Goal: Task Accomplishment & Management: Use online tool/utility

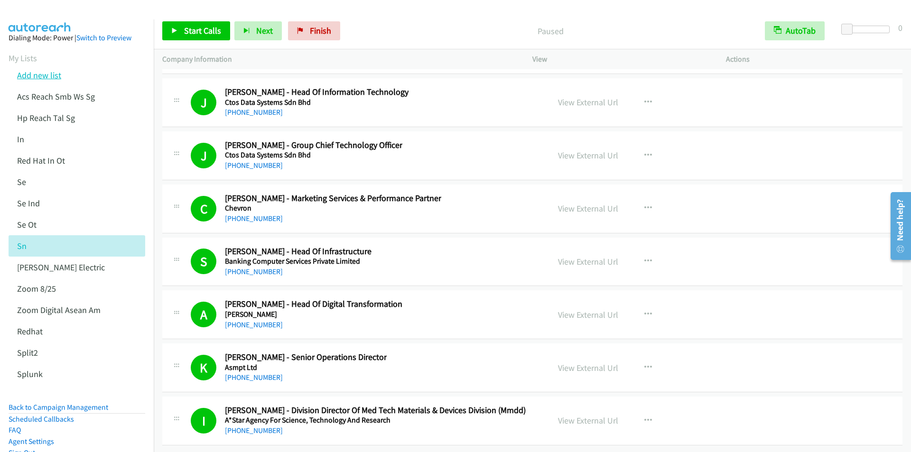
click at [38, 71] on link "Add new list" at bounding box center [39, 75] width 44 height 11
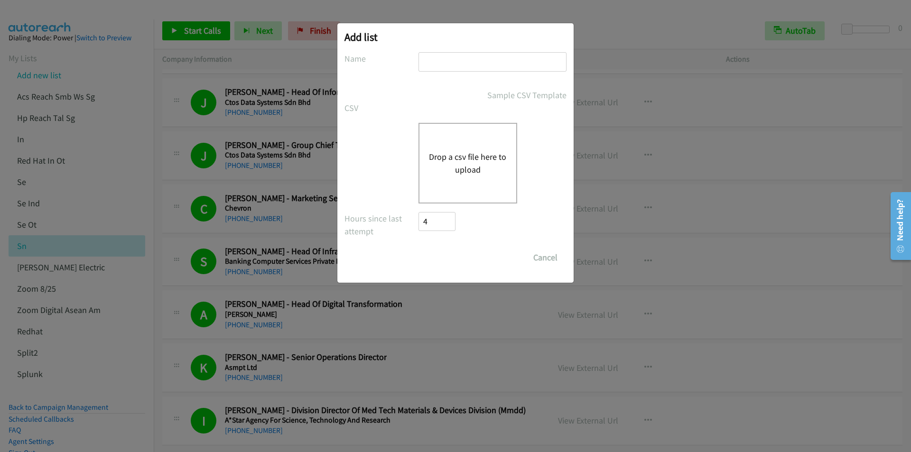
click at [310, 34] on div "Add list No phone fields were returned for that Report or List View Please uplo…" at bounding box center [455, 231] width 911 height 444
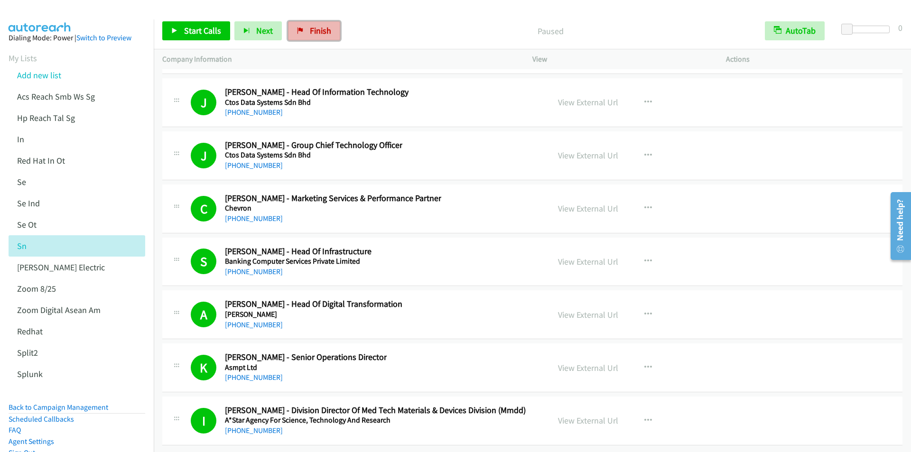
click at [324, 35] on span "Finish" at bounding box center [320, 30] width 21 height 11
click at [321, 31] on span "Finish" at bounding box center [320, 30] width 21 height 11
click at [319, 35] on span "Finish" at bounding box center [320, 30] width 21 height 11
click at [47, 76] on link "Add new list" at bounding box center [39, 75] width 44 height 11
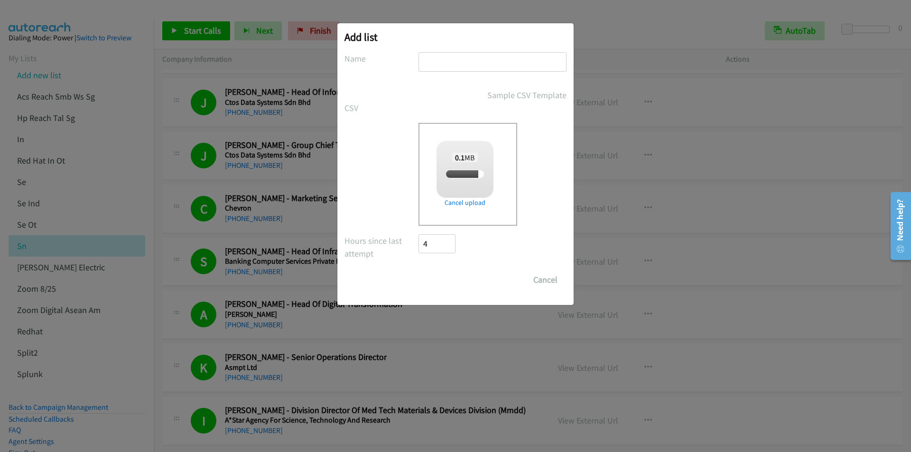
click at [475, 64] on input "text" at bounding box center [493, 61] width 148 height 19
checkbox input "true"
type input "adobe"
click at [419, 271] on input "Save List" at bounding box center [444, 280] width 50 height 19
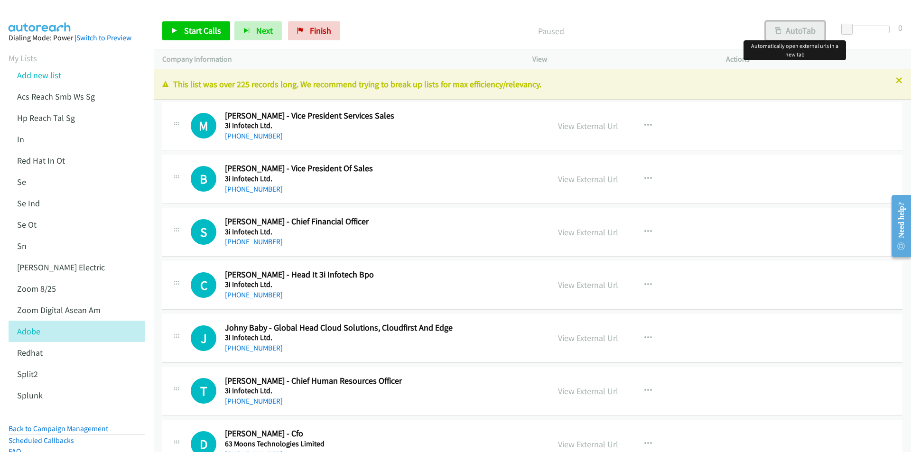
click at [809, 37] on button "AutoTab" at bounding box center [795, 30] width 59 height 19
click at [182, 28] on link "Start Calls" at bounding box center [196, 30] width 68 height 19
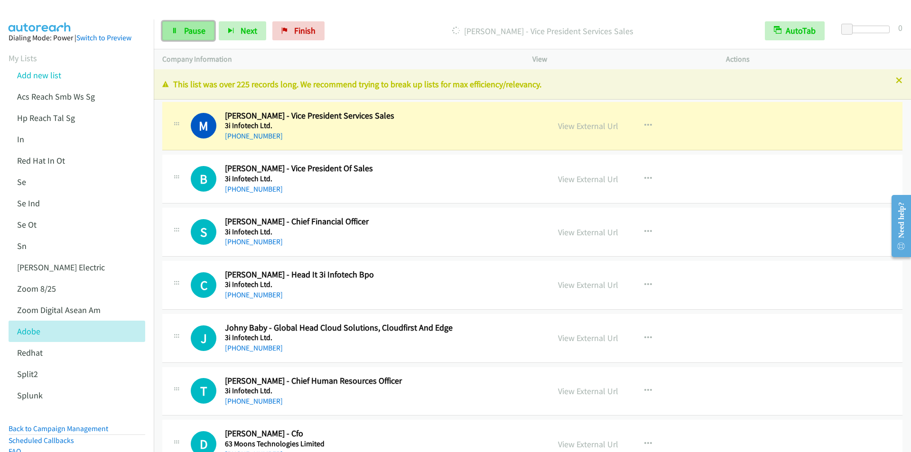
click at [184, 34] on span "Pause" at bounding box center [194, 30] width 21 height 11
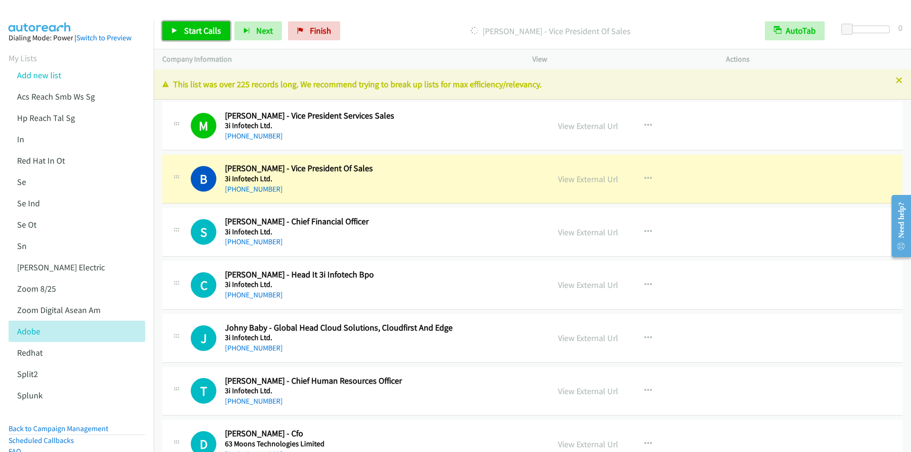
click at [203, 37] on link "Start Calls" at bounding box center [196, 30] width 68 height 19
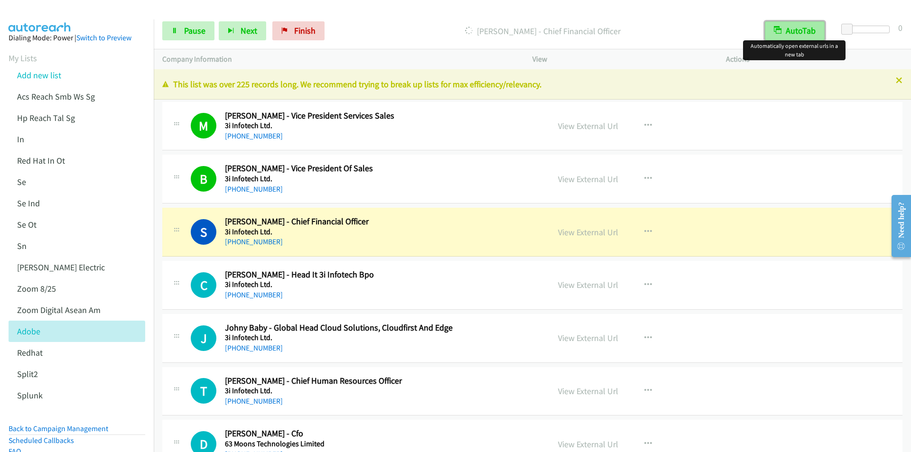
click at [784, 28] on button "AutoTab" at bounding box center [795, 30] width 60 height 19
click at [784, 28] on button "AutoTab" at bounding box center [795, 30] width 59 height 19
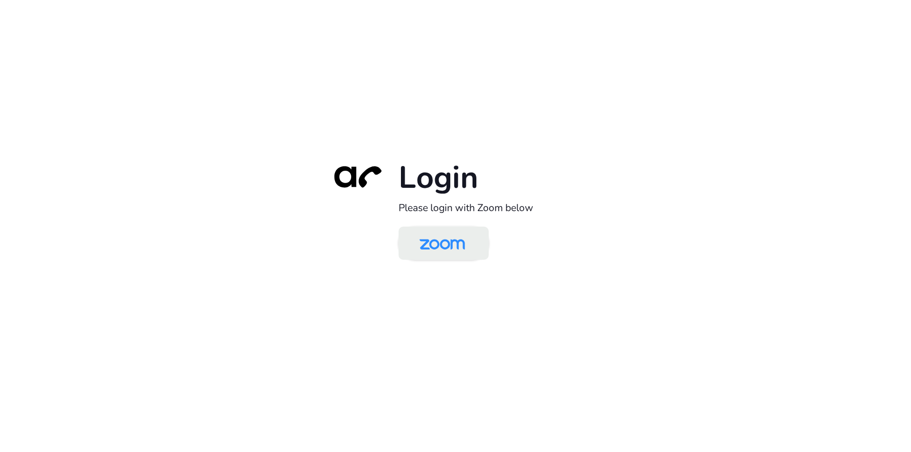
click at [437, 248] on img at bounding box center [443, 244] width 66 height 31
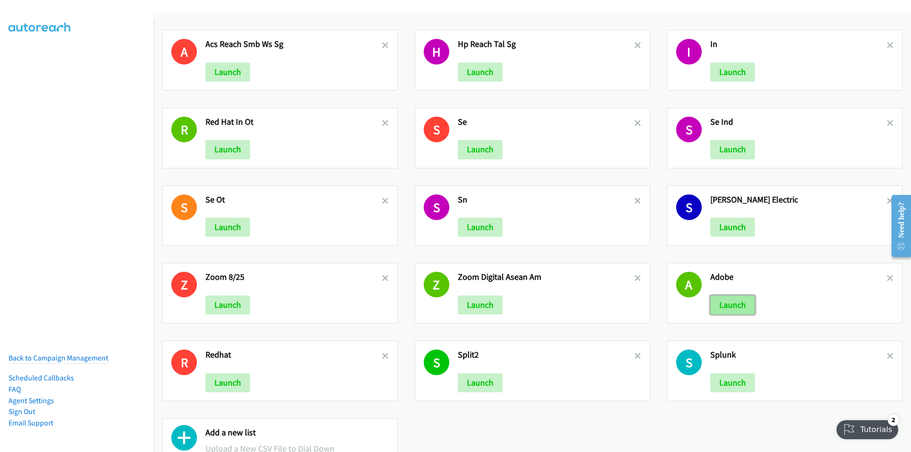
click at [717, 307] on button "Launch" at bounding box center [733, 305] width 45 height 19
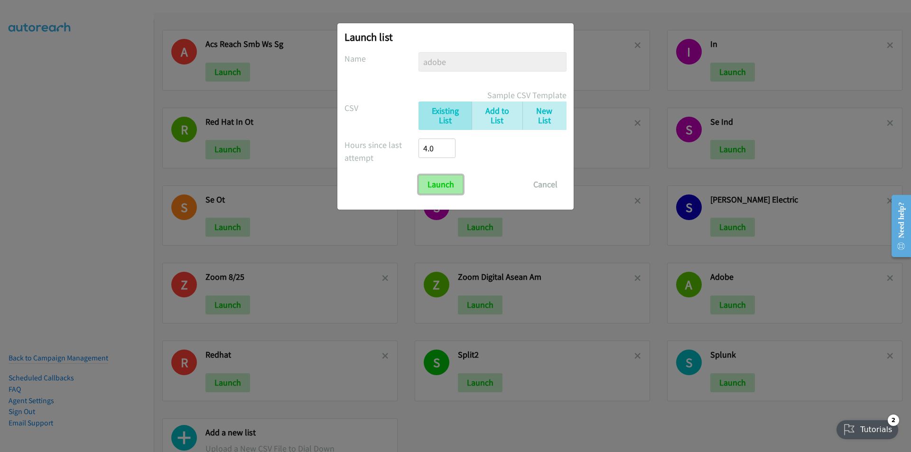
click at [441, 185] on input "Launch" at bounding box center [441, 184] width 45 height 19
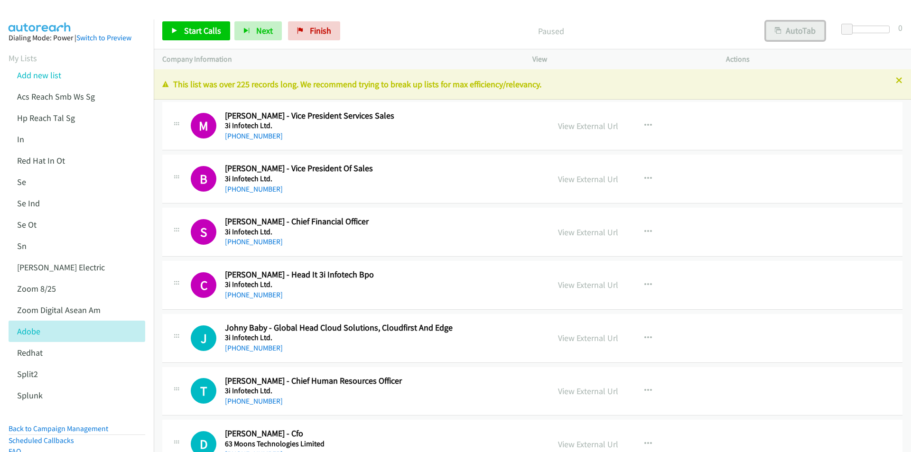
click at [790, 31] on button "AutoTab" at bounding box center [795, 30] width 59 height 19
click at [192, 29] on span "Start Calls" at bounding box center [202, 30] width 37 height 11
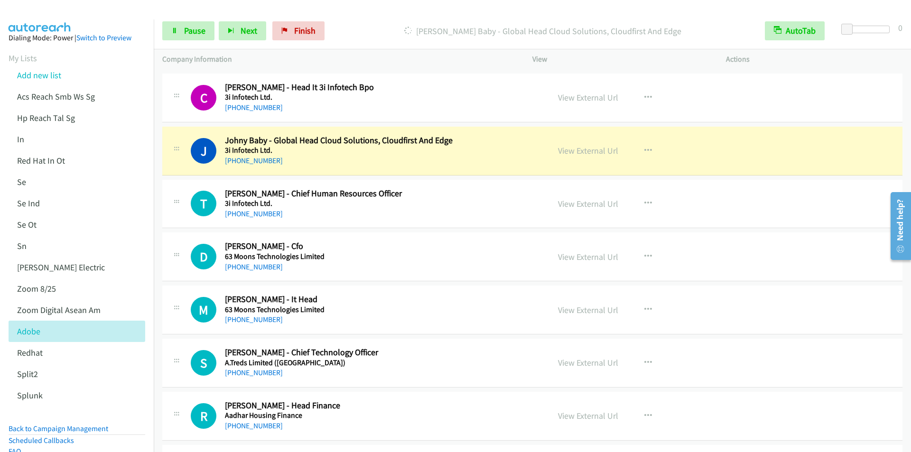
scroll to position [190, 0]
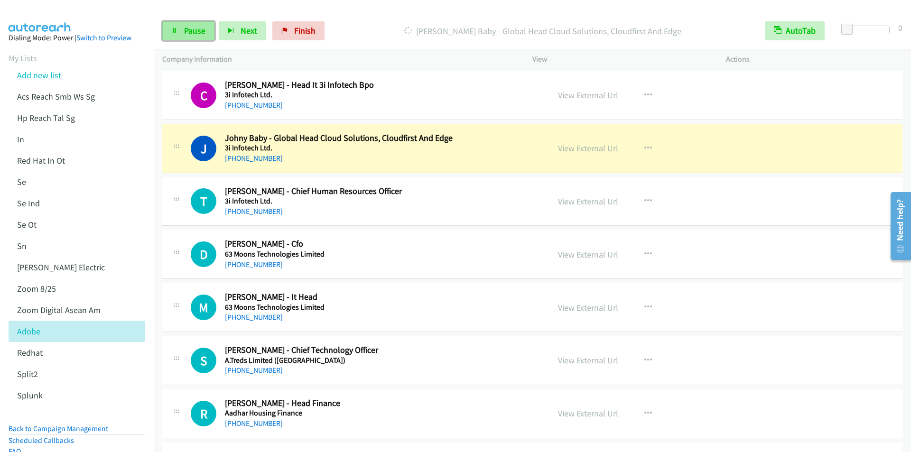
click at [192, 36] on span "Pause" at bounding box center [194, 30] width 21 height 11
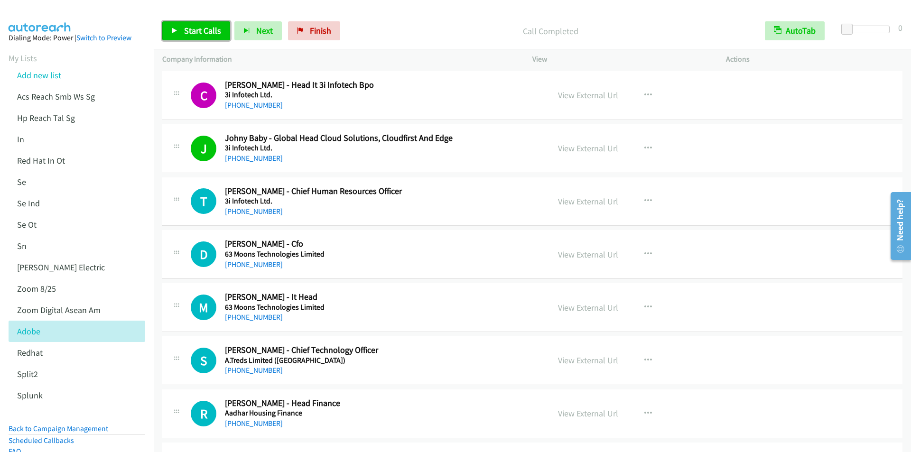
click at [198, 34] on span "Start Calls" at bounding box center [202, 30] width 37 height 11
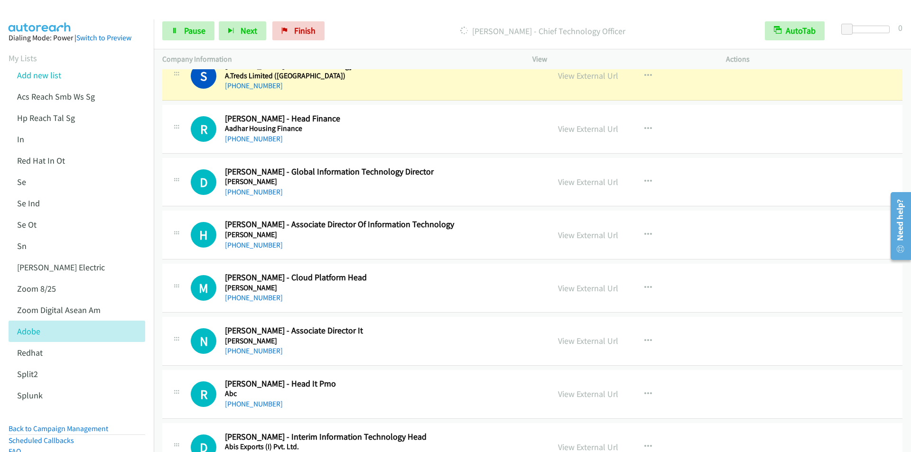
scroll to position [427, 0]
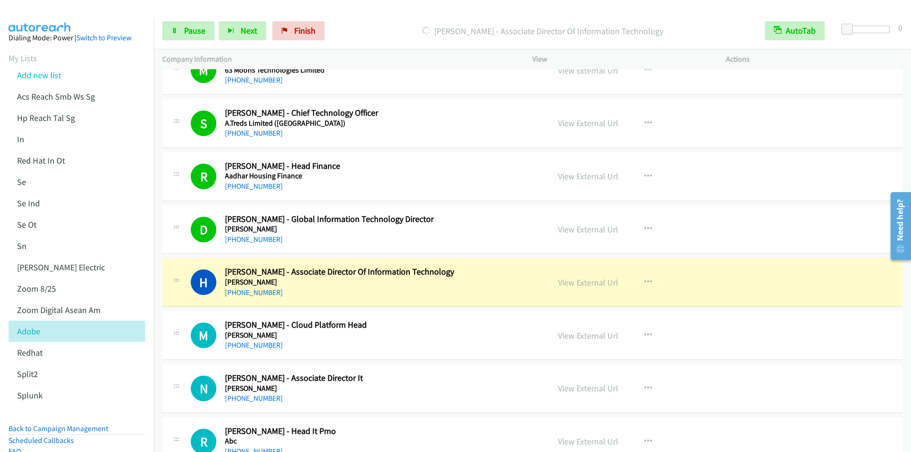
click at [367, 20] on div "Start Calls Pause Next Finish Dialing Hubert Dsa - Associate Director Of Inform…" at bounding box center [533, 31] width 758 height 37
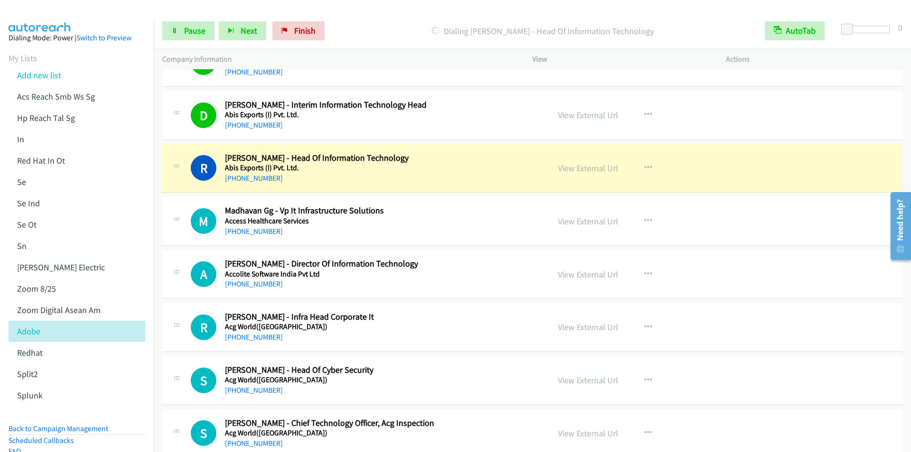
scroll to position [855, 0]
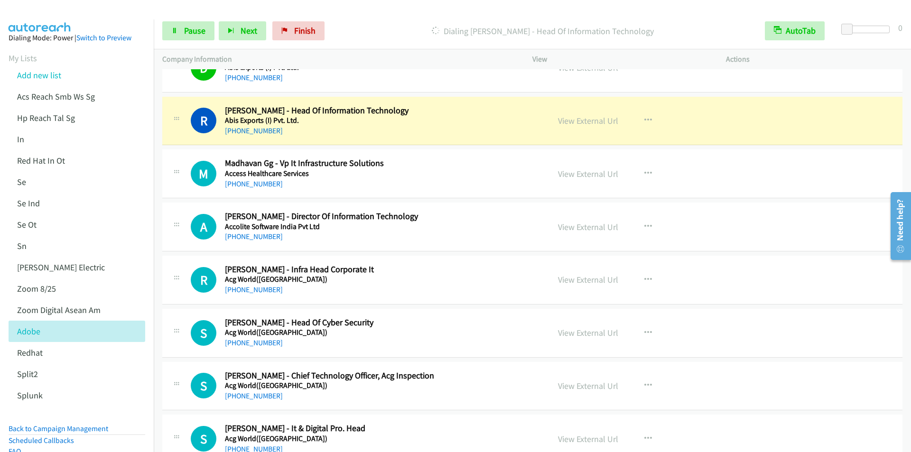
click at [351, 8] on div at bounding box center [451, 18] width 903 height 37
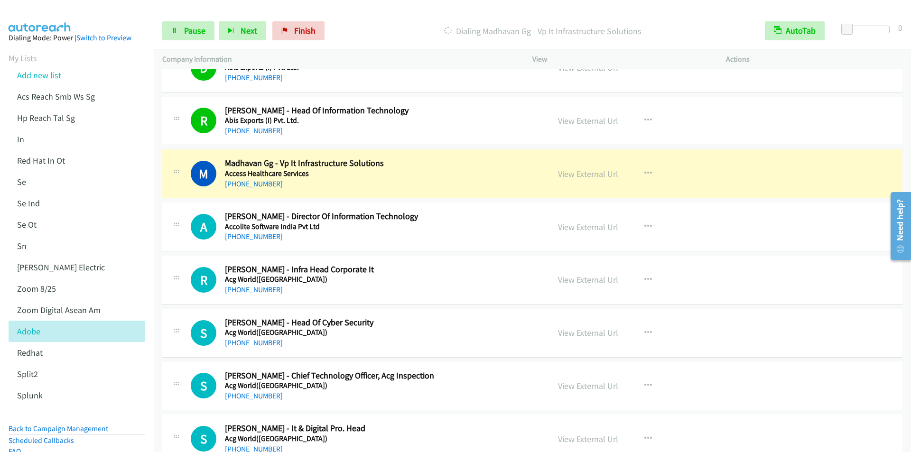
click at [370, 26] on p "Dialing Madhavan Gg - Vp It Infrastructure Solutions" at bounding box center [543, 31] width 411 height 13
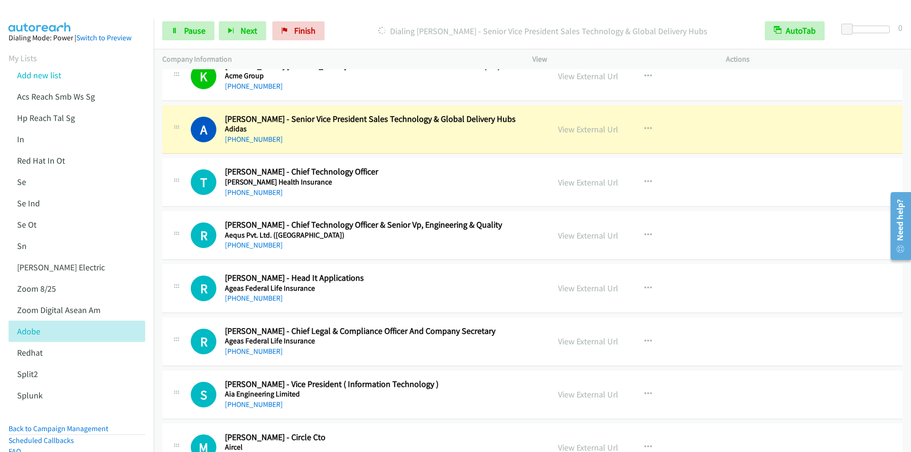
scroll to position [1424, 0]
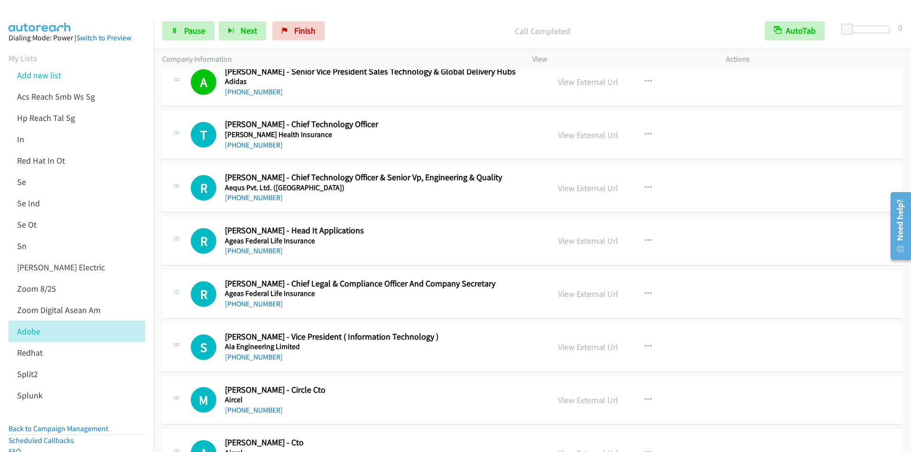
click at [362, 20] on div "Start Calls Pause Next Finish Call Completed AutoTab AutoTab 0" at bounding box center [533, 31] width 758 height 37
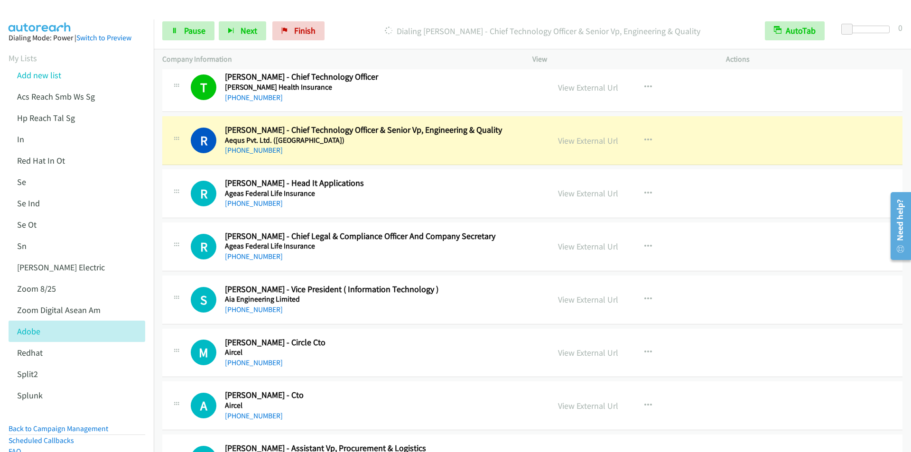
scroll to position [1519, 0]
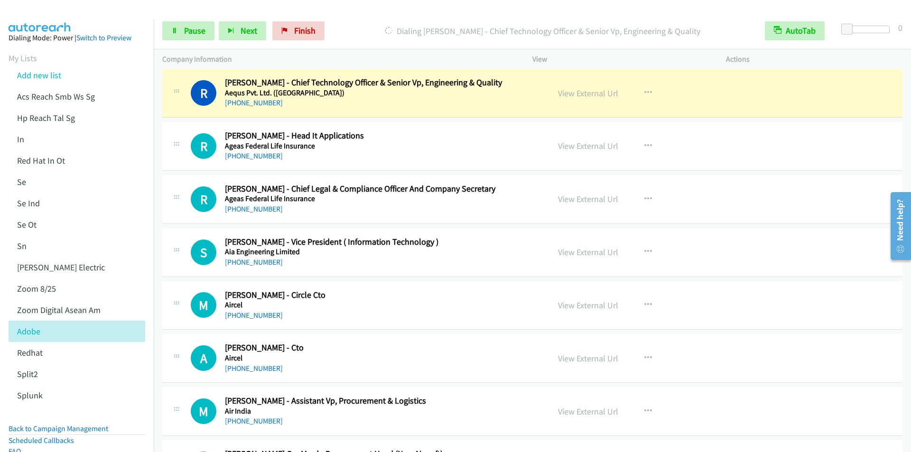
click at [357, 26] on p "Dialing Ravi Guttal - Chief Technology Officer & Senior Vp, Engineering & Quali…" at bounding box center [543, 31] width 411 height 13
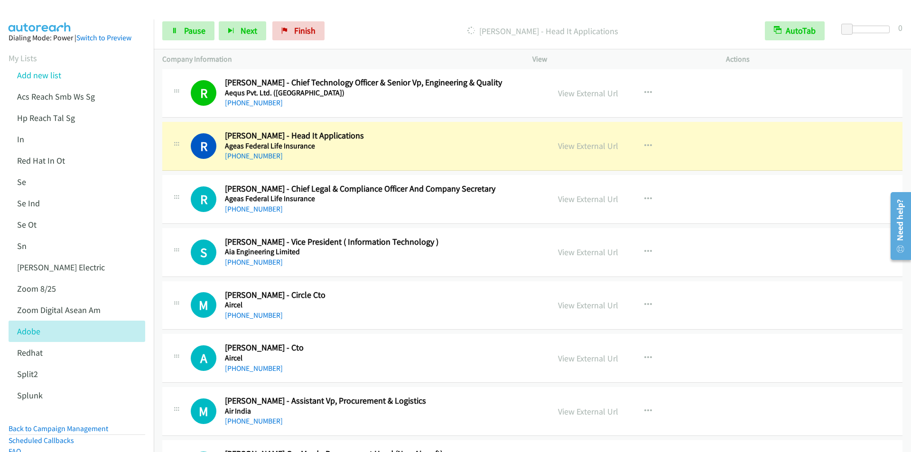
scroll to position [1567, 0]
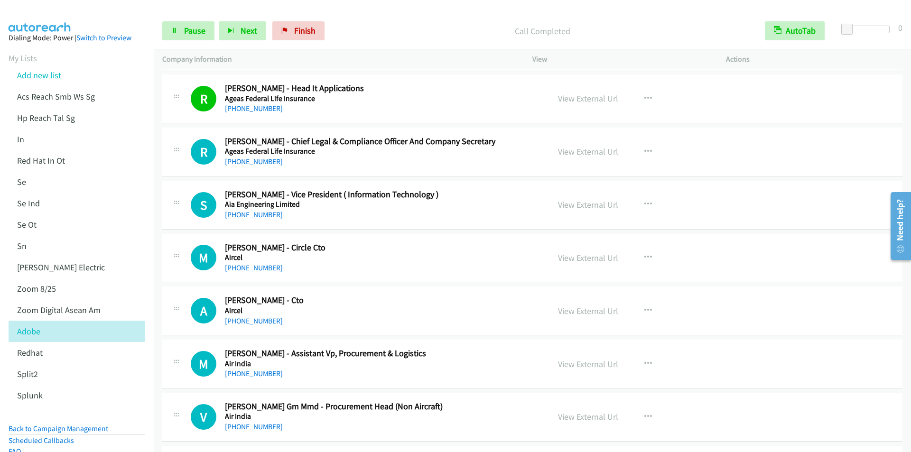
click at [376, 42] on div "Start Calls Pause Next Finish Call Completed AutoTab AutoTab 0" at bounding box center [533, 31] width 758 height 37
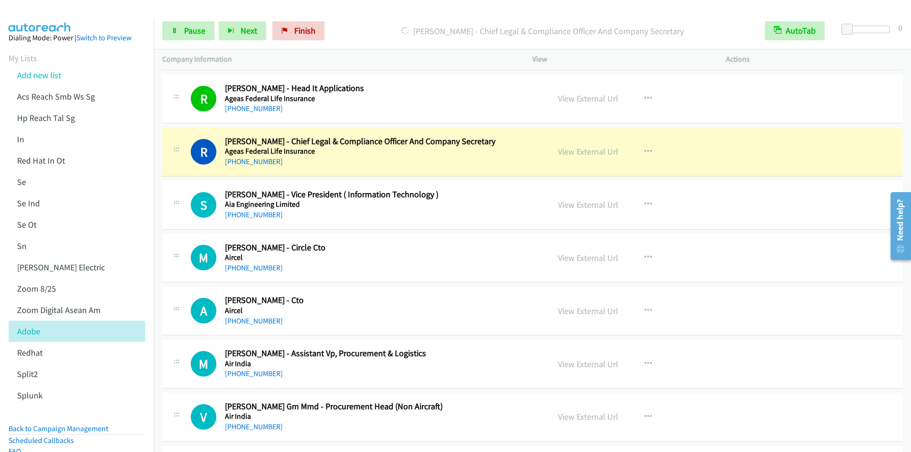
scroll to position [1614, 0]
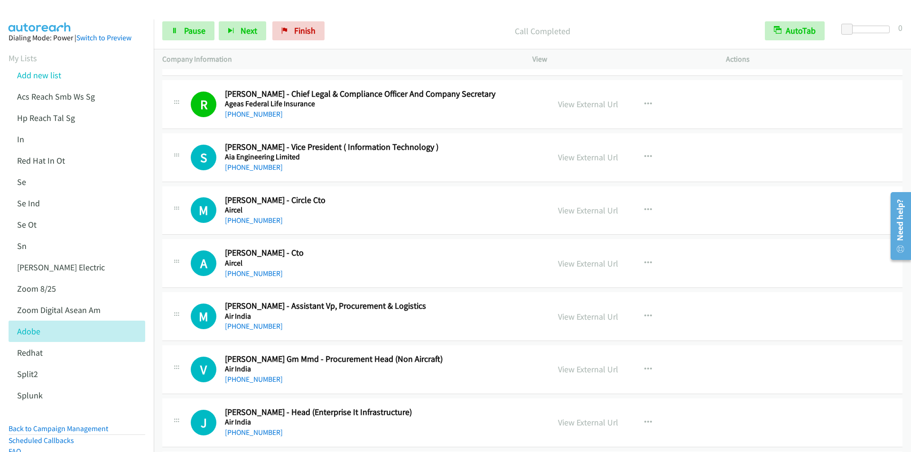
click at [370, 17] on div "Start Calls Pause Next Finish Call Completed AutoTab AutoTab 0" at bounding box center [533, 31] width 758 height 37
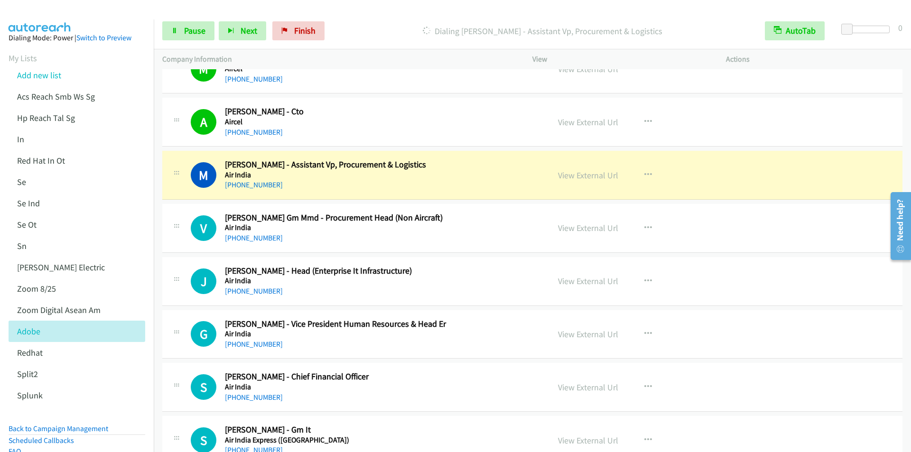
scroll to position [1804, 0]
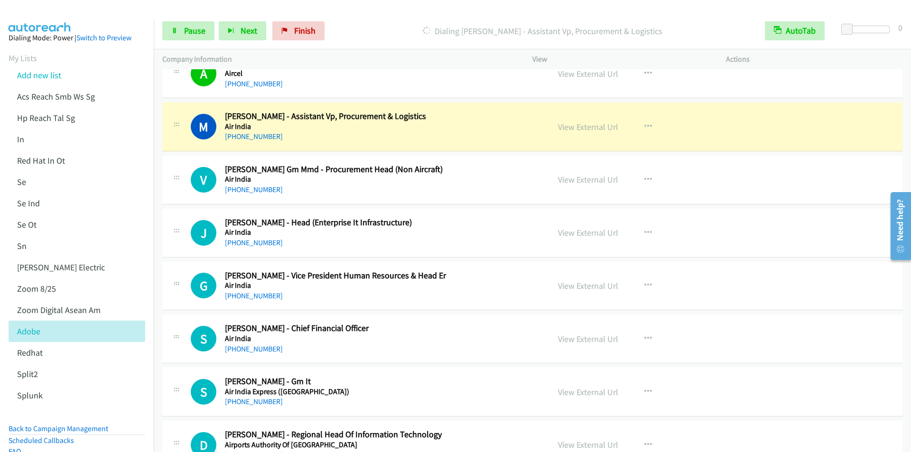
click at [375, 12] on div at bounding box center [451, 18] width 903 height 37
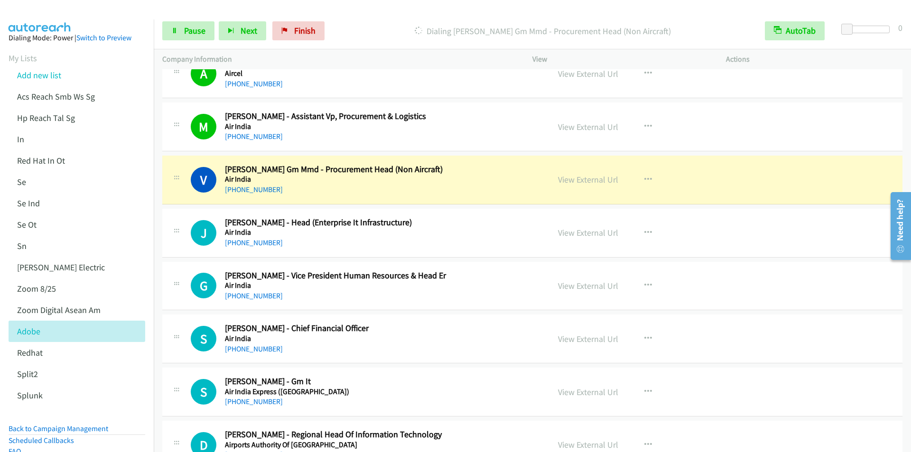
click at [371, 25] on p "Dialing Vivek Gm Mmd - Procurement Head (Non Aircraft)" at bounding box center [543, 31] width 411 height 13
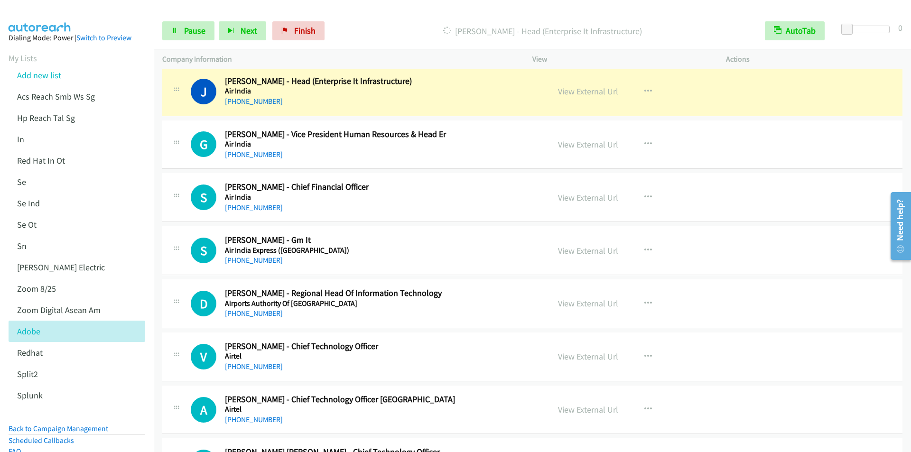
scroll to position [1946, 0]
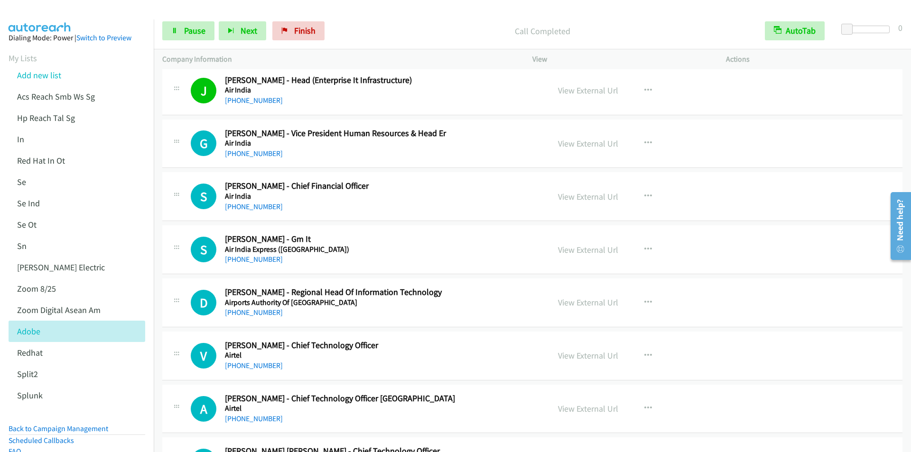
click at [361, 28] on p "Call Completed" at bounding box center [543, 31] width 411 height 13
click at [371, 16] on div "Start Calls Pause Next Finish Call Completed AutoTab AutoTab 0" at bounding box center [533, 31] width 758 height 37
click at [365, 20] on div "Start Calls Pause Next Finish Call Completed AutoTab AutoTab 0" at bounding box center [533, 31] width 758 height 37
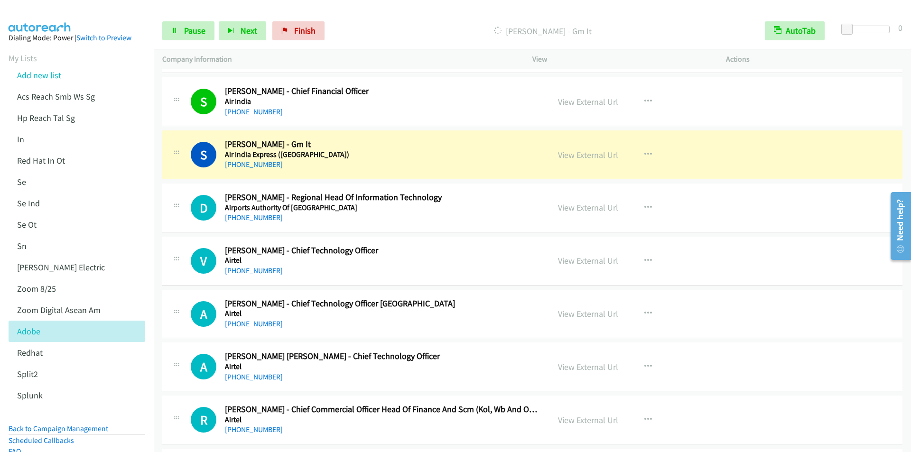
scroll to position [2089, 0]
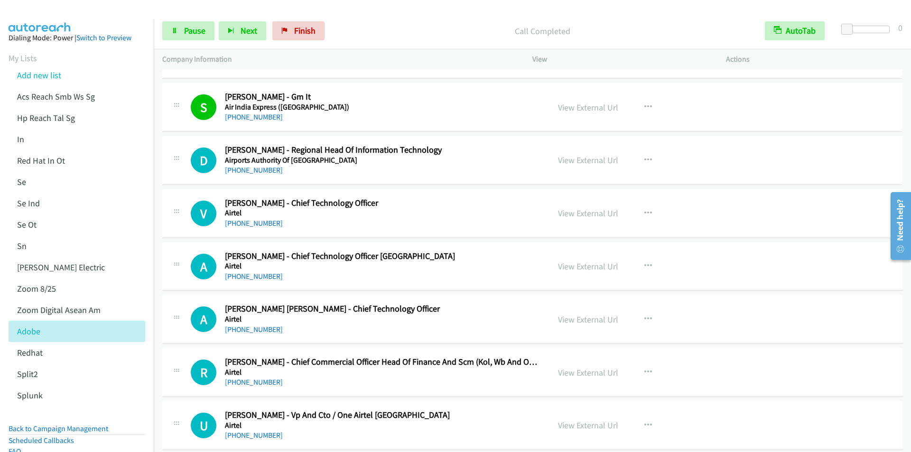
click at [357, 17] on div "Start Calls Pause Next Finish Call Completed AutoTab AutoTab 0" at bounding box center [533, 31] width 758 height 37
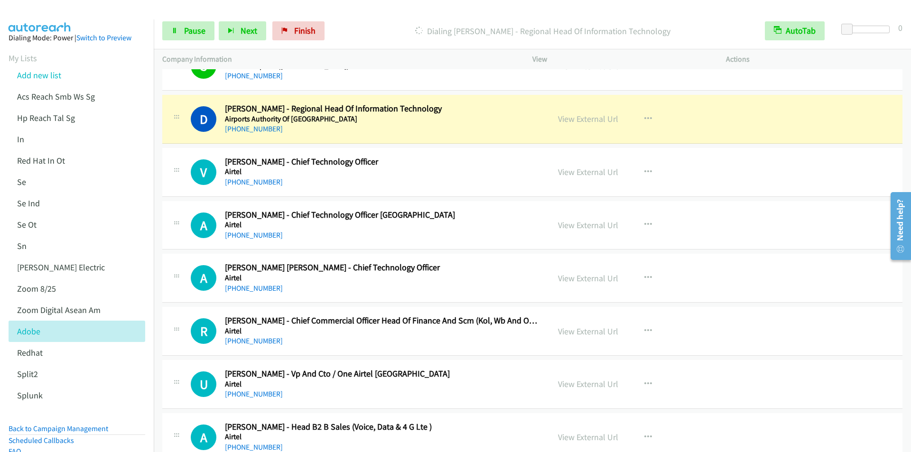
scroll to position [2136, 0]
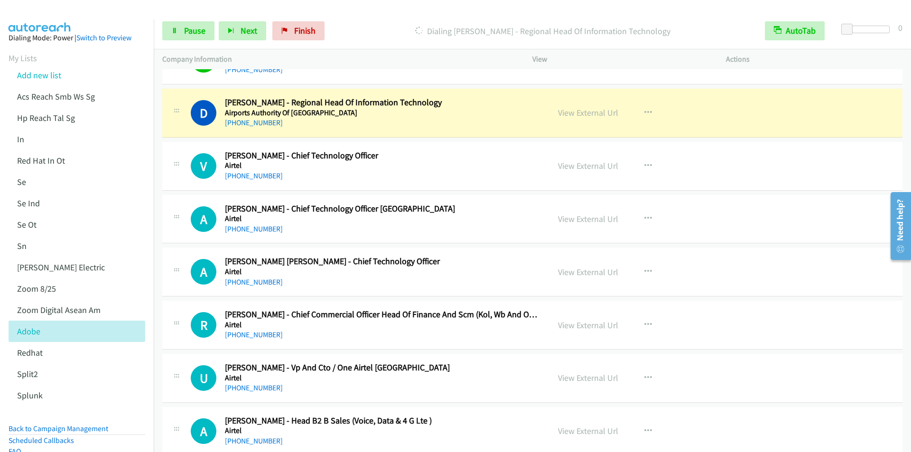
click at [377, 20] on div "Start Calls Pause Next Finish Dialing Devender Yadav - Regional Head Of Informa…" at bounding box center [533, 31] width 758 height 37
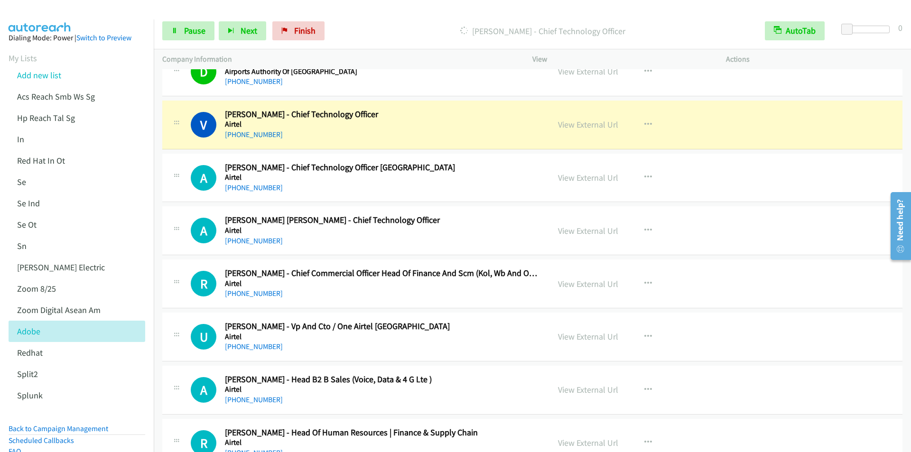
scroll to position [2184, 0]
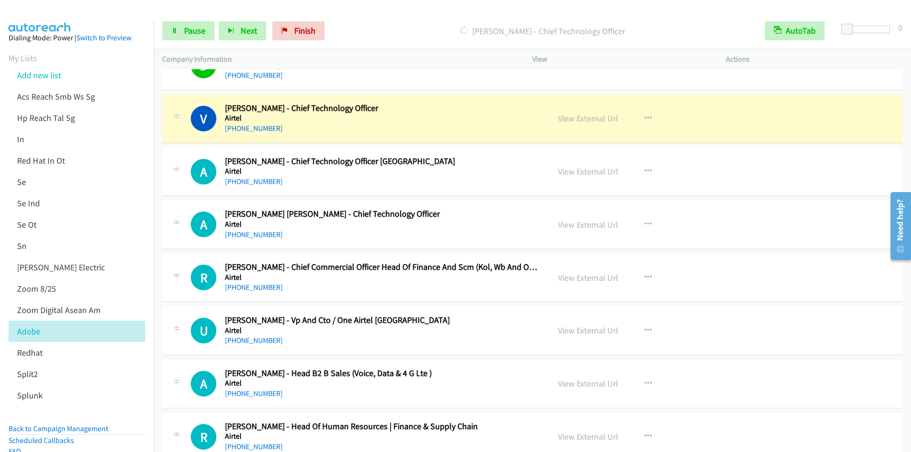
click at [361, 18] on div "Start Calls Pause Next Finish Dialing Vijay Kumar - Chief Technology Officer Au…" at bounding box center [533, 31] width 758 height 37
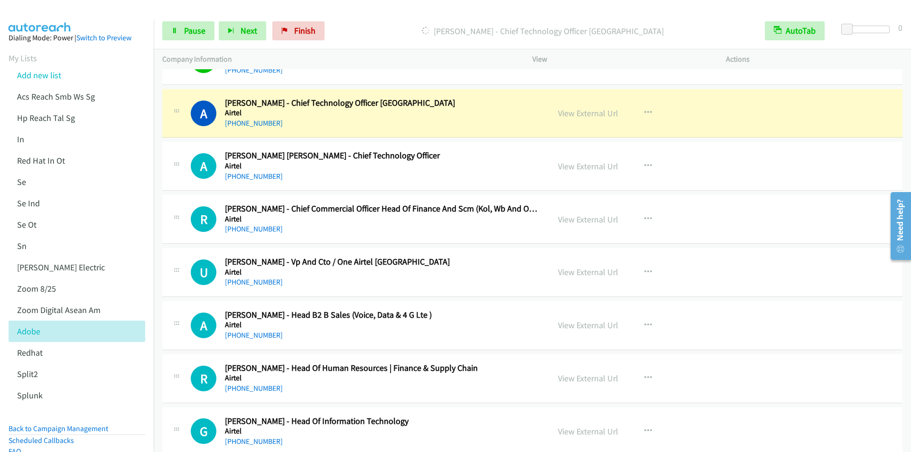
scroll to position [2231, 0]
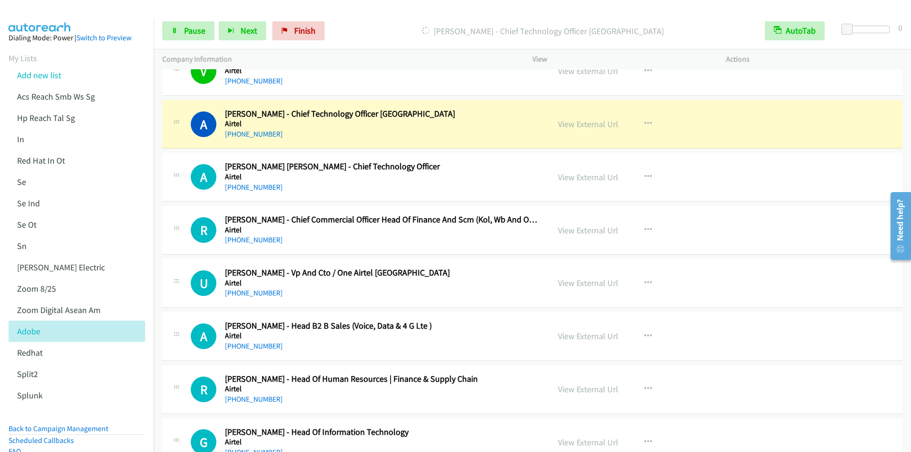
click at [368, 24] on div "Dialing Anuj Khungar - Chief Technology Officer North Hub" at bounding box center [543, 30] width 428 height 19
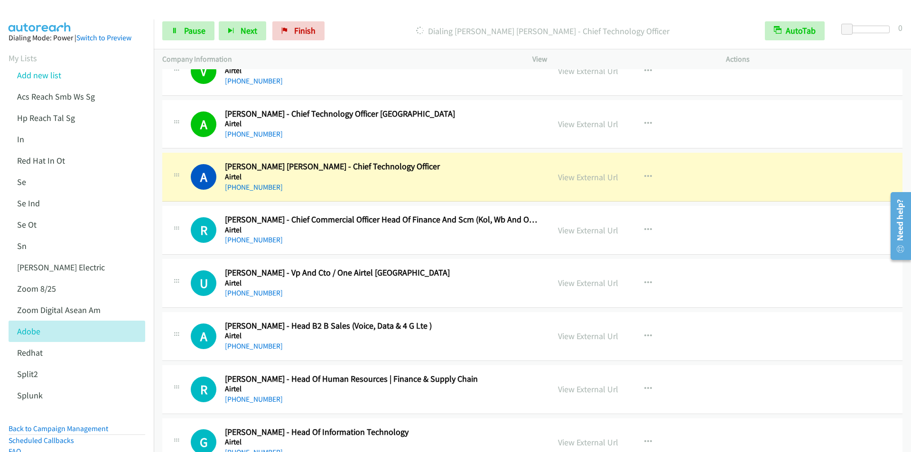
scroll to position [2279, 0]
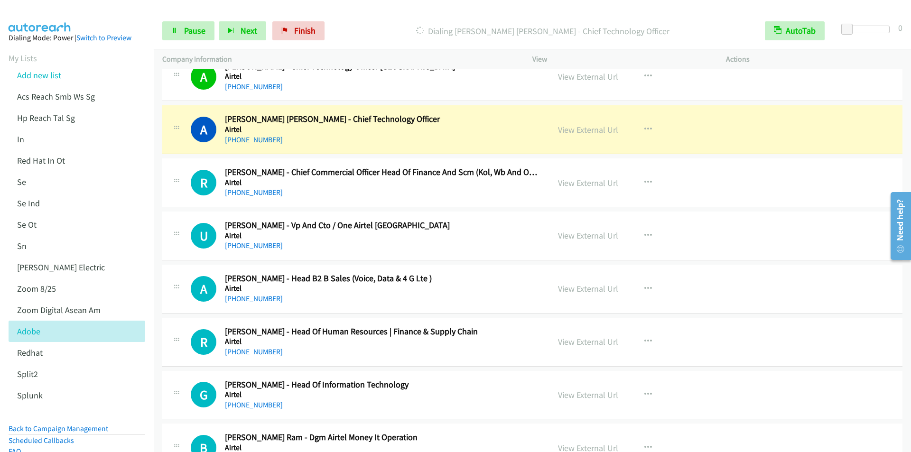
click at [365, 21] on div "Dialing Arun Kumar Boddu - Chief Technology Officer" at bounding box center [543, 30] width 428 height 19
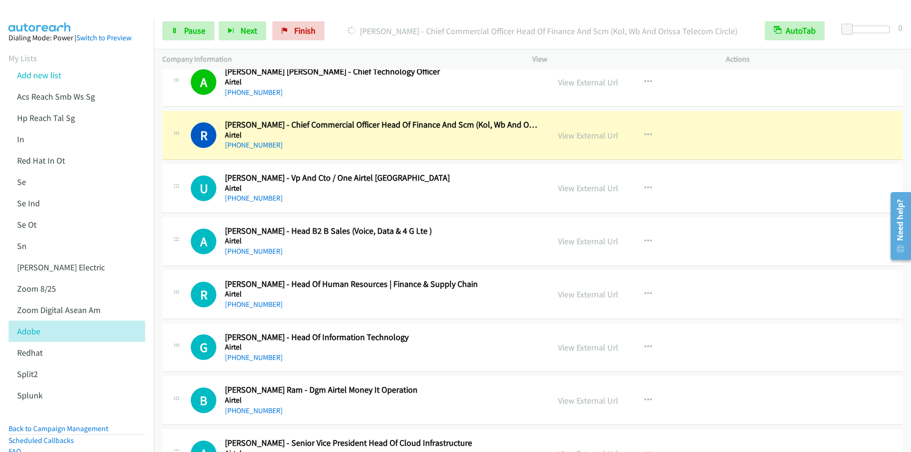
scroll to position [2374, 0]
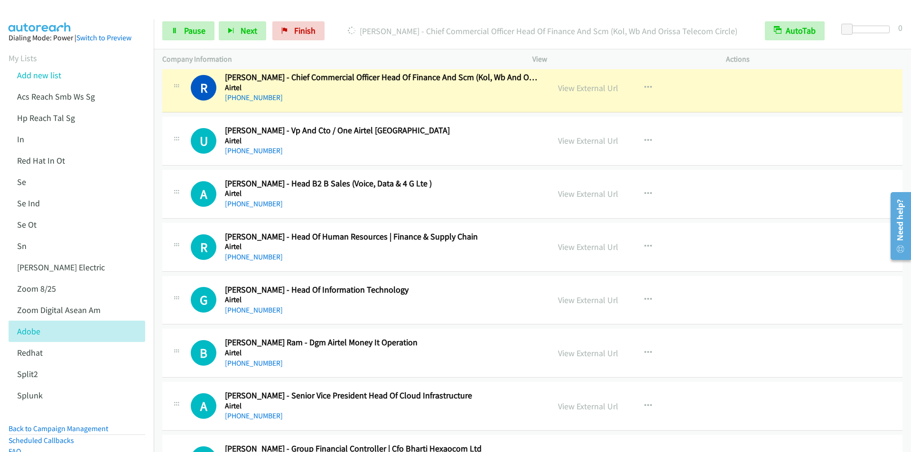
click at [373, 17] on div "Start Calls Pause Next Finish Dialing Ramjee Verma - Chief Commercial Officer H…" at bounding box center [533, 31] width 758 height 37
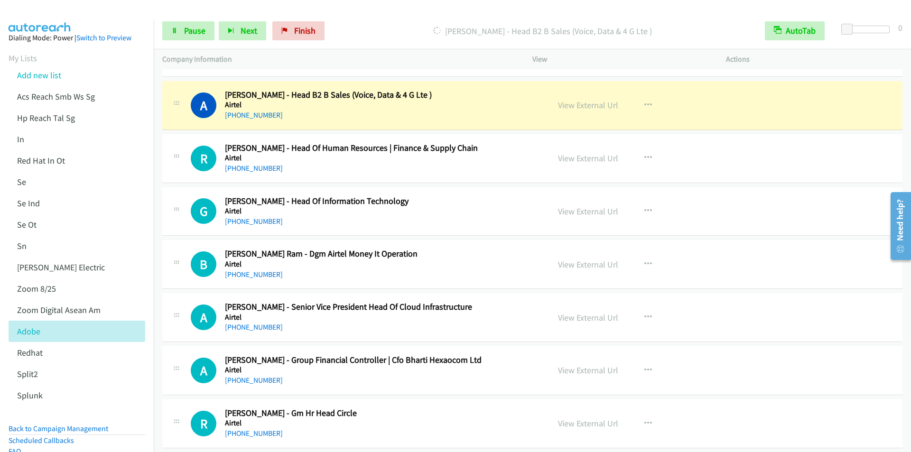
scroll to position [2469, 0]
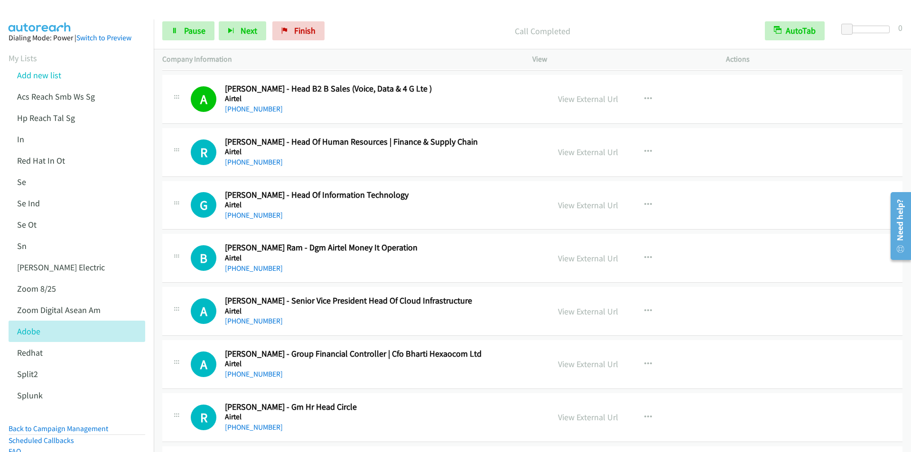
click at [372, 23] on div "Call Completed" at bounding box center [543, 30] width 428 height 19
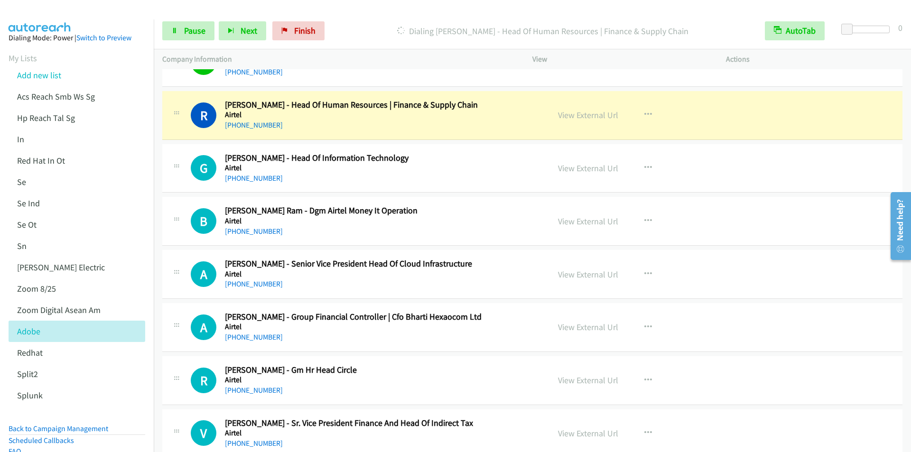
scroll to position [2516, 0]
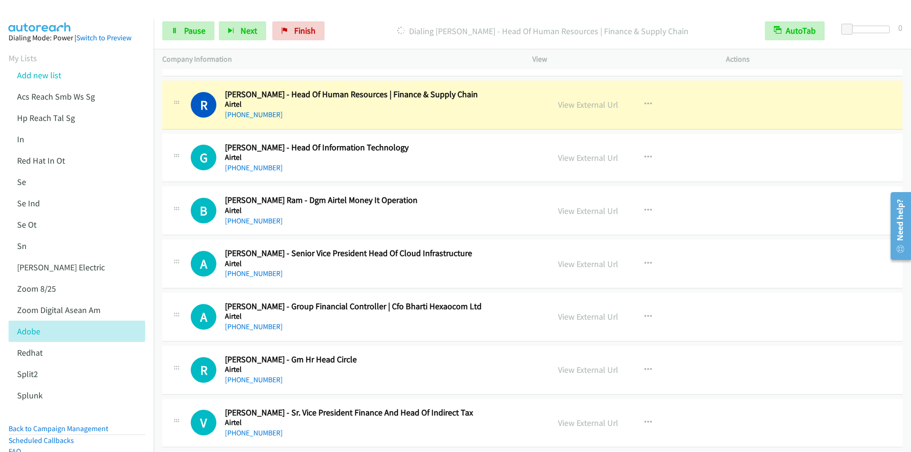
click at [364, 21] on div "Dialing Rikhi Regmi - Head Of Human Resources | Finance & Supply Chain" at bounding box center [543, 30] width 428 height 19
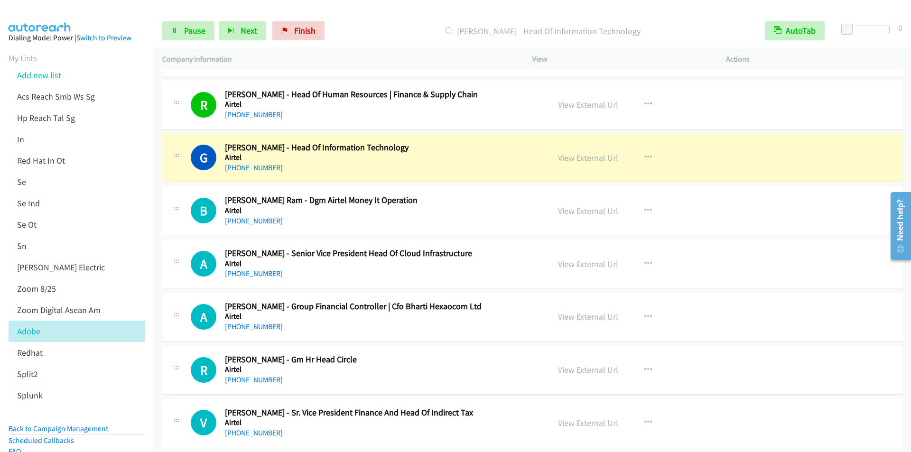
scroll to position [2564, 0]
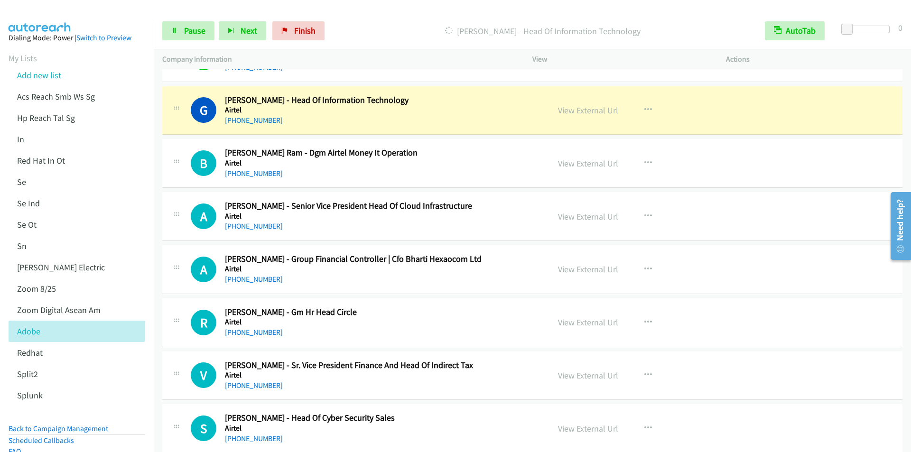
click at [366, 25] on p "Dialing Govind Bashera - Head Of Information Technology" at bounding box center [543, 31] width 411 height 13
click at [365, 28] on p "Dialing Govind Bashera - Head Of Information Technology" at bounding box center [543, 31] width 411 height 13
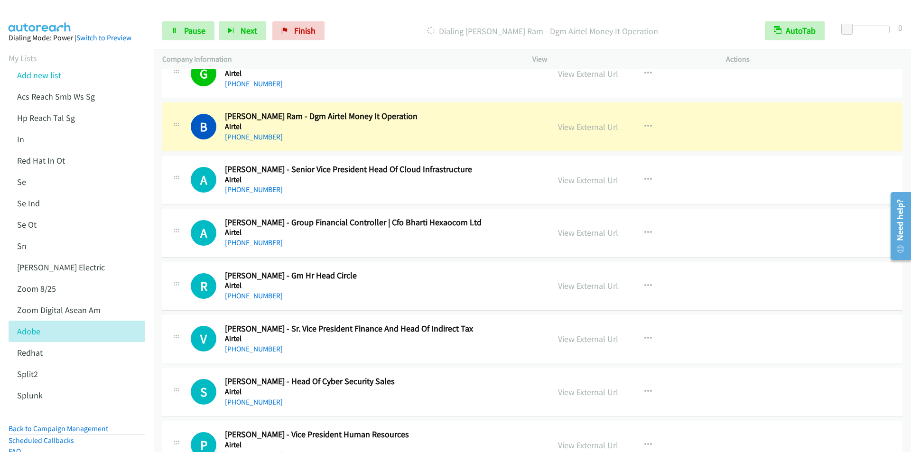
scroll to position [2611, 0]
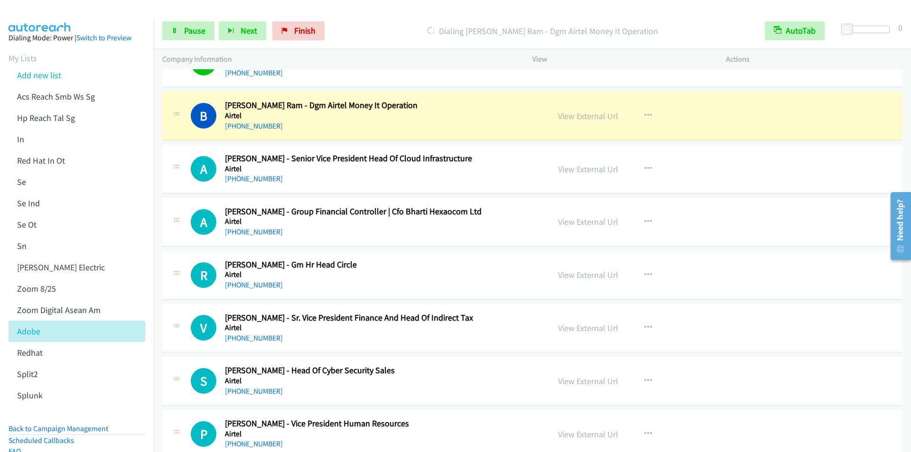
click at [363, 9] on div at bounding box center [451, 18] width 903 height 37
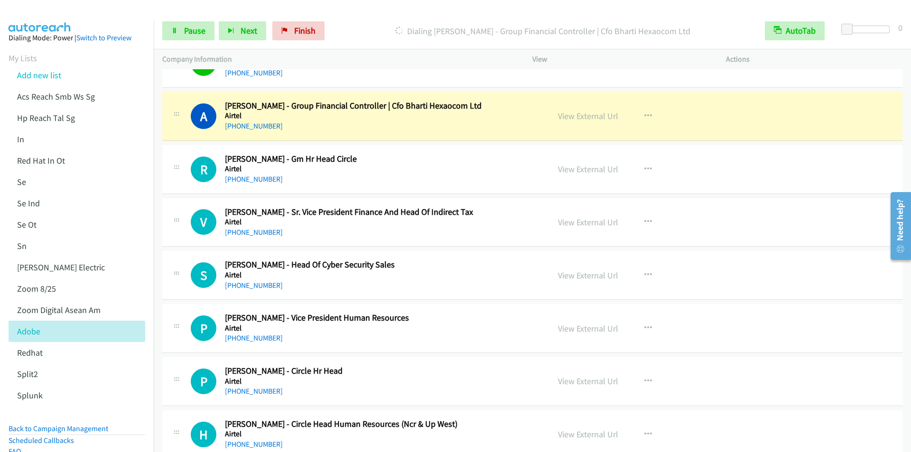
scroll to position [2706, 0]
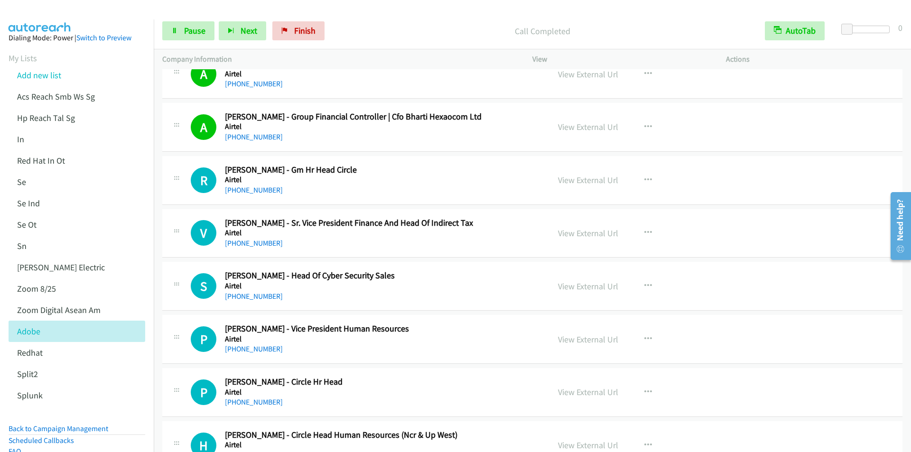
click at [370, 23] on div "Call Completed" at bounding box center [543, 30] width 428 height 19
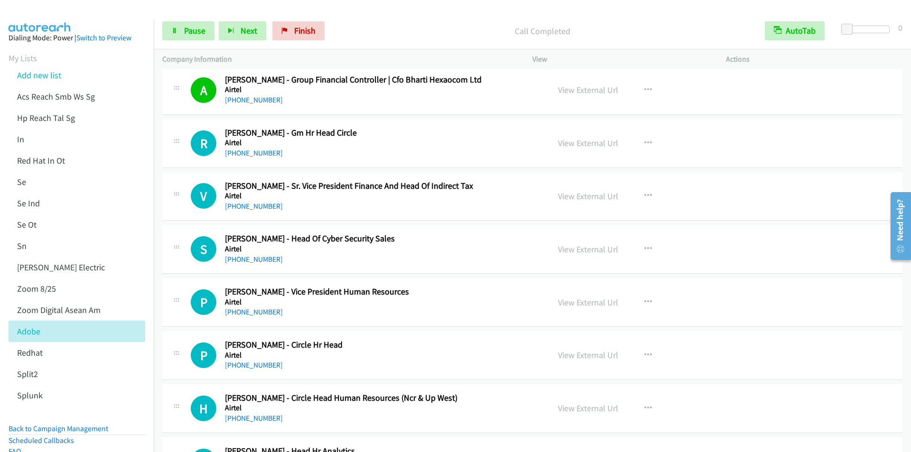
scroll to position [2753, 0]
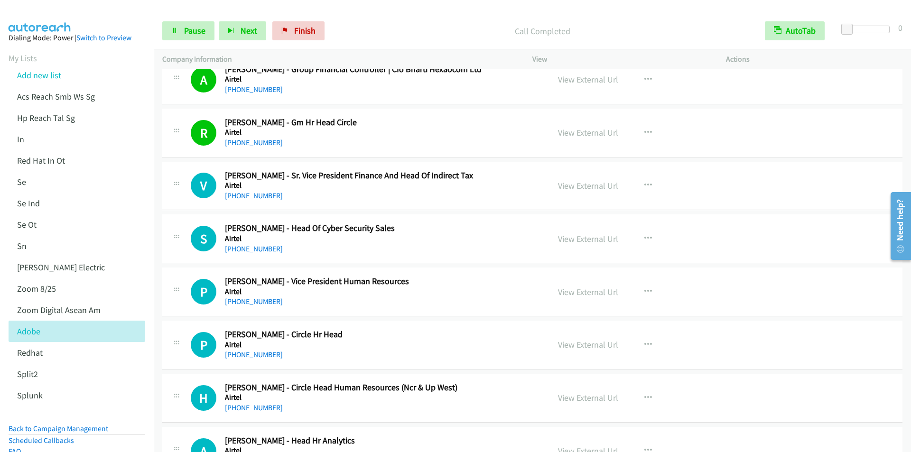
click at [371, 20] on div "Start Calls Pause Next Finish Call Completed AutoTab AutoTab 0" at bounding box center [533, 31] width 758 height 37
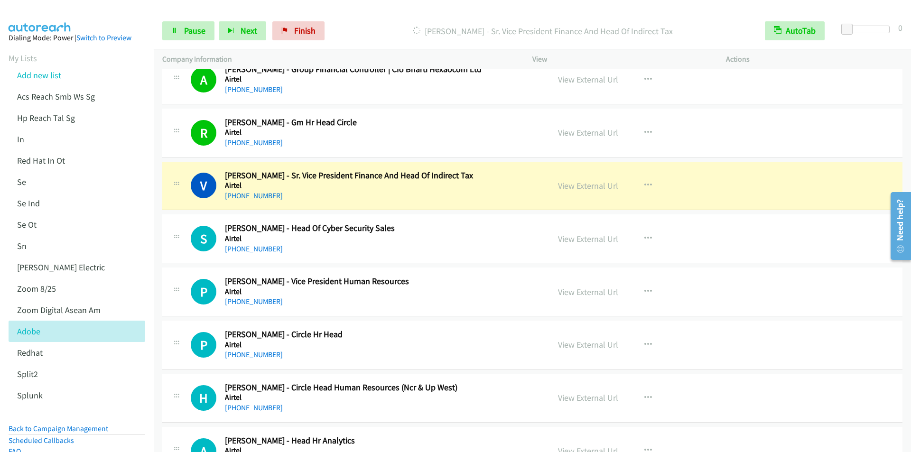
click at [368, 16] on div "Start Calls Pause Next Finish Dialing Varun Raj Khanna - Sr. Vice President Fin…" at bounding box center [533, 31] width 758 height 37
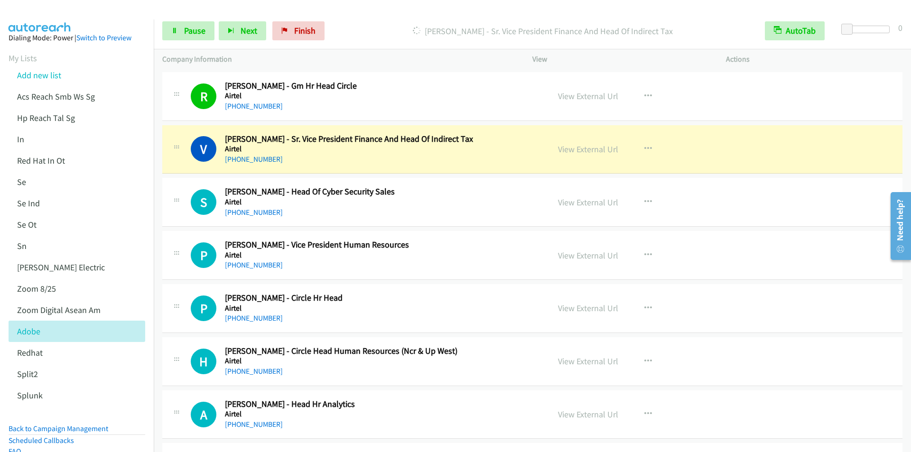
scroll to position [2848, 0]
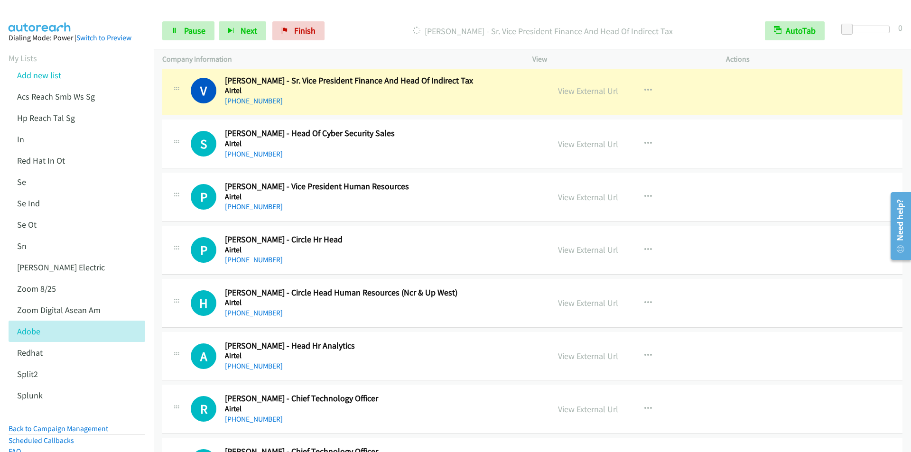
click at [374, 20] on div "Start Calls Pause Next Finish Dialing Varun Raj Khanna - Sr. Vice President Fin…" at bounding box center [533, 31] width 758 height 37
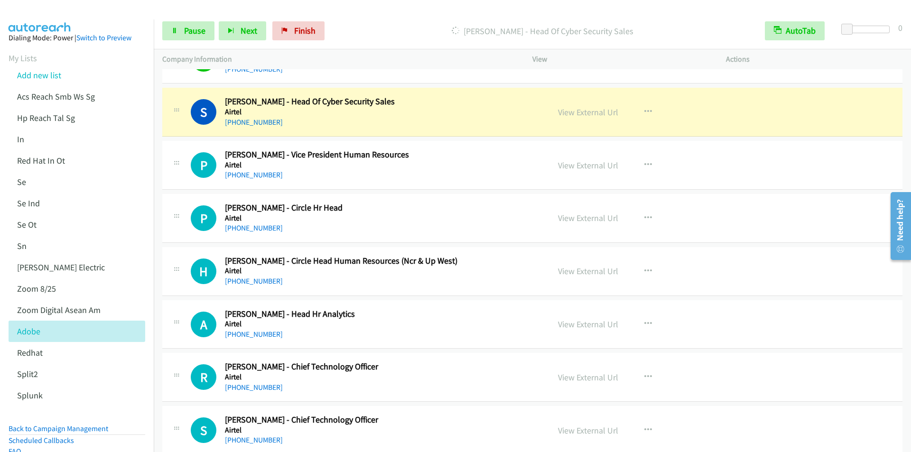
scroll to position [2896, 0]
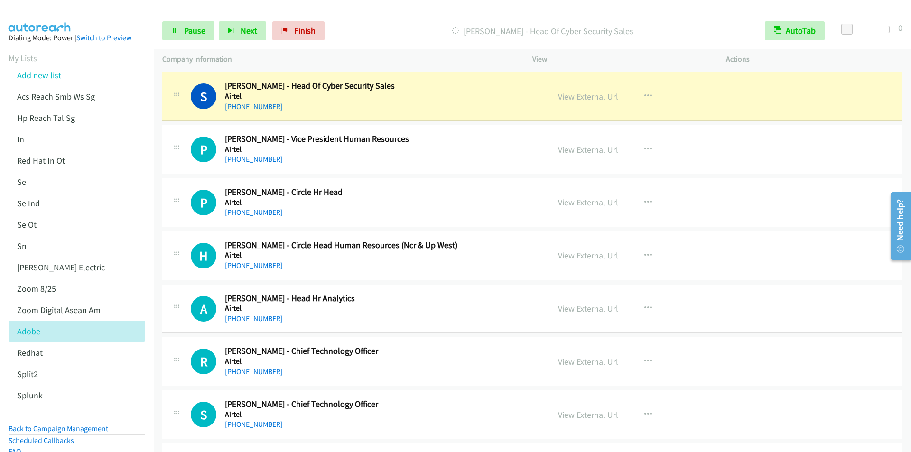
click at [351, 13] on div "Start Calls Pause Next Finish Dialing Shishir Goel - Head Of Cyber Security Sal…" at bounding box center [533, 31] width 758 height 37
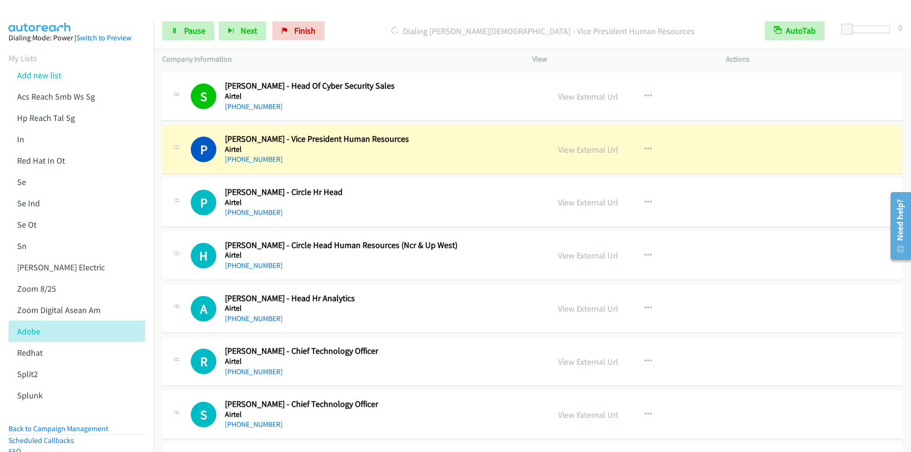
scroll to position [2943, 0]
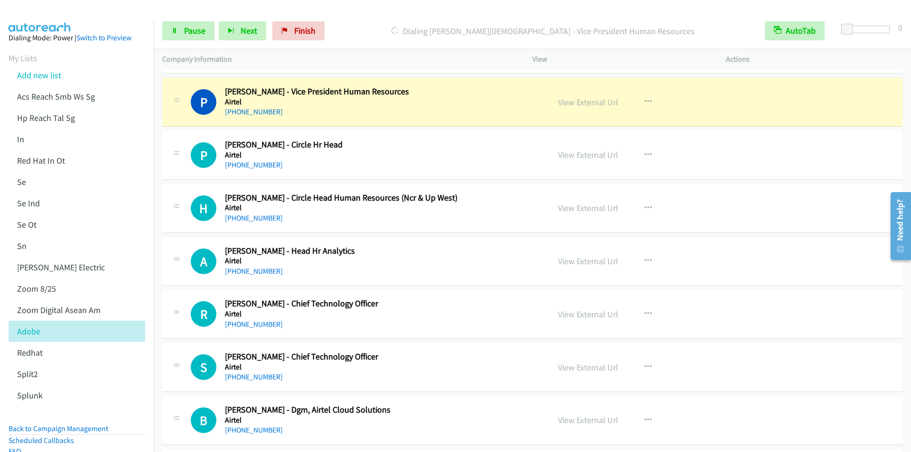
click at [348, 31] on p "Dialing Preeti Jain - Vice President Human Resources" at bounding box center [543, 31] width 411 height 13
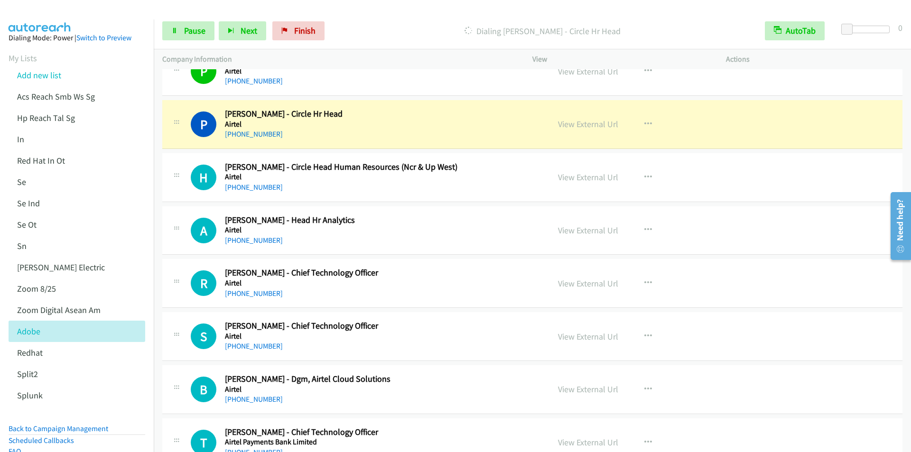
scroll to position [2991, 0]
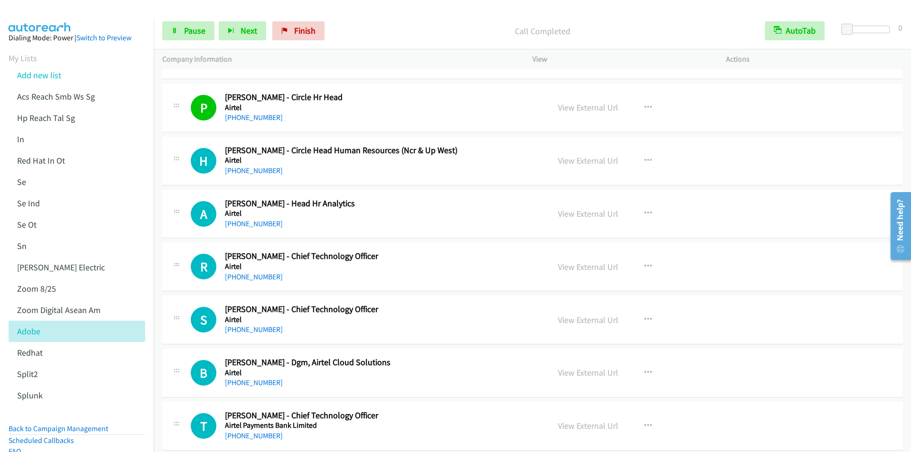
click at [367, 26] on p "Call Completed" at bounding box center [543, 31] width 411 height 13
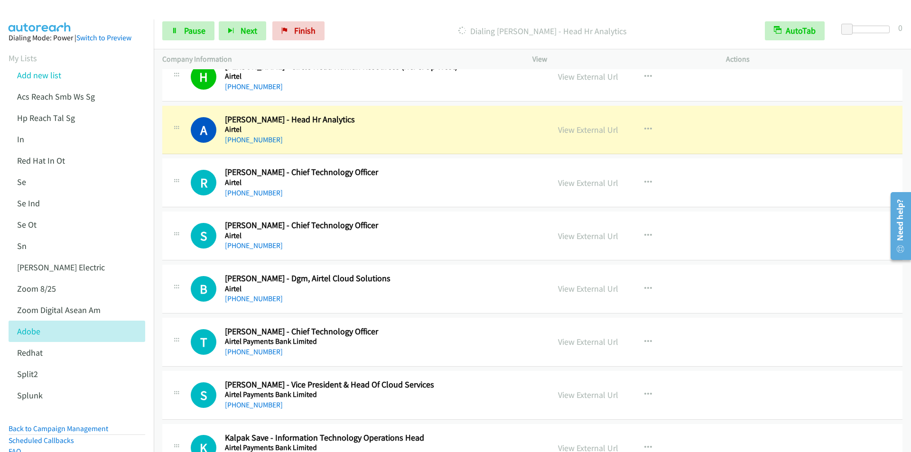
scroll to position [3086, 0]
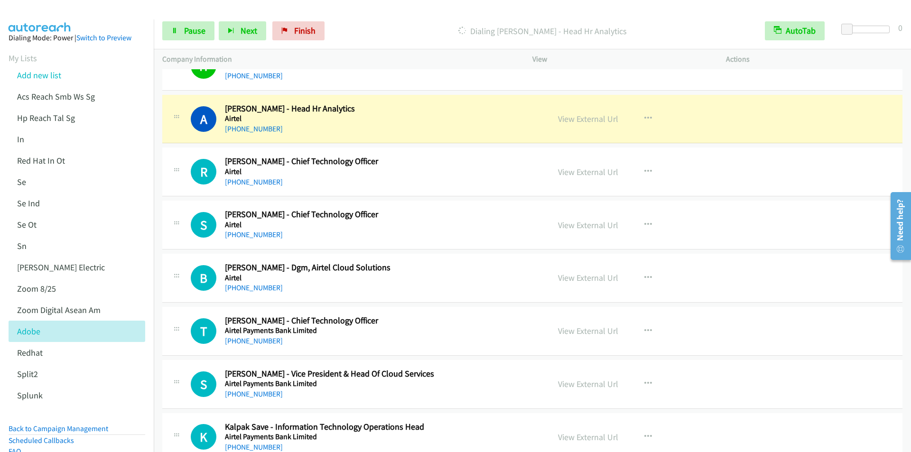
click at [371, 17] on div "Start Calls Pause Next Finish Dialing Abhishek Aggarwal - Head Hr Analytics Aut…" at bounding box center [533, 31] width 758 height 37
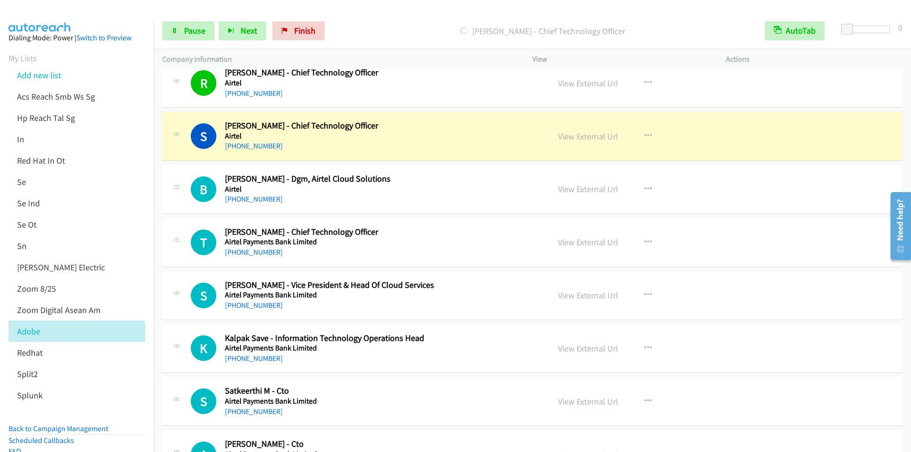
scroll to position [3181, 0]
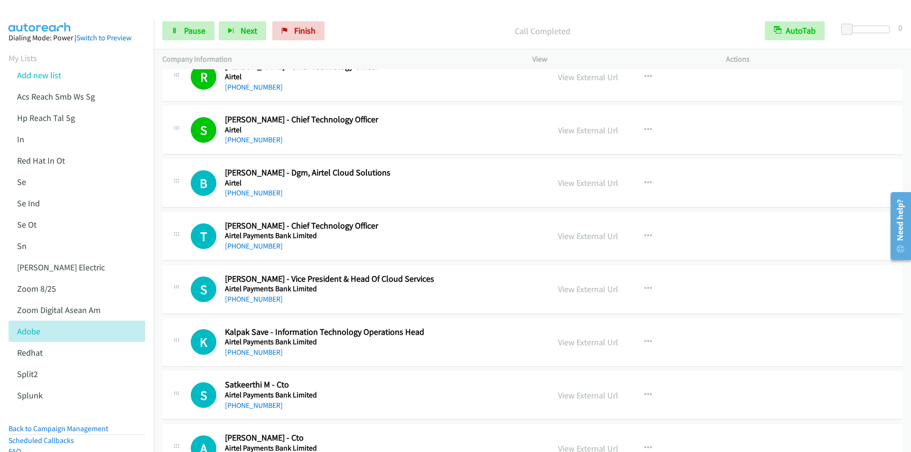
click at [375, 15] on div "Start Calls Pause Next Finish Call Completed AutoTab AutoTab 0" at bounding box center [533, 31] width 758 height 37
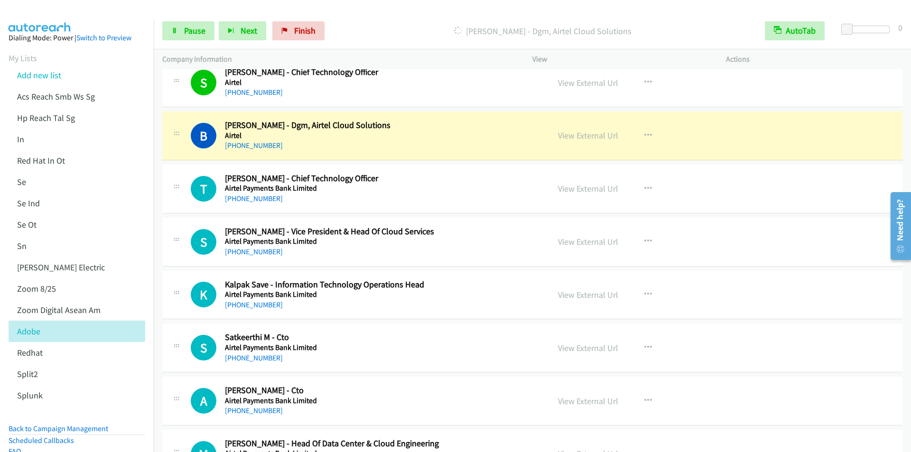
scroll to position [3276, 0]
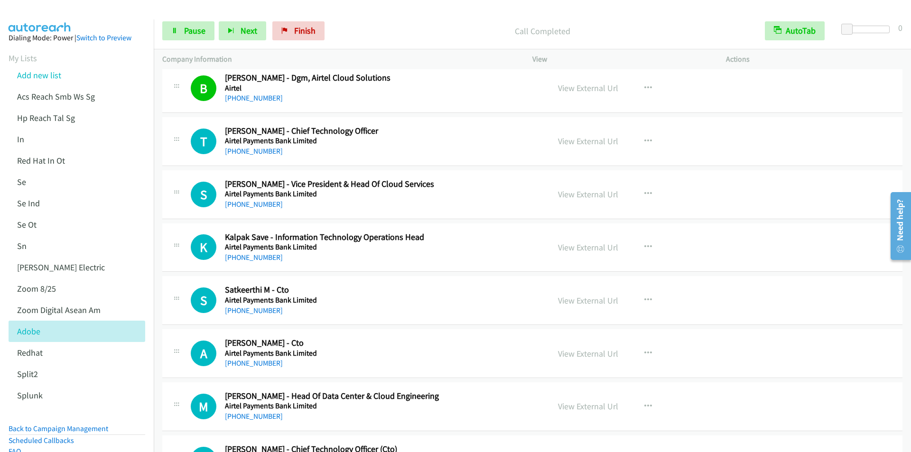
click at [363, 28] on p "Call Completed" at bounding box center [543, 31] width 411 height 13
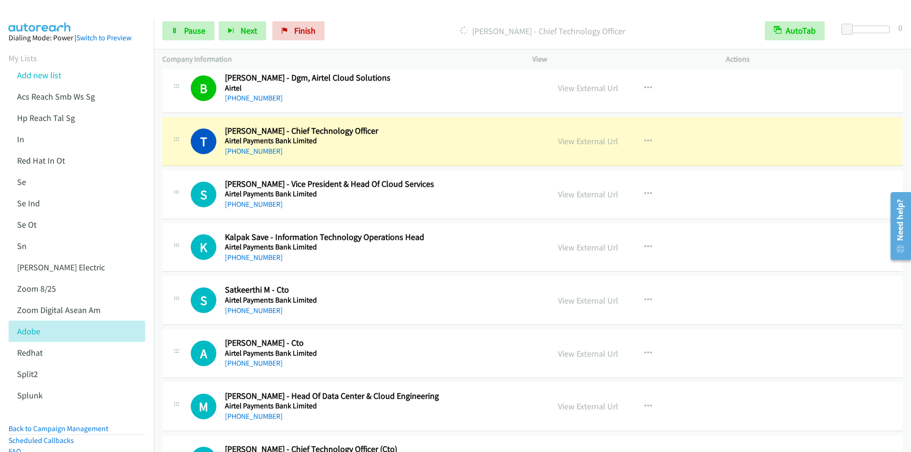
scroll to position [3323, 0]
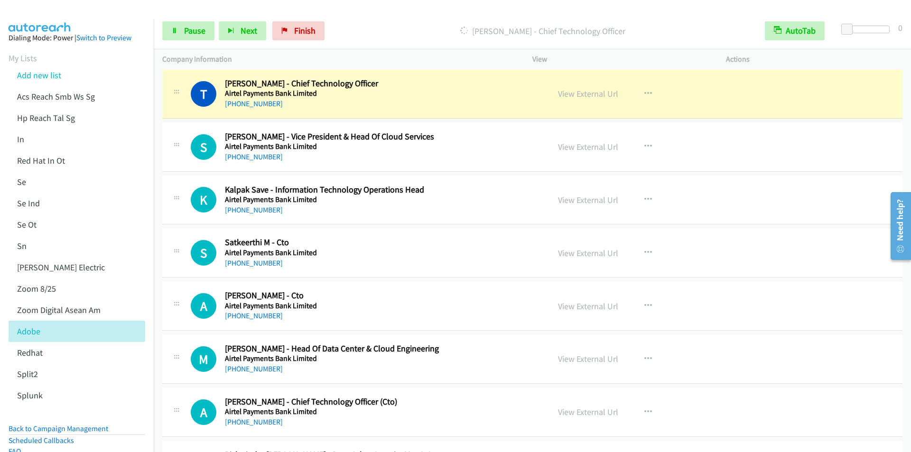
click at [349, 20] on div "Start Calls Pause Next Finish Dialing Tejinder Kumar - Chief Technology Officer…" at bounding box center [533, 31] width 758 height 37
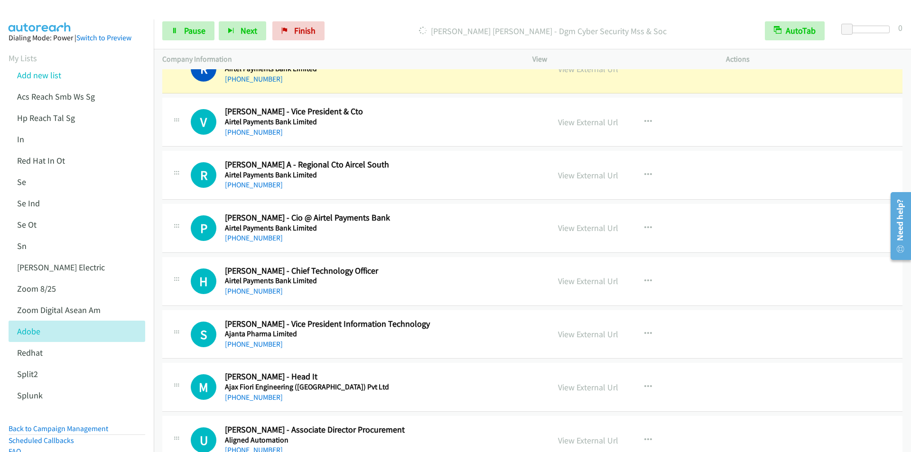
scroll to position [3703, 0]
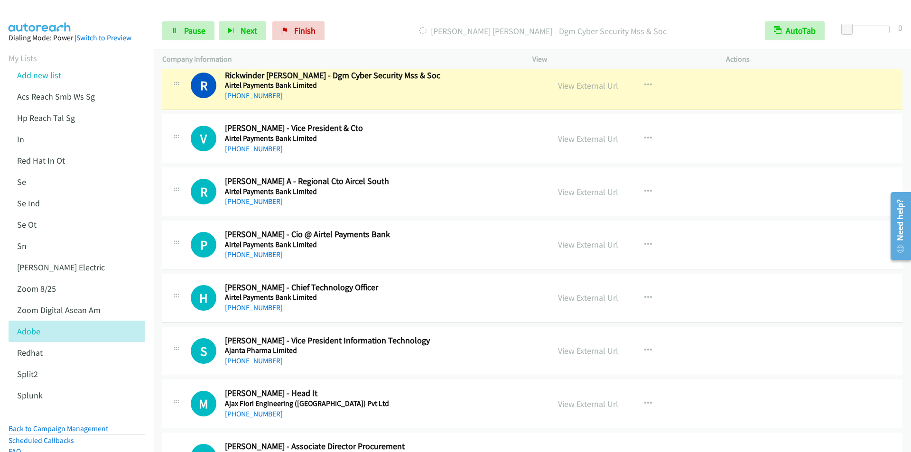
click at [356, 24] on div "Dialing Rickwinder Sethi - Dgm Cyber Security Mss & Soc" at bounding box center [543, 30] width 428 height 19
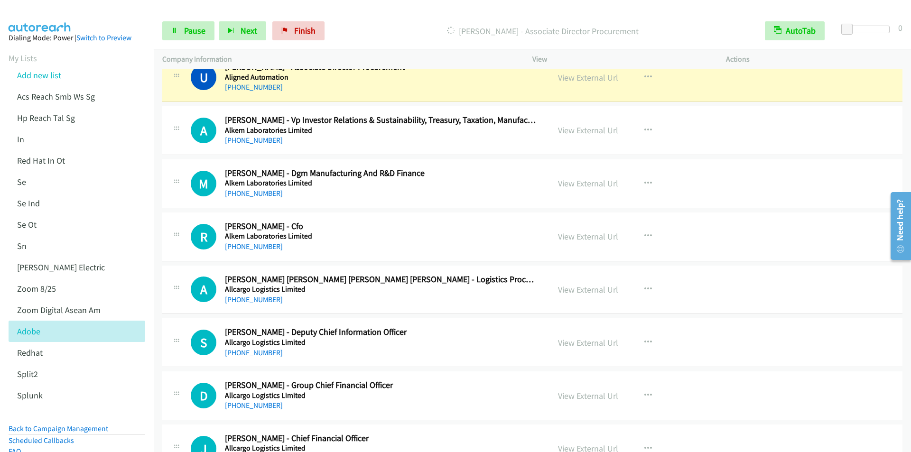
scroll to position [4035, 0]
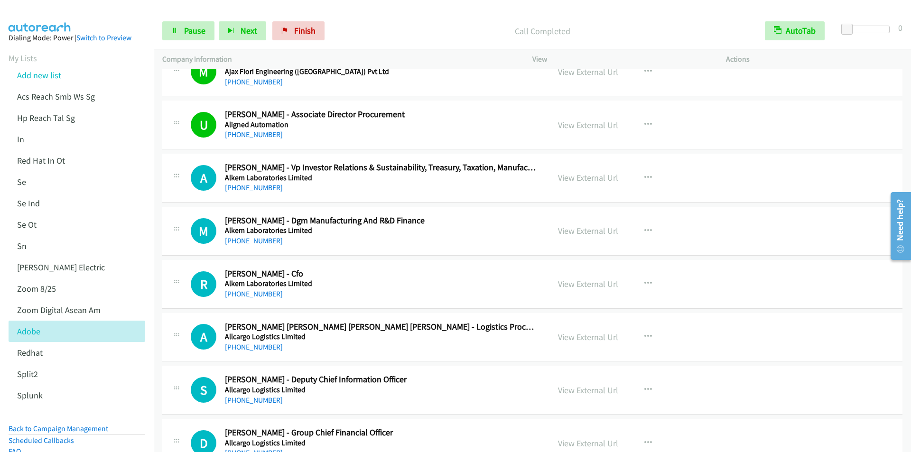
click at [368, 25] on p "Call Completed" at bounding box center [543, 31] width 411 height 13
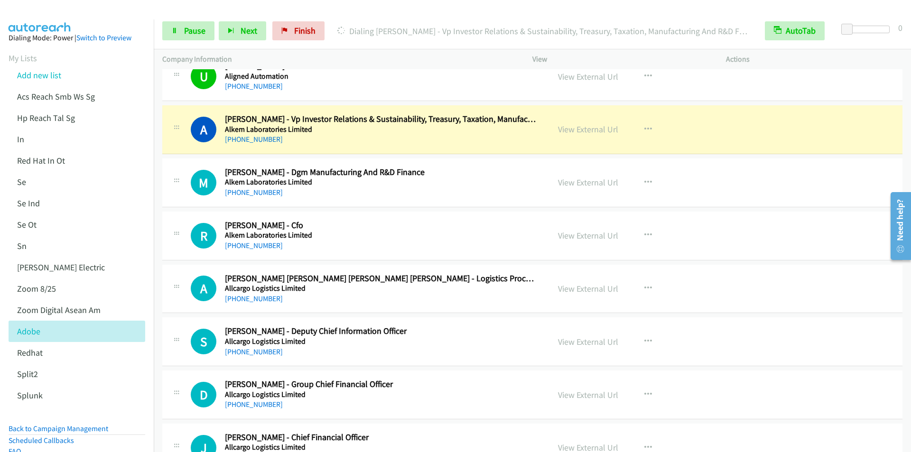
scroll to position [4083, 0]
click at [362, 13] on div "Start Calls Pause Next Finish Dialing Amit Khandelia - Vp Investor Relations & …" at bounding box center [533, 31] width 758 height 37
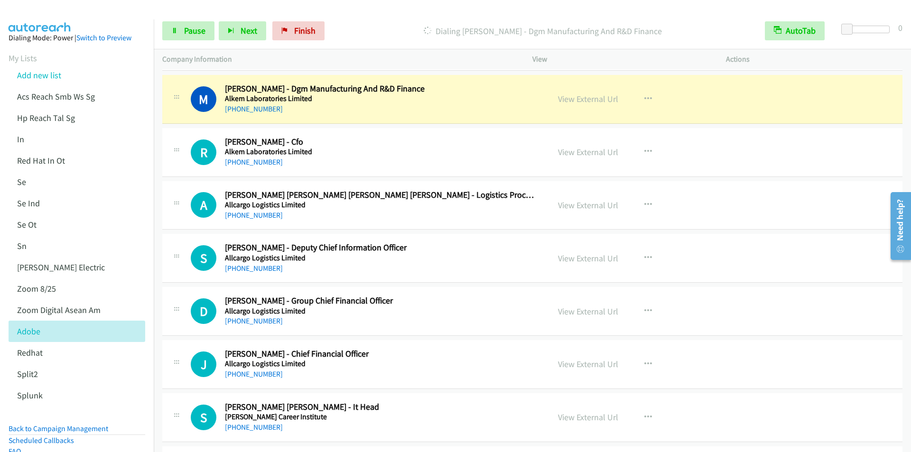
scroll to position [4178, 0]
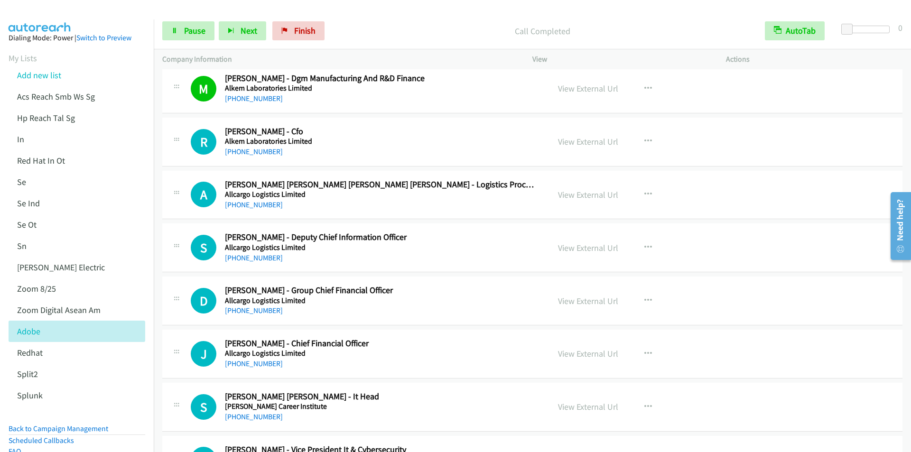
click at [378, 18] on div "Start Calls Pause Next Finish Call Completed AutoTab AutoTab 0" at bounding box center [533, 31] width 758 height 37
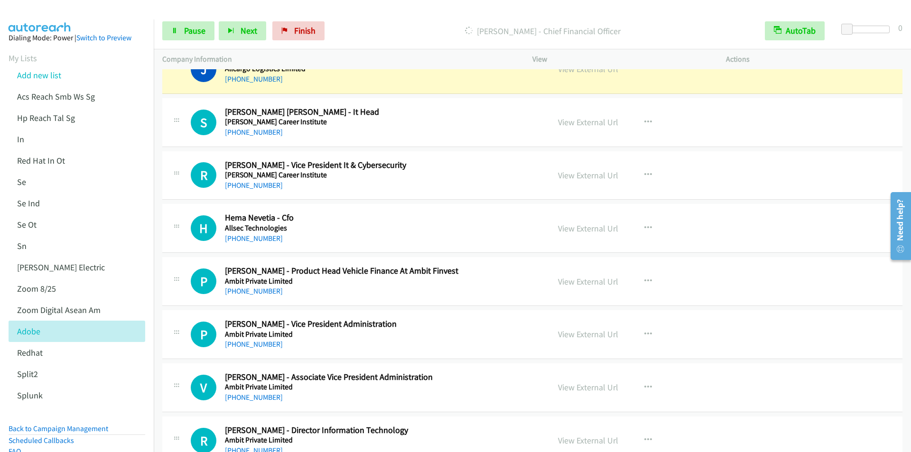
scroll to position [4415, 0]
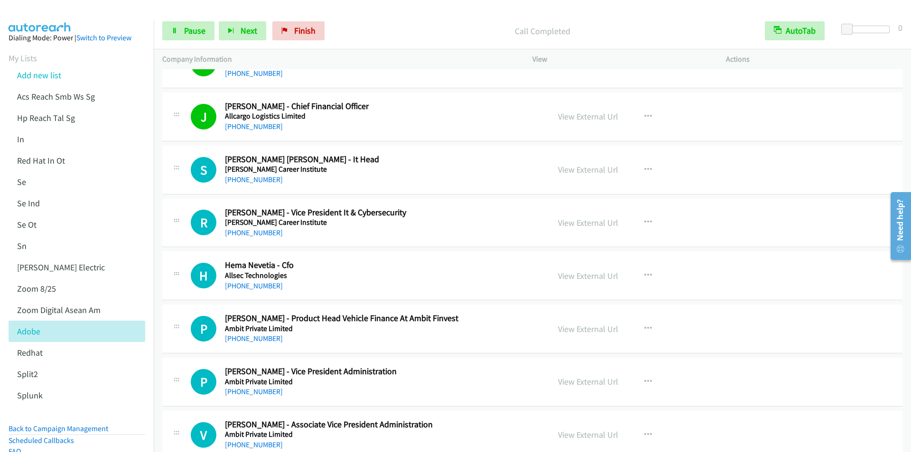
drag, startPoint x: 361, startPoint y: 24, endPoint x: 366, endPoint y: 24, distance: 5.2
click at [361, 24] on div "Call Completed" at bounding box center [543, 30] width 428 height 19
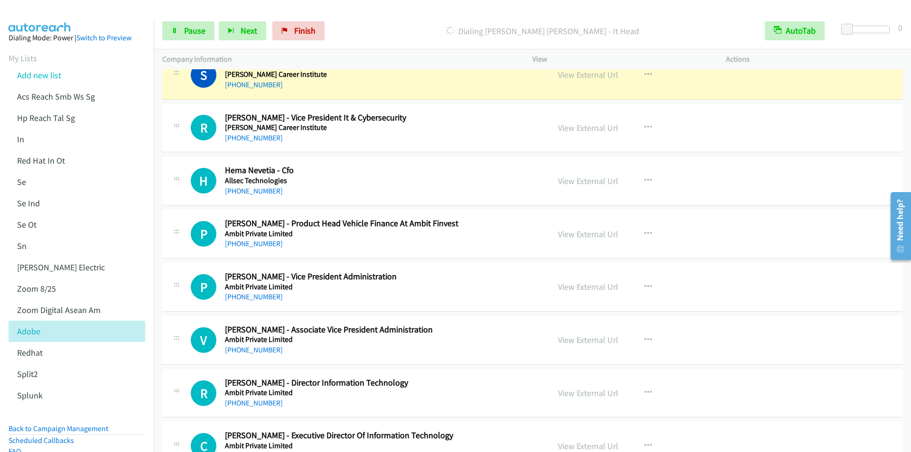
scroll to position [4462, 0]
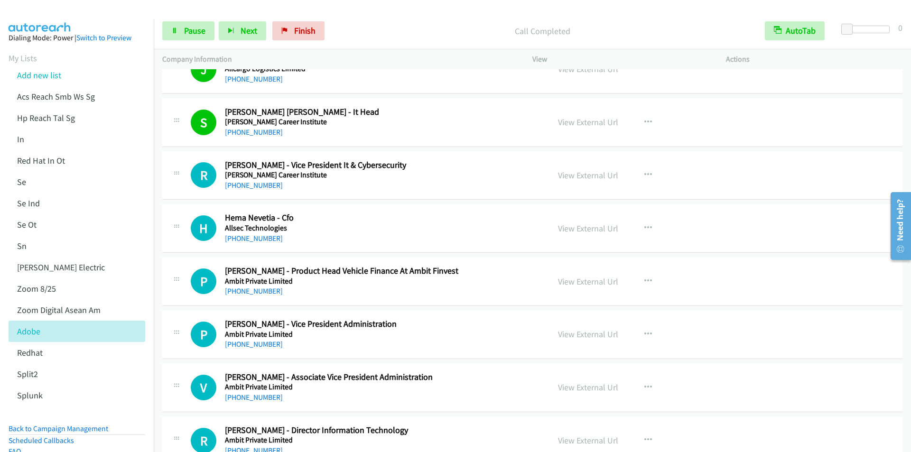
click at [361, 19] on div "Start Calls Pause Next Finish Call Completed AutoTab AutoTab 0" at bounding box center [533, 31] width 758 height 37
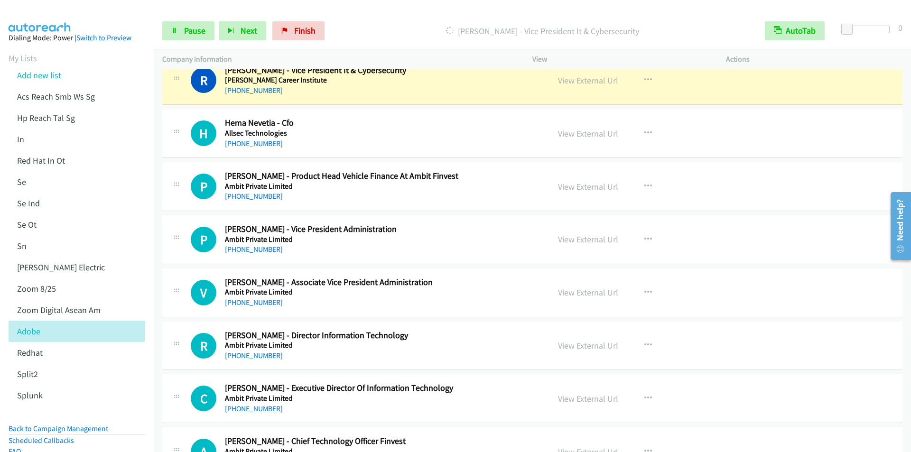
scroll to position [4510, 0]
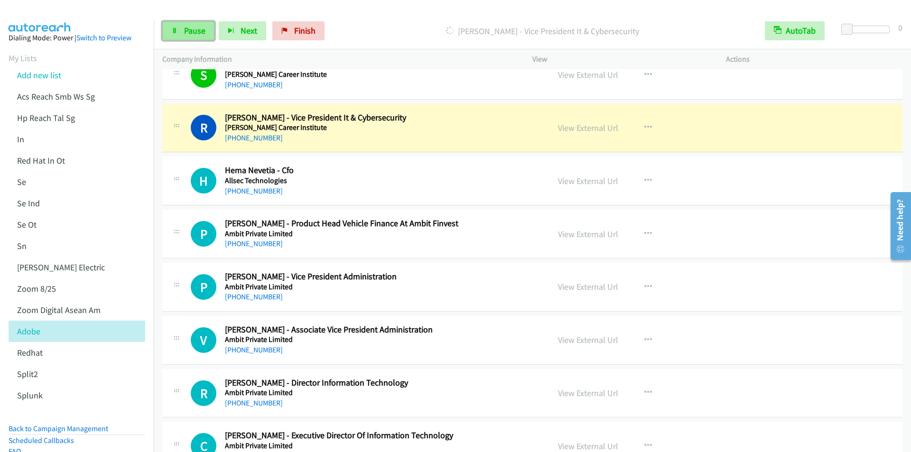
click at [185, 28] on span "Pause" at bounding box center [194, 30] width 21 height 11
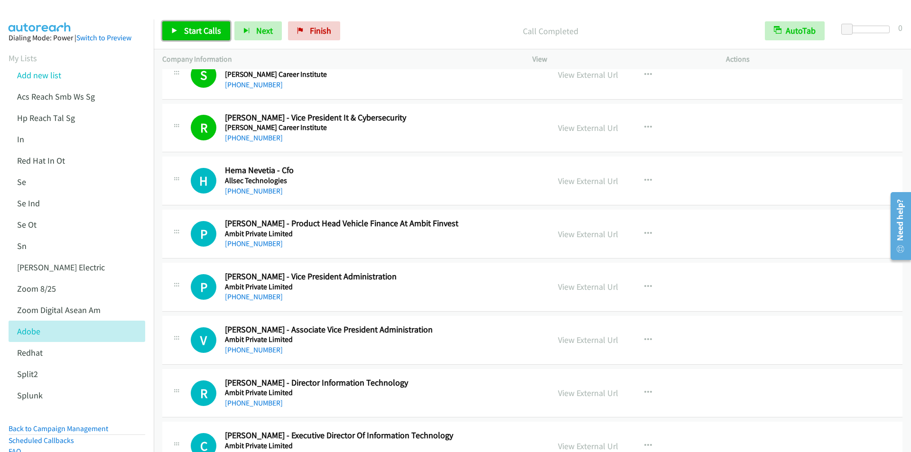
click at [191, 29] on span "Start Calls" at bounding box center [202, 30] width 37 height 11
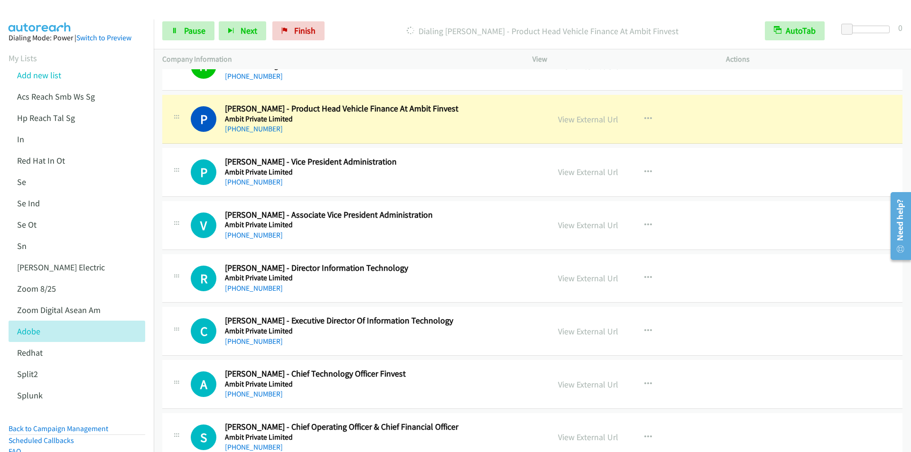
scroll to position [4652, 0]
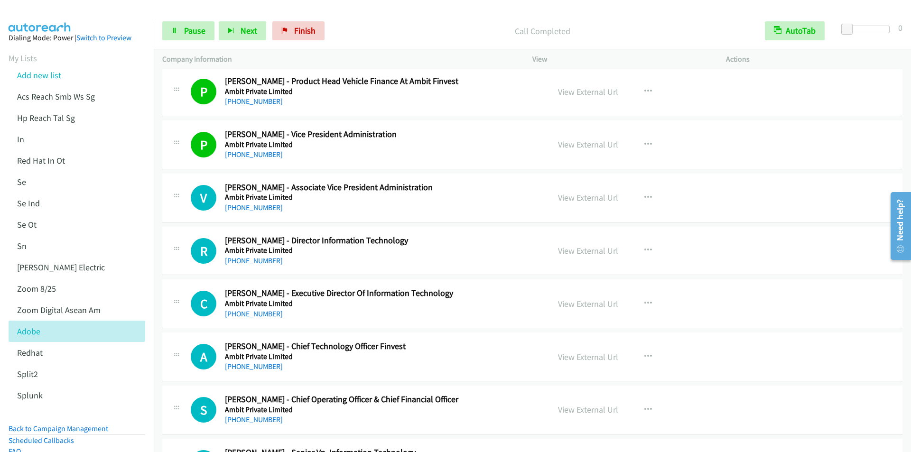
click at [380, 32] on p "Call Completed" at bounding box center [543, 31] width 411 height 13
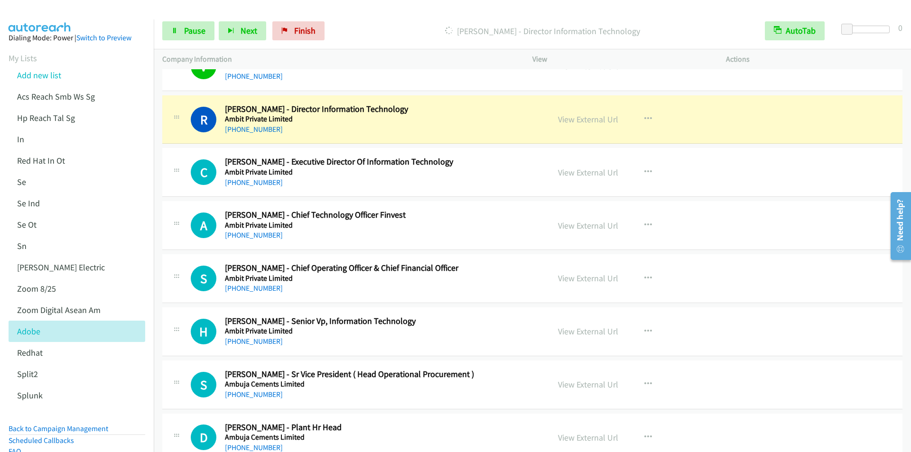
scroll to position [4795, 0]
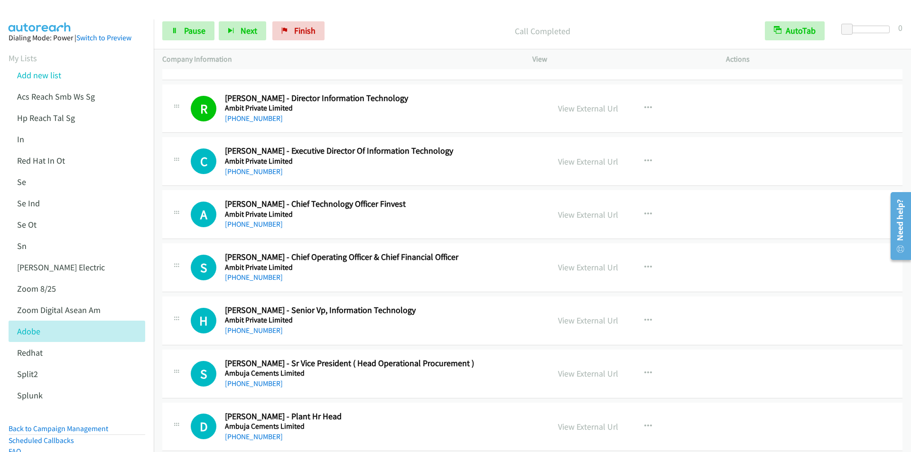
click at [355, 24] on div "Call Completed" at bounding box center [543, 30] width 428 height 19
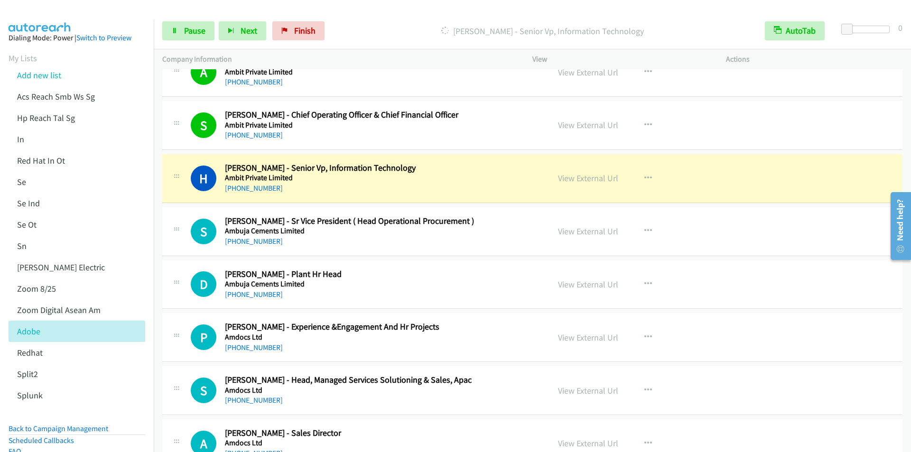
scroll to position [5032, 0]
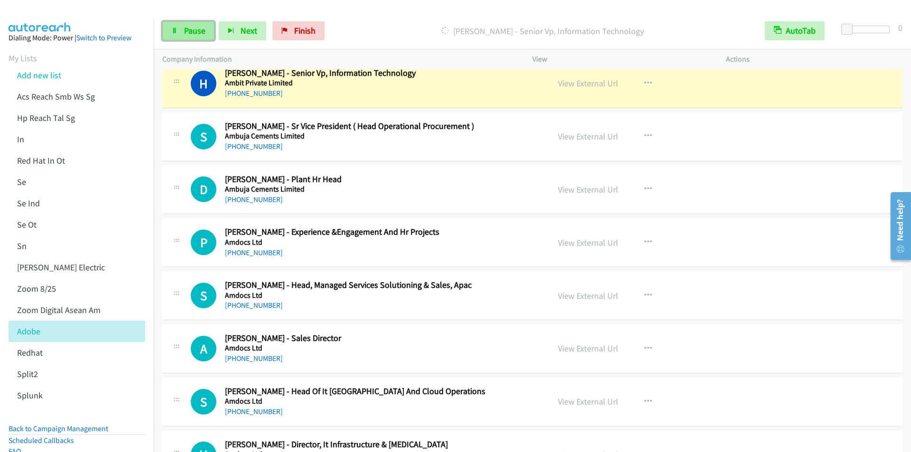
click at [198, 37] on link "Pause" at bounding box center [188, 30] width 52 height 19
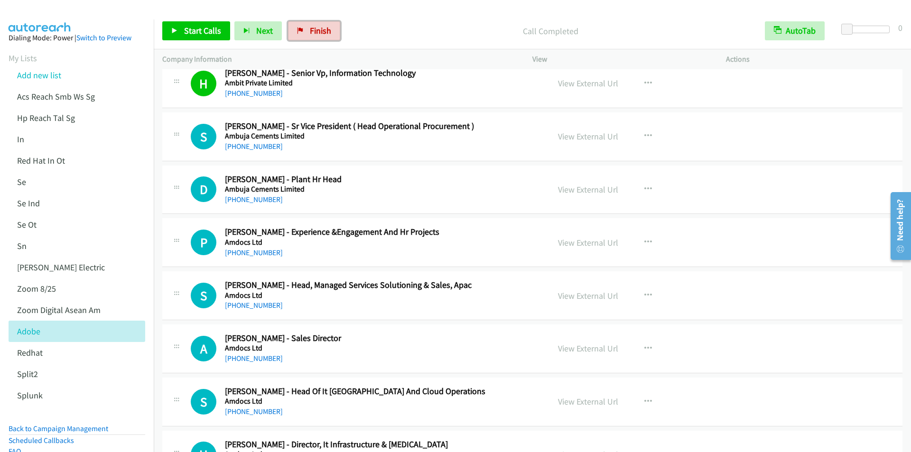
click at [313, 38] on link "Finish" at bounding box center [314, 30] width 52 height 19
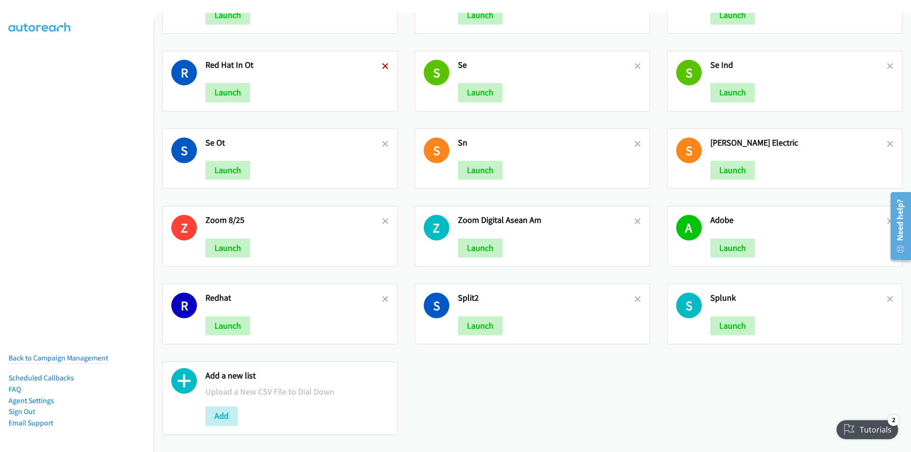
click at [385, 64] on icon at bounding box center [385, 67] width 7 height 7
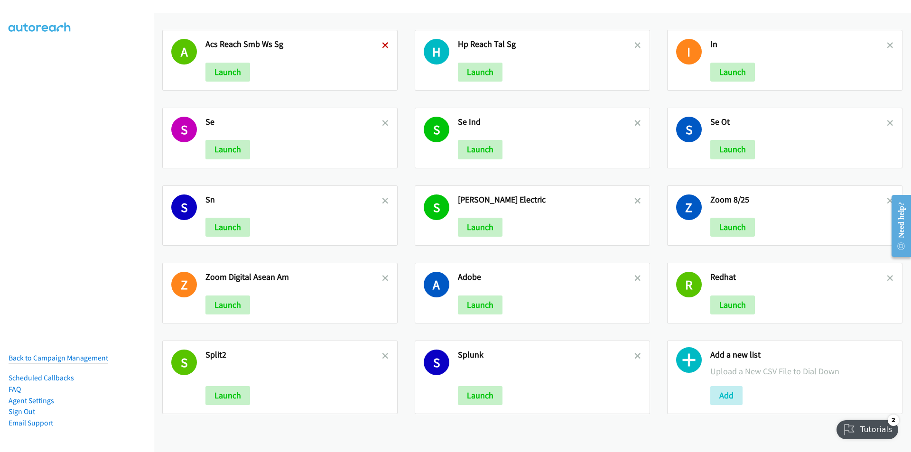
click at [384, 45] on icon at bounding box center [385, 46] width 7 height 7
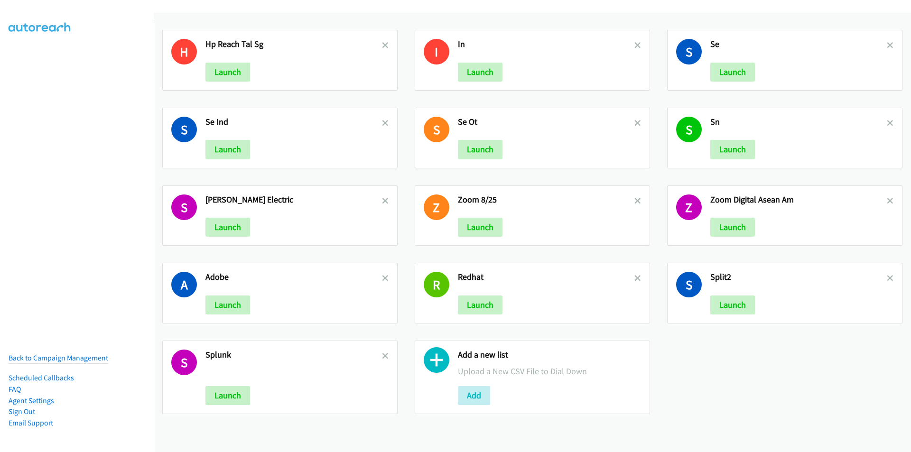
click at [384, 45] on icon at bounding box center [385, 46] width 7 height 7
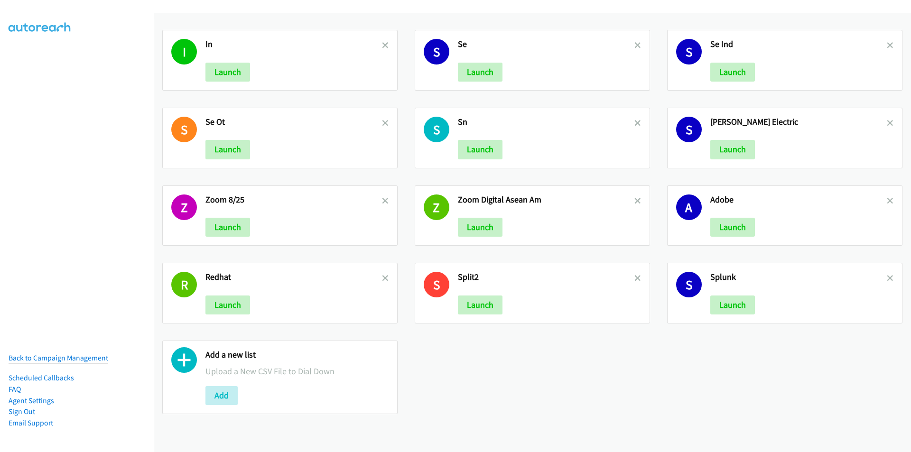
click at [384, 45] on icon at bounding box center [385, 46] width 7 height 7
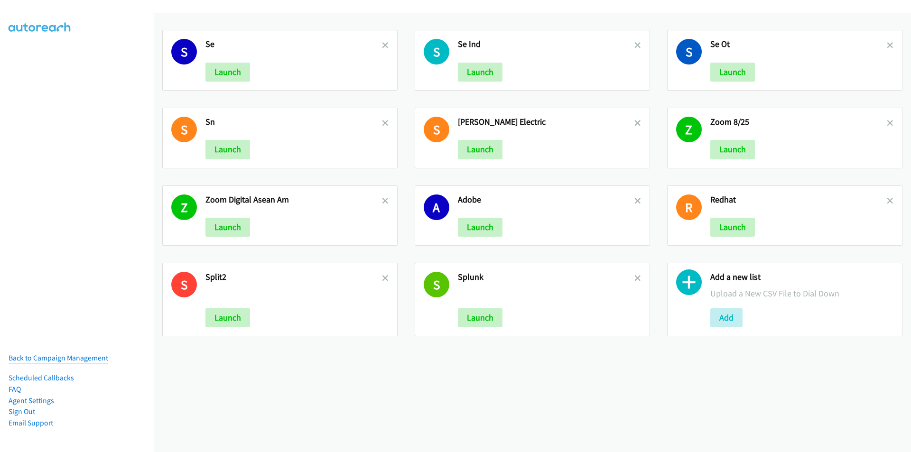
click at [383, 46] on icon at bounding box center [385, 46] width 7 height 7
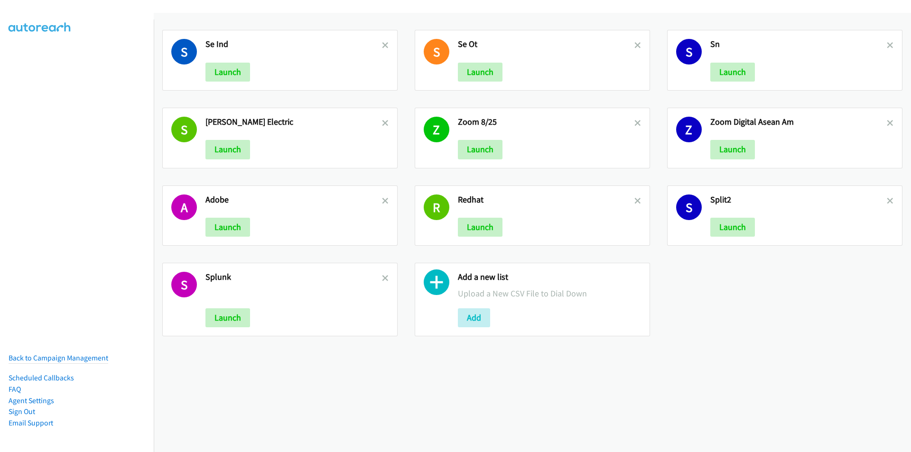
click at [383, 46] on icon at bounding box center [385, 46] width 7 height 7
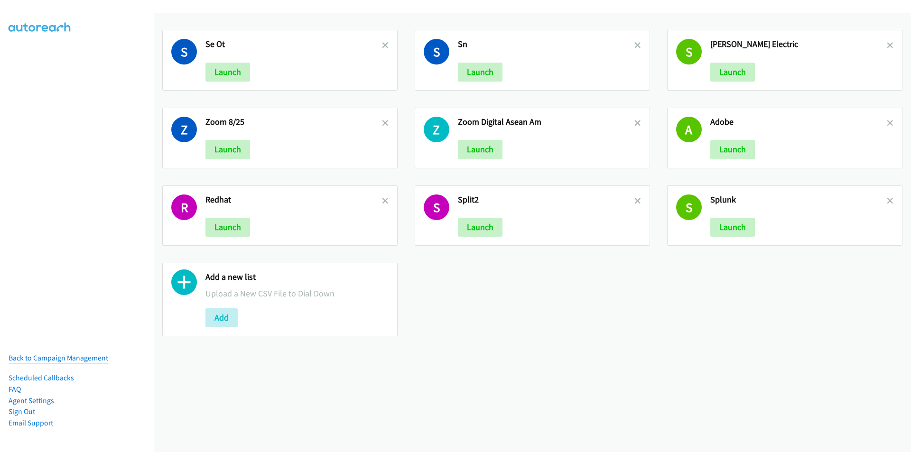
click at [383, 46] on icon at bounding box center [385, 46] width 7 height 7
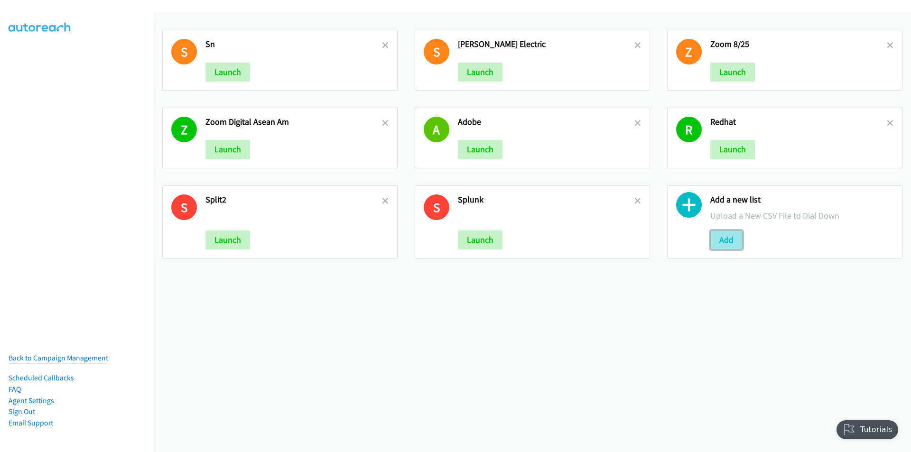
click at [723, 238] on button "Add" at bounding box center [727, 240] width 32 height 19
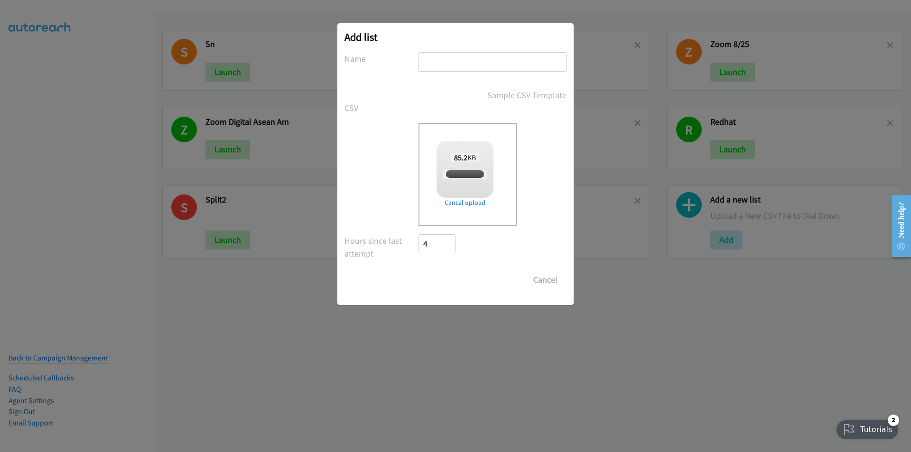
click at [459, 57] on input "text" at bounding box center [493, 61] width 148 height 19
type input "terracom"
click at [419, 271] on input "Save List" at bounding box center [428, 275] width 18 height 9
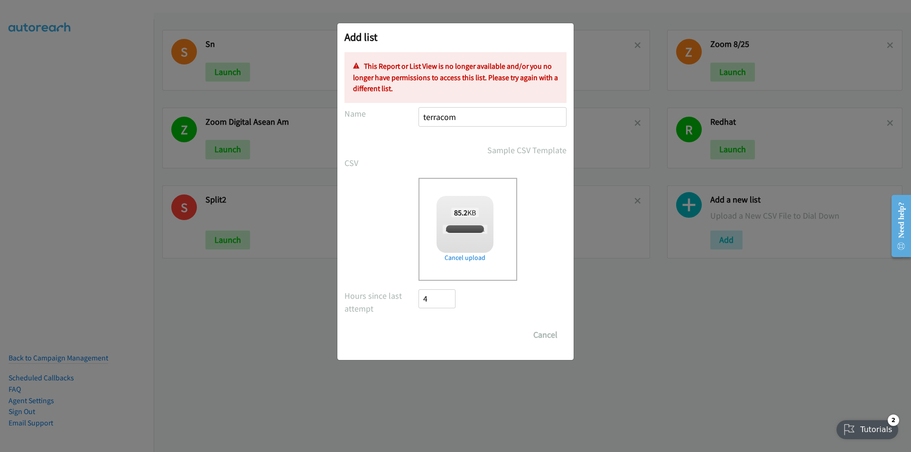
checkbox input "true"
drag, startPoint x: 467, startPoint y: 123, endPoint x: 410, endPoint y: 112, distance: 57.5
click at [410, 112] on div "Name terracom" at bounding box center [456, 121] width 222 height 28
click at [551, 338] on button "Cancel" at bounding box center [546, 335] width 42 height 19
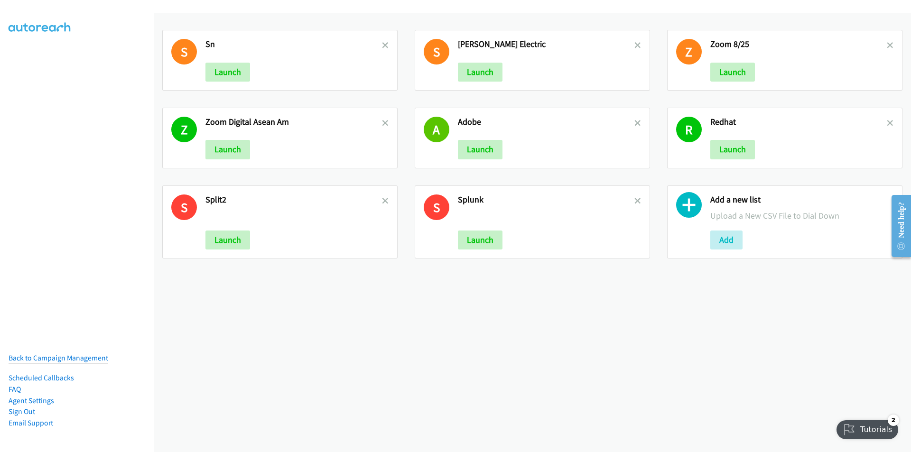
click at [202, 328] on div "S Sn Launch S [PERSON_NAME] Electric Launch Z Zoom 8/25 Launch Z Zoom Digital A…" at bounding box center [533, 233] width 758 height 440
click at [723, 243] on button "Add" at bounding box center [727, 240] width 32 height 19
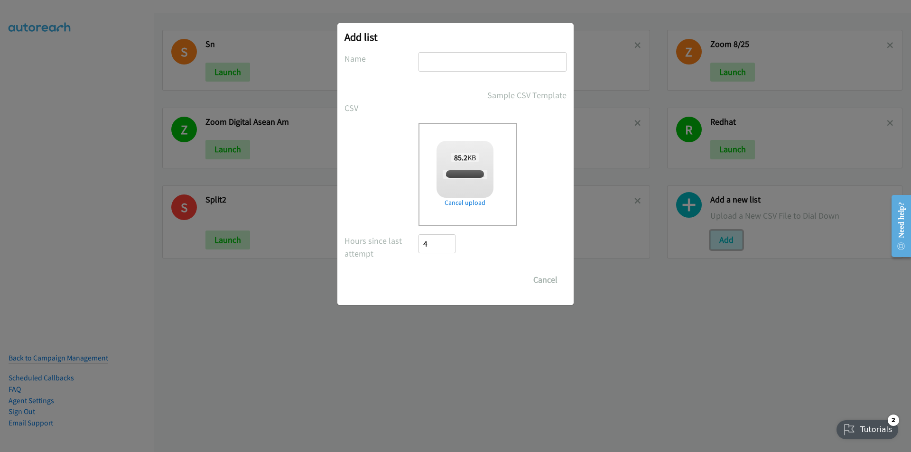
checkbox input "true"
click at [462, 63] on input "text" at bounding box center [493, 61] width 148 height 19
type input "Terra"
click at [419, 271] on input "Save List" at bounding box center [444, 280] width 50 height 19
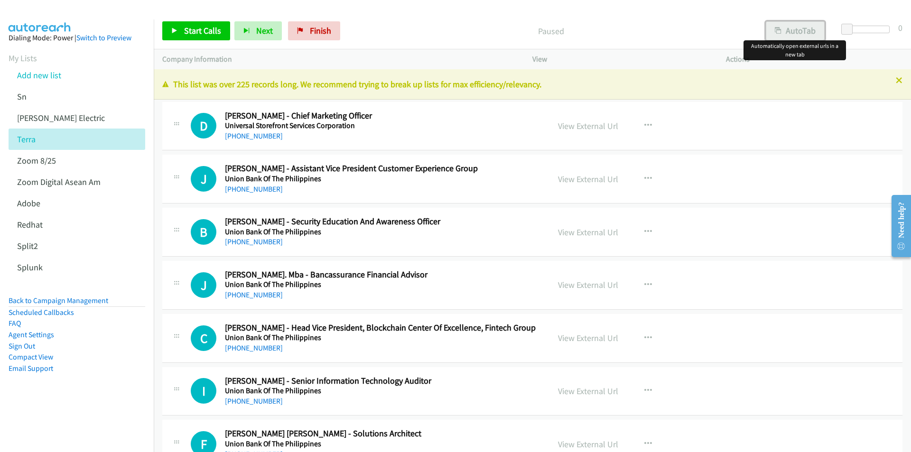
click at [801, 33] on button "AutoTab" at bounding box center [795, 30] width 59 height 19
click at [191, 31] on span "Start Calls" at bounding box center [202, 30] width 37 height 11
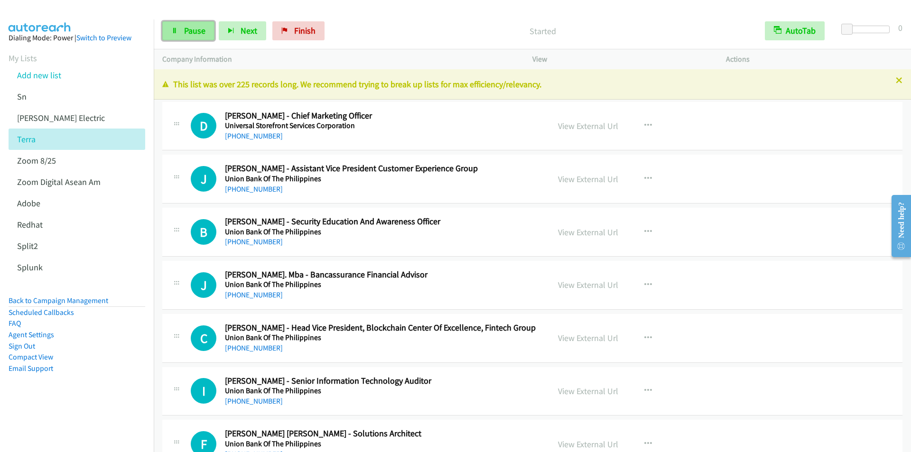
click at [177, 40] on link "Pause" at bounding box center [188, 30] width 52 height 19
click at [181, 28] on link "Start Calls" at bounding box center [196, 30] width 68 height 19
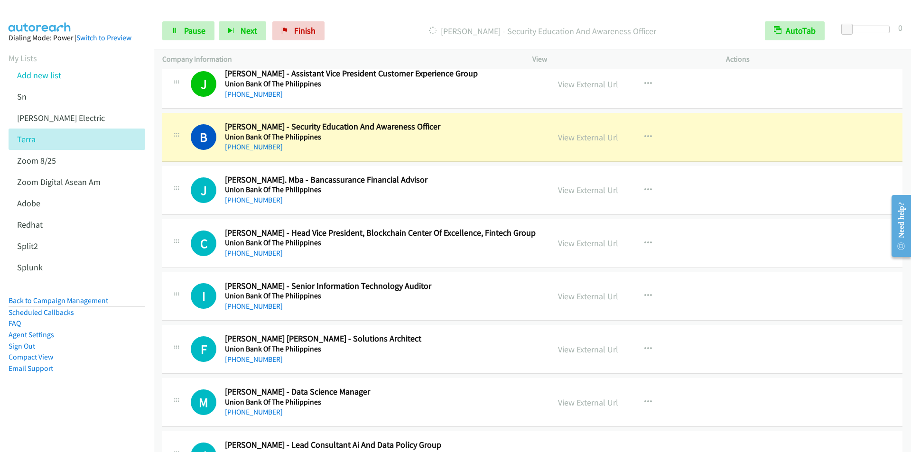
scroll to position [142, 0]
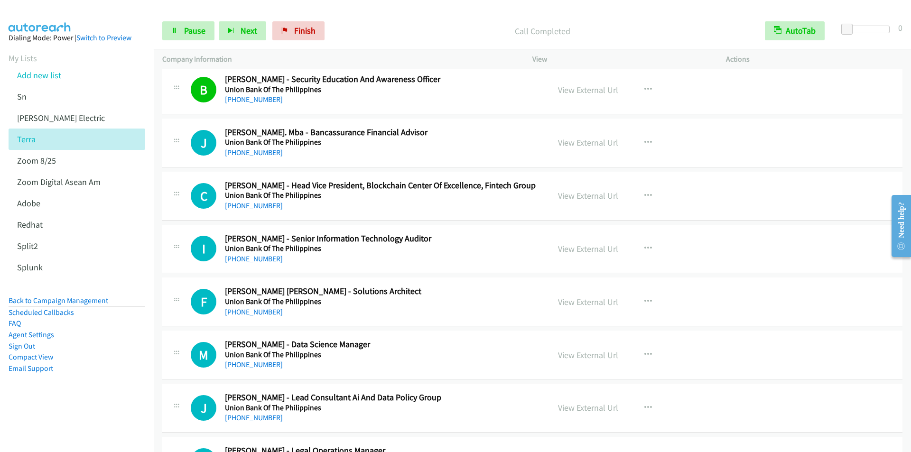
click at [367, 26] on p "Call Completed" at bounding box center [543, 31] width 411 height 13
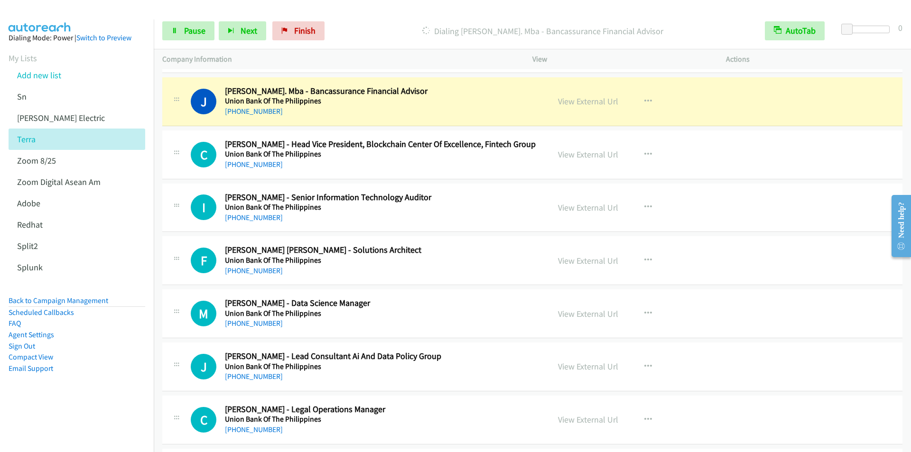
scroll to position [190, 0]
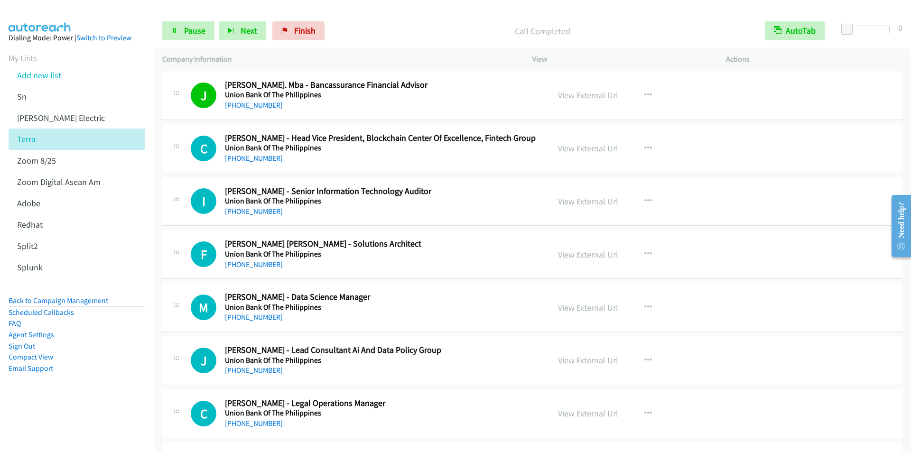
click at [370, 25] on p "Call Completed" at bounding box center [543, 31] width 411 height 13
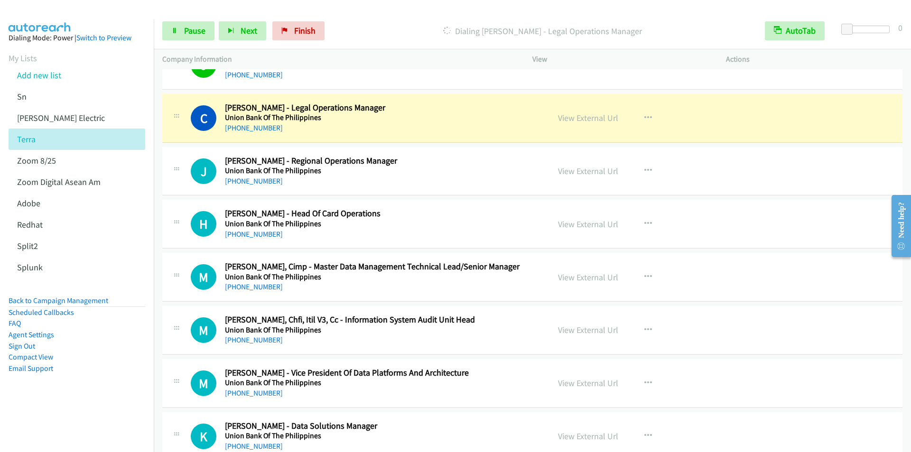
scroll to position [475, 0]
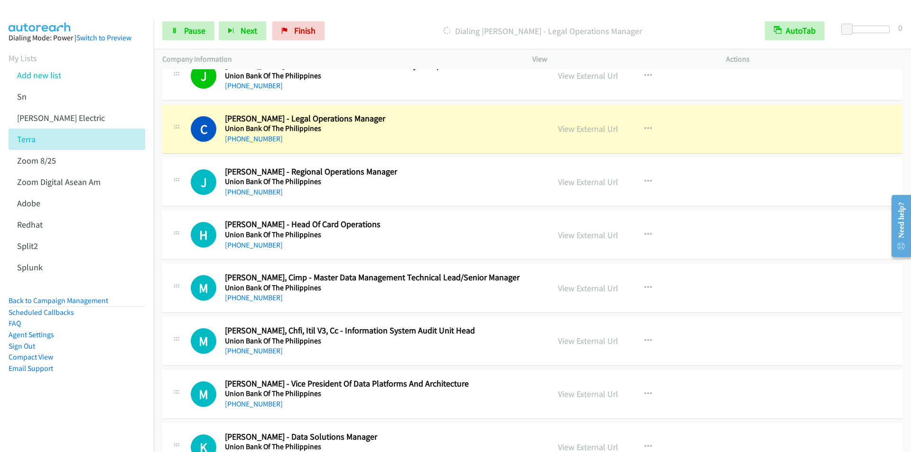
click at [381, 35] on p "Dialing Christine Yolanda Velasco - Legal Operations Manager" at bounding box center [543, 31] width 411 height 13
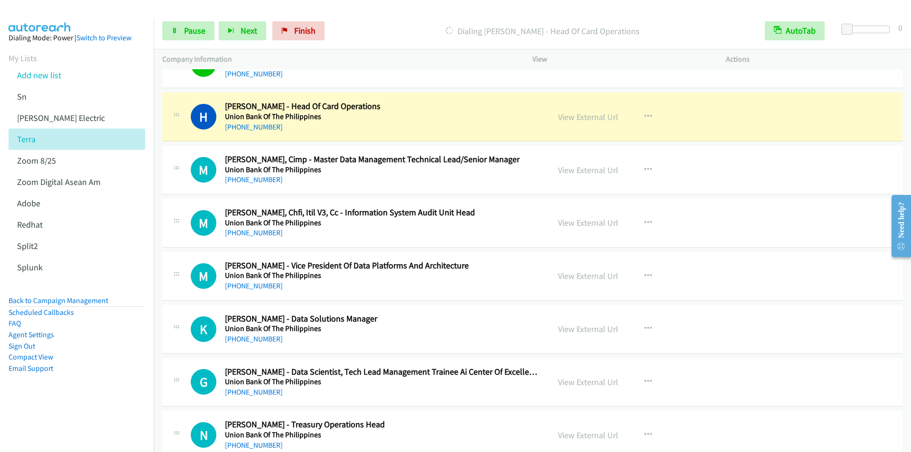
scroll to position [617, 0]
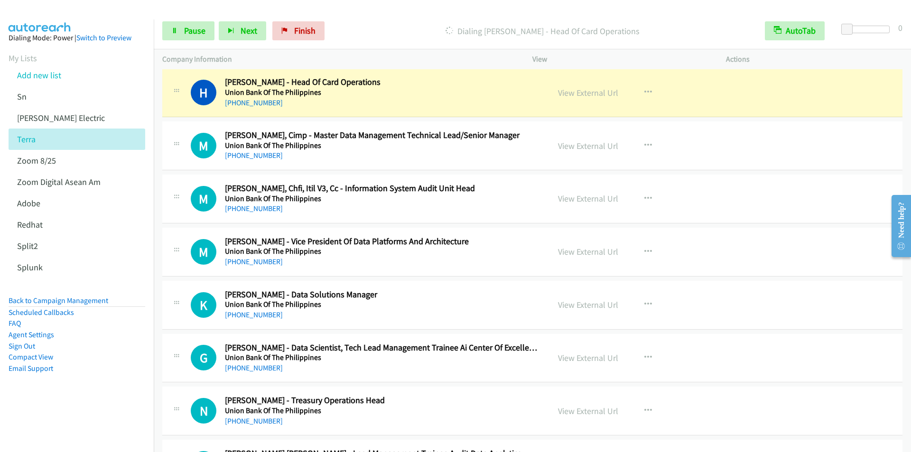
click at [363, 34] on p "Dialing Hector De Leon - Head Of Card Operations" at bounding box center [543, 31] width 411 height 13
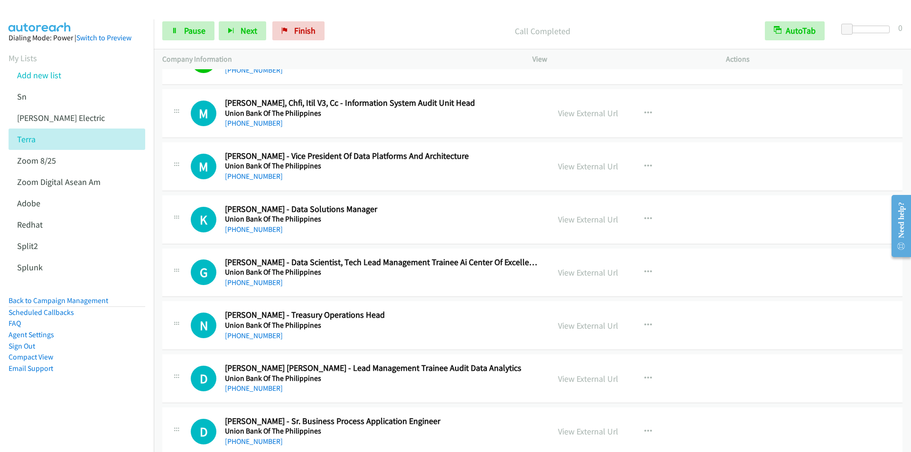
scroll to position [712, 0]
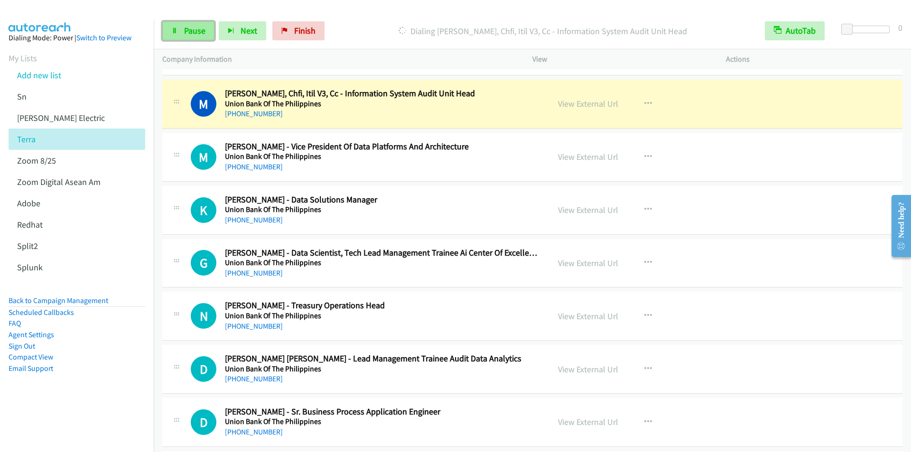
click at [185, 30] on span "Pause" at bounding box center [194, 30] width 21 height 11
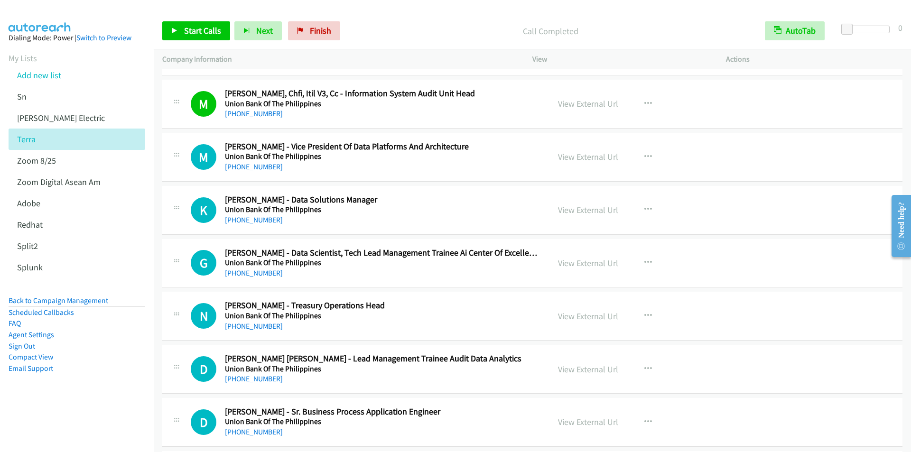
click at [373, 16] on div "Start Calls Pause Next Finish Call Completed AutoTab AutoTab 0" at bounding box center [533, 31] width 758 height 37
click at [191, 32] on span "Start Calls" at bounding box center [202, 30] width 37 height 11
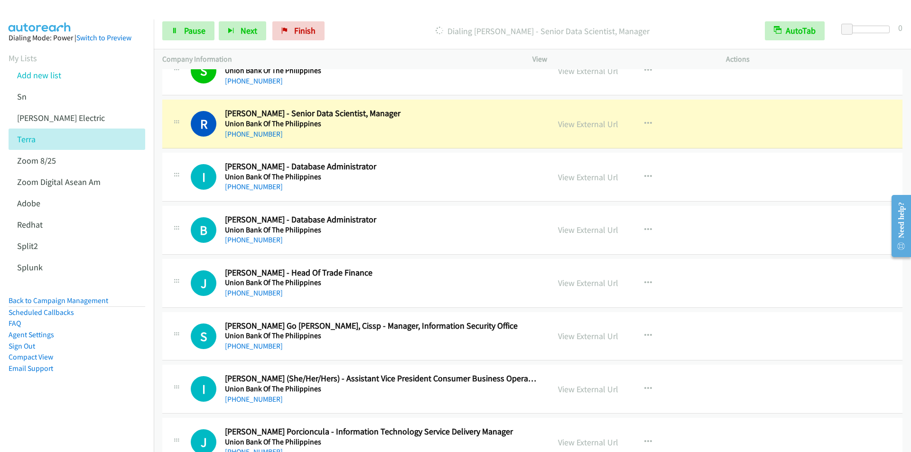
scroll to position [1187, 0]
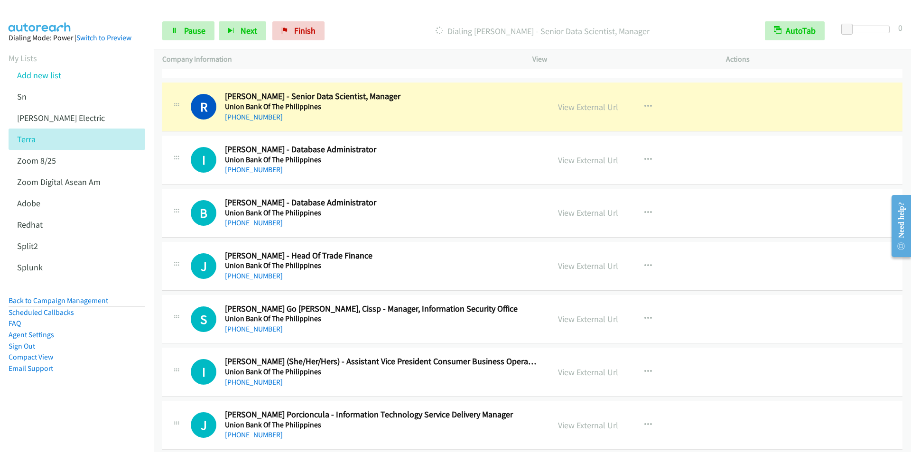
click at [384, 34] on p "Dialing Rafael Macalaba - Senior Data Scientist, Manager" at bounding box center [543, 31] width 411 height 13
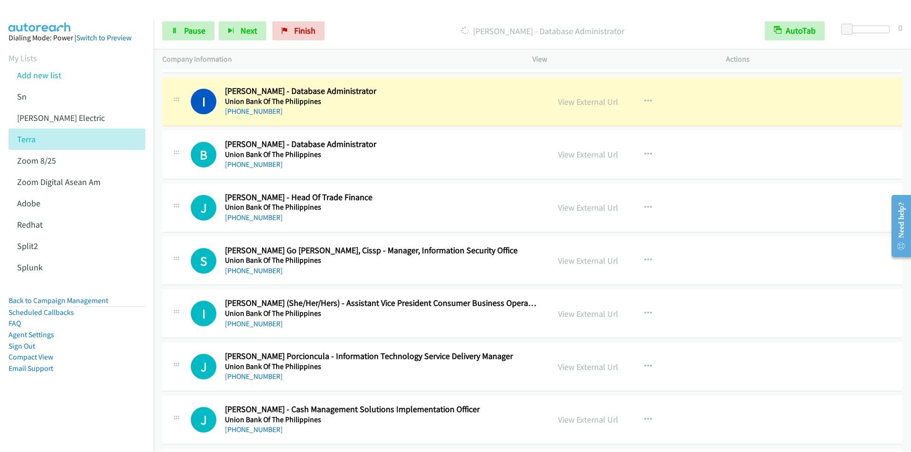
scroll to position [1234, 0]
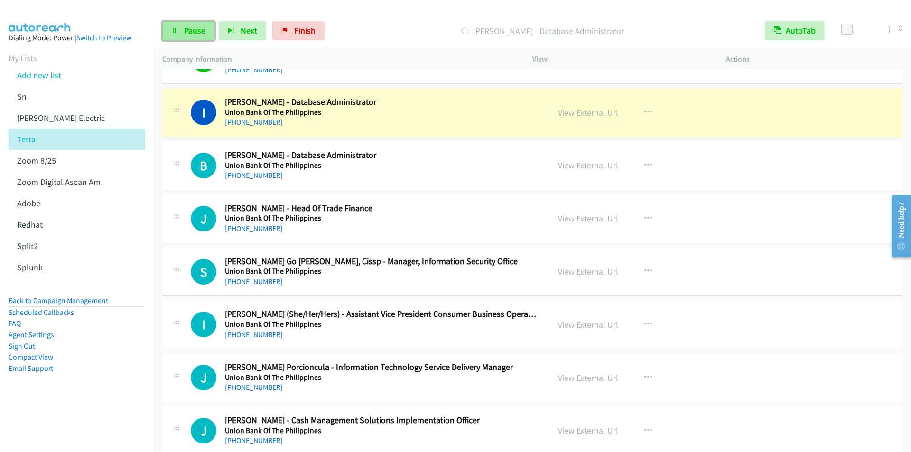
click at [189, 31] on span "Pause" at bounding box center [194, 30] width 21 height 11
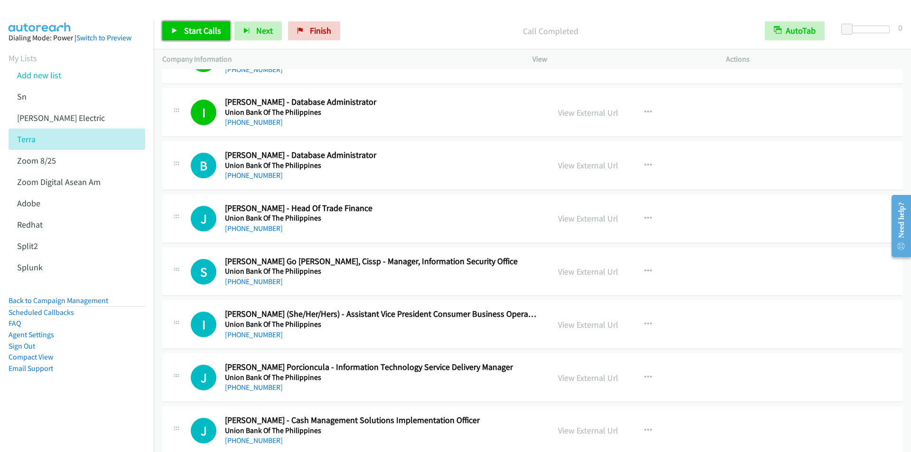
click at [195, 29] on span "Start Calls" at bounding box center [202, 30] width 37 height 11
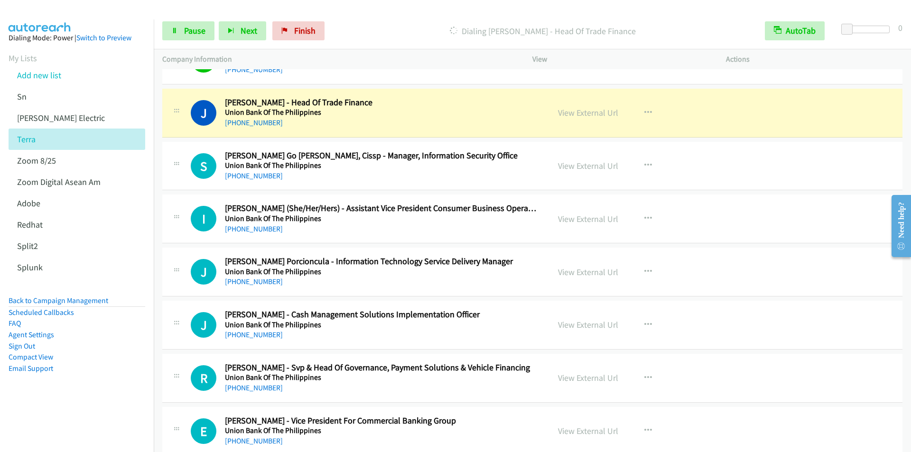
scroll to position [1329, 0]
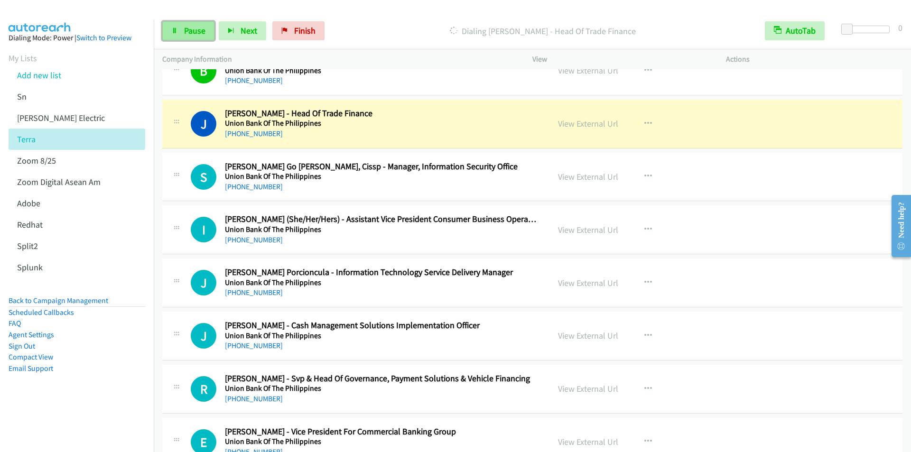
click at [192, 35] on span "Pause" at bounding box center [194, 30] width 21 height 11
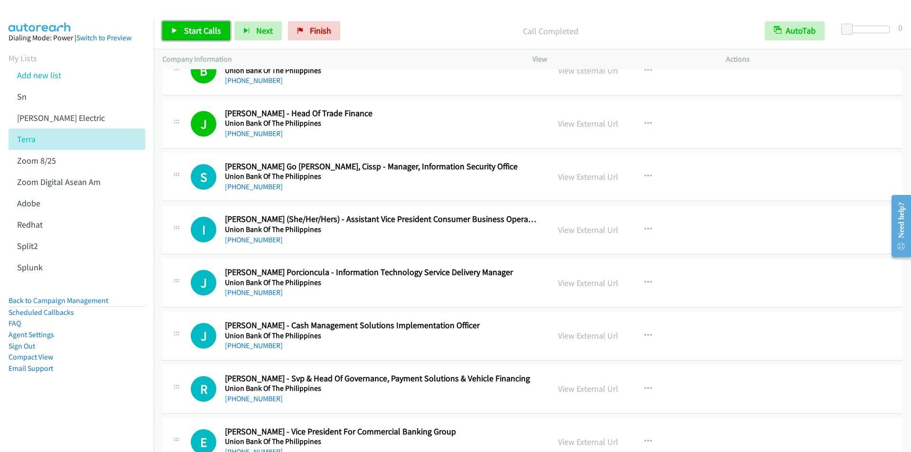
click at [204, 29] on span "Start Calls" at bounding box center [202, 30] width 37 height 11
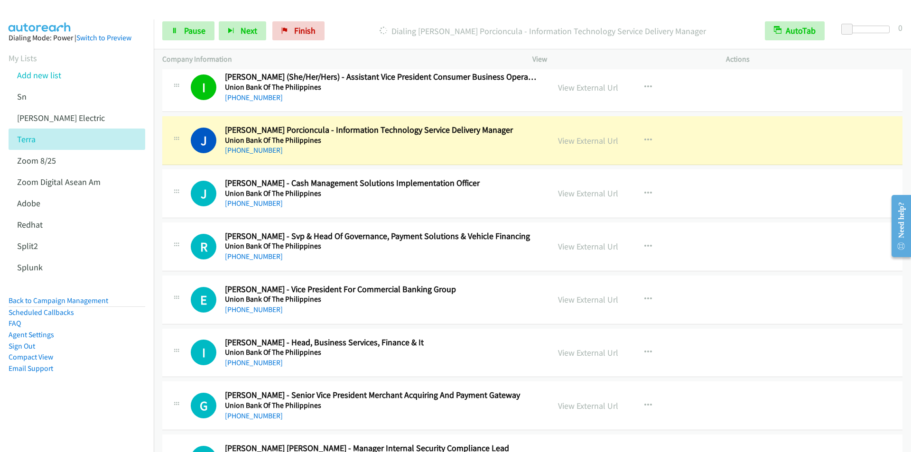
scroll to position [1519, 0]
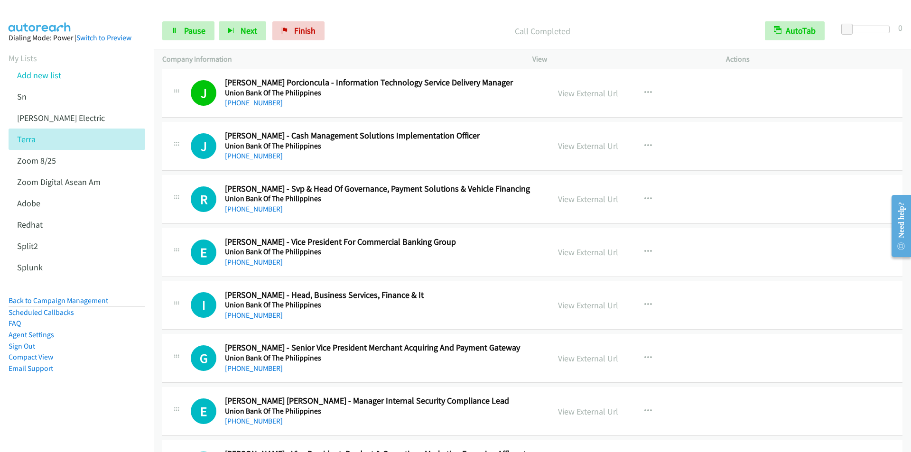
click at [363, 22] on div "Call Completed" at bounding box center [543, 30] width 428 height 19
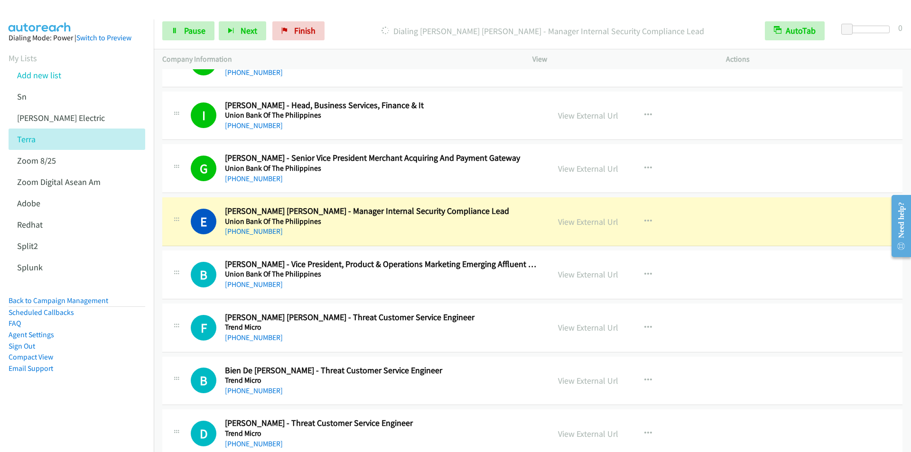
scroll to position [1804, 0]
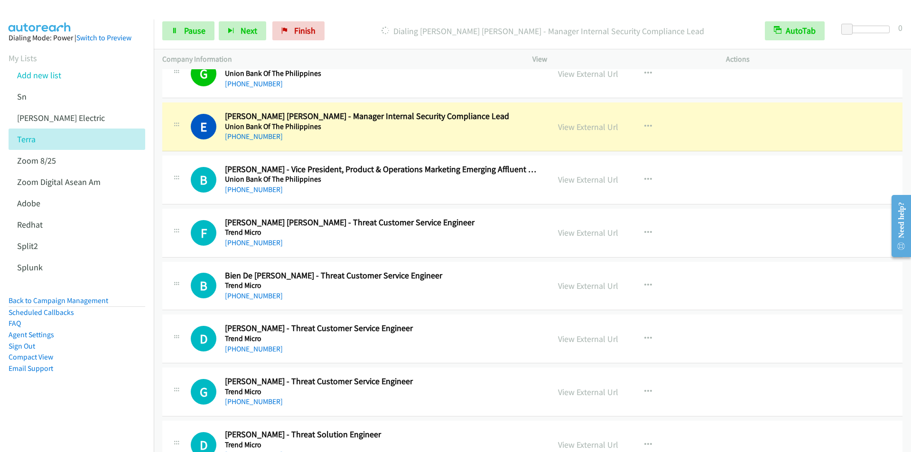
click at [370, 19] on div "Start Calls Pause Next Finish Dialing Edel Justin Bustamante - Manager Internal…" at bounding box center [533, 31] width 758 height 37
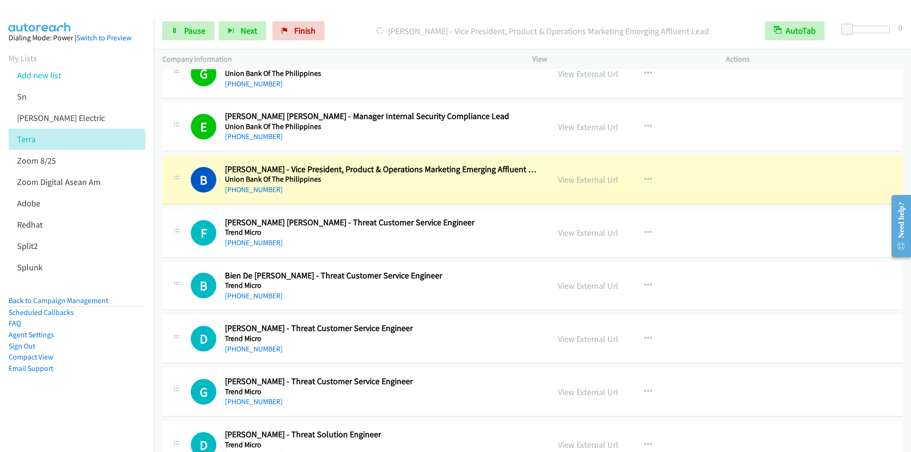
scroll to position [1899, 0]
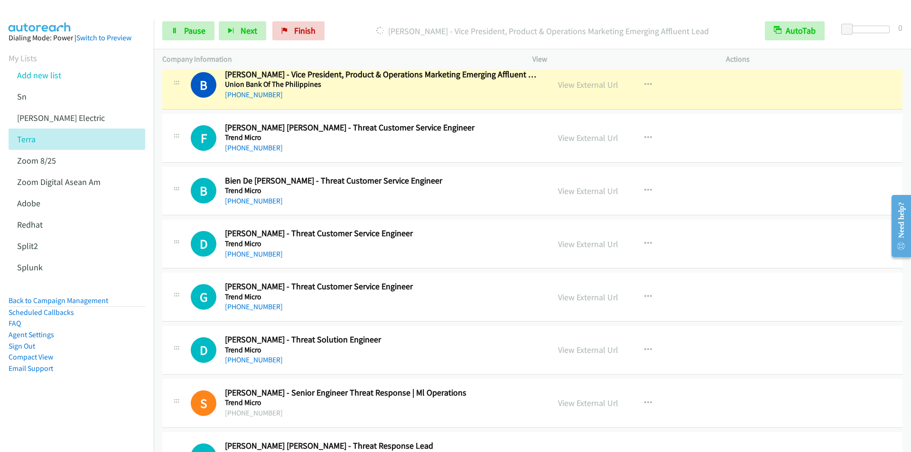
click at [367, 11] on div at bounding box center [451, 18] width 903 height 37
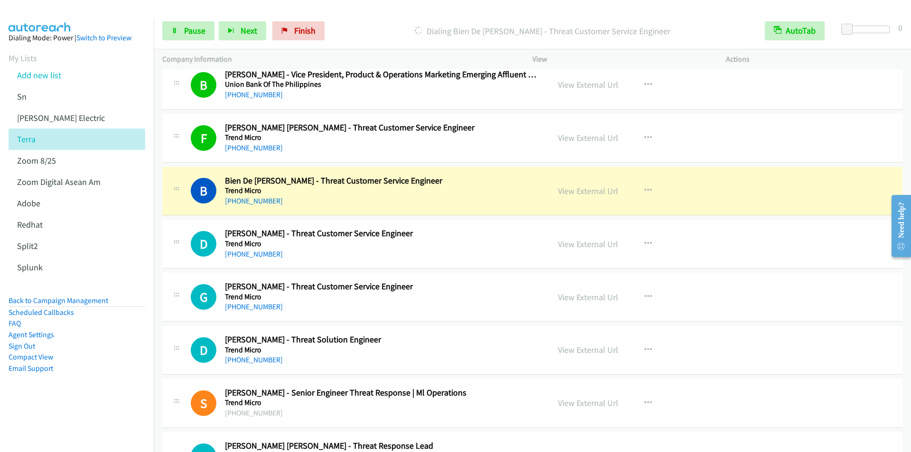
scroll to position [1946, 0]
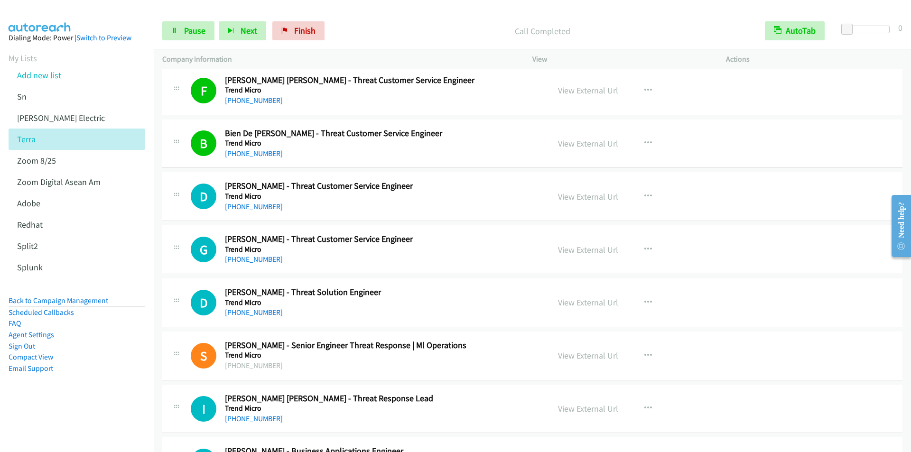
click at [376, 21] on div "Start Calls Pause Next Finish Call Completed AutoTab AutoTab 0" at bounding box center [533, 31] width 758 height 37
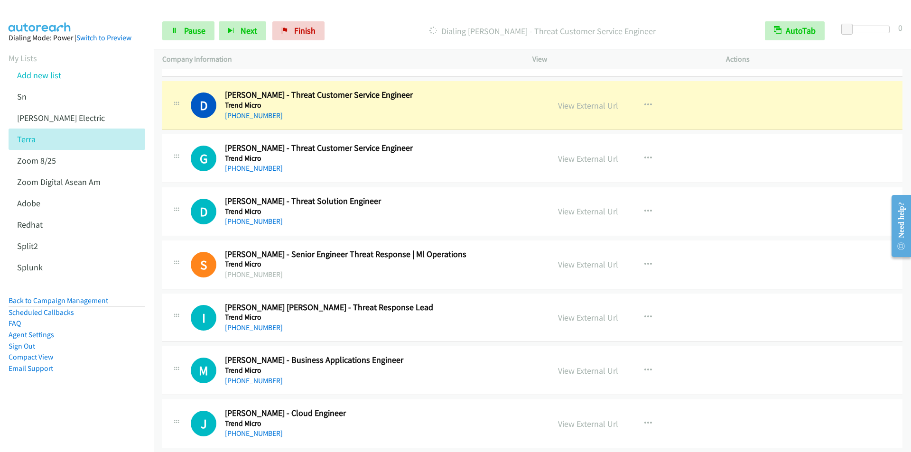
scroll to position [2041, 0]
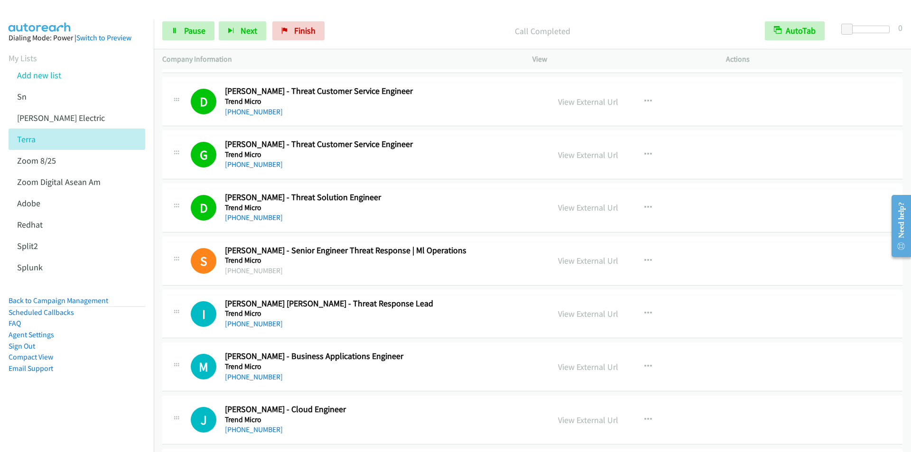
click at [365, 17] on div "Start Calls Pause Next Finish Call Completed AutoTab AutoTab 0" at bounding box center [533, 31] width 758 height 37
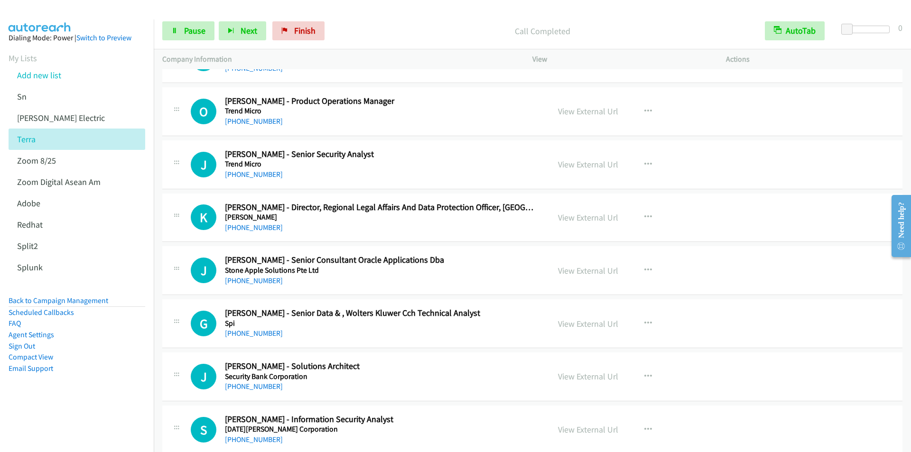
scroll to position [3560, 0]
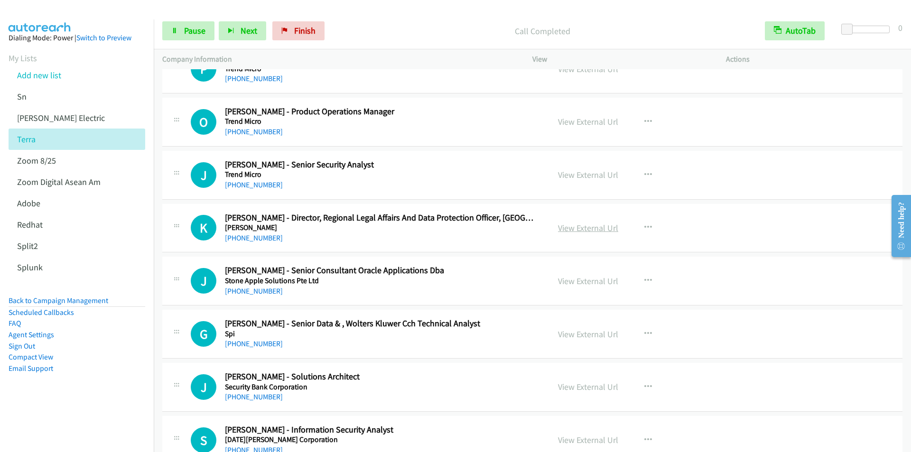
click at [584, 230] on link "View External Url" at bounding box center [588, 228] width 60 height 11
click at [646, 229] on icon "button" at bounding box center [649, 228] width 8 height 8
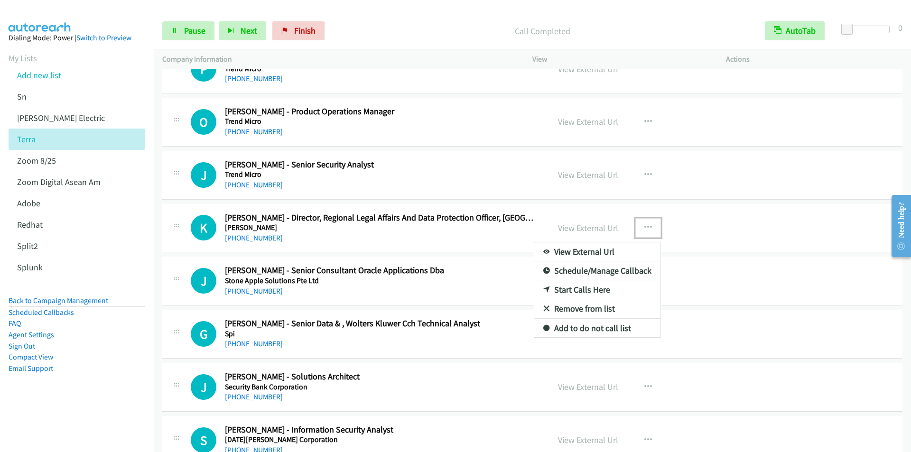
click at [576, 289] on link "Start Calls Here" at bounding box center [598, 290] width 126 height 19
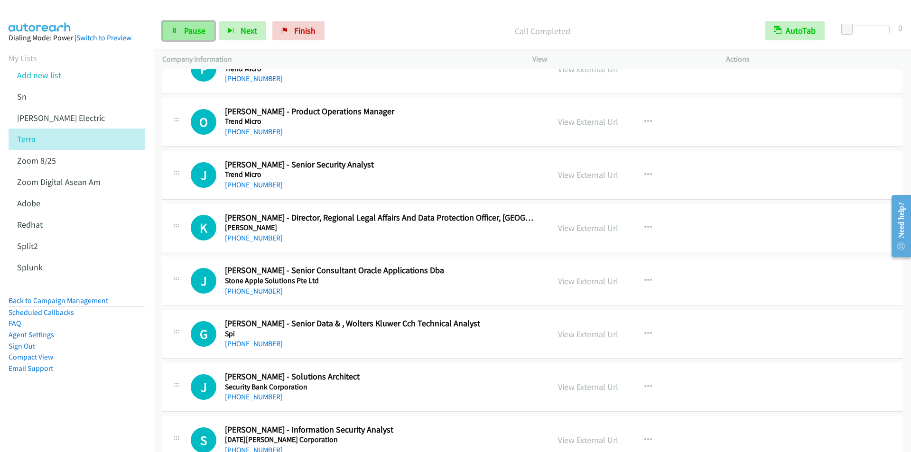
click at [184, 35] on span "Pause" at bounding box center [194, 30] width 21 height 11
click at [199, 31] on span "Start Calls" at bounding box center [202, 30] width 37 height 11
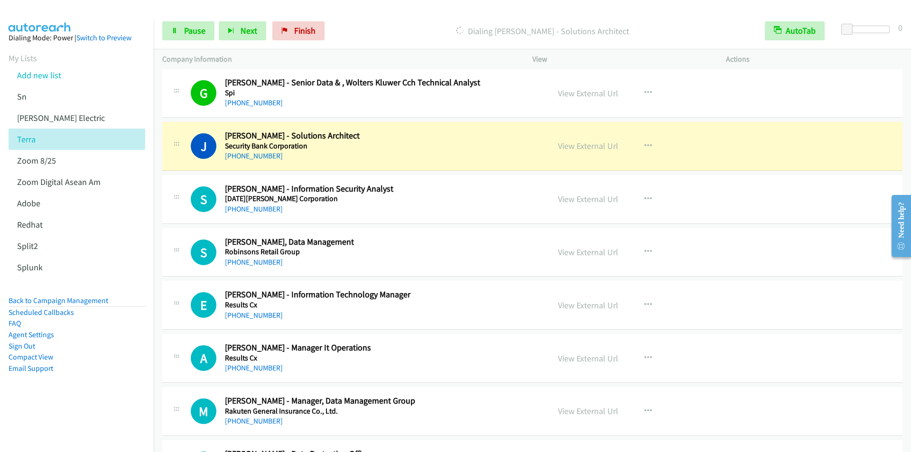
scroll to position [3798, 0]
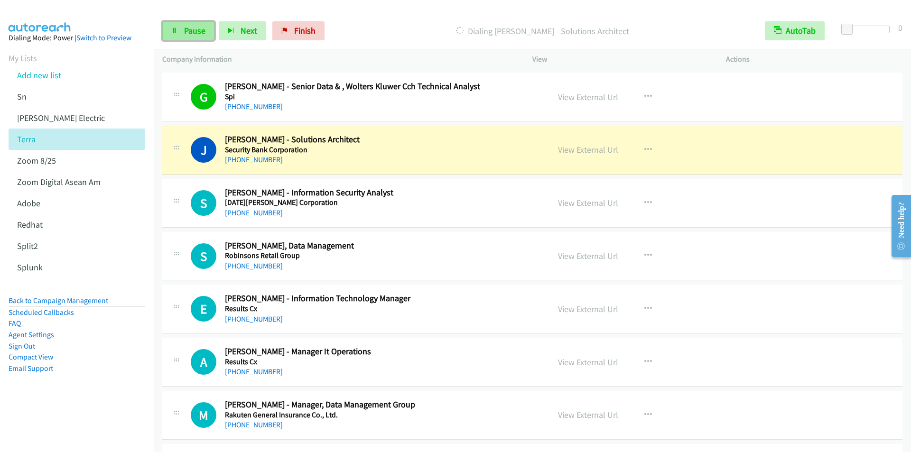
click at [195, 34] on span "Pause" at bounding box center [194, 30] width 21 height 11
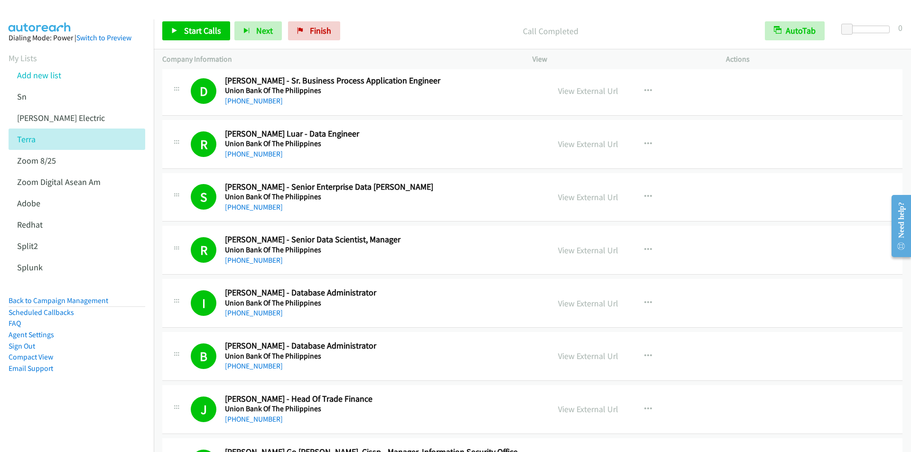
scroll to position [1044, 0]
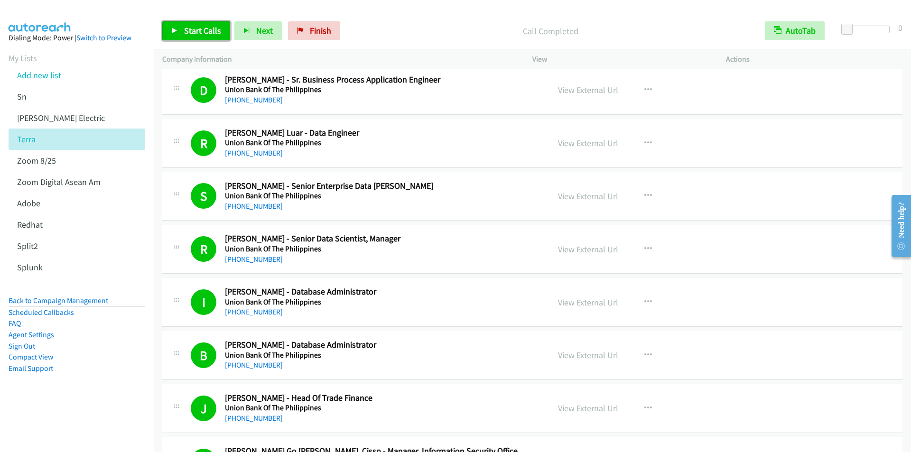
click at [195, 33] on span "Start Calls" at bounding box center [202, 30] width 37 height 11
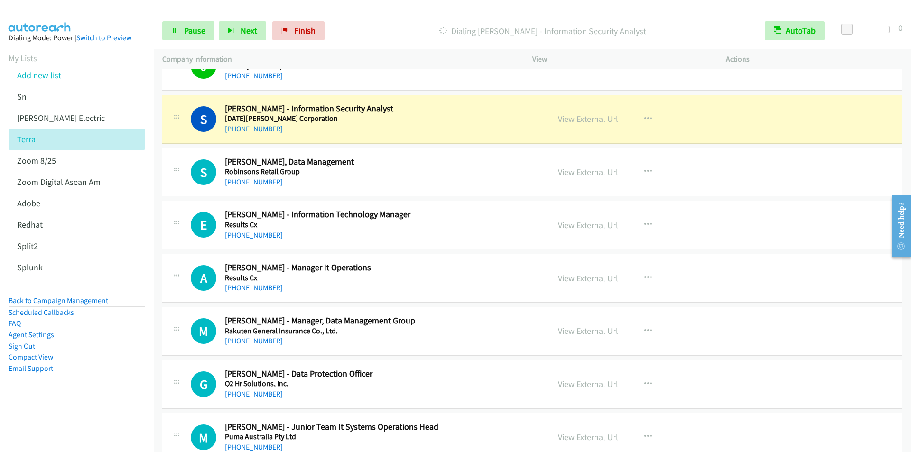
scroll to position [3893, 0]
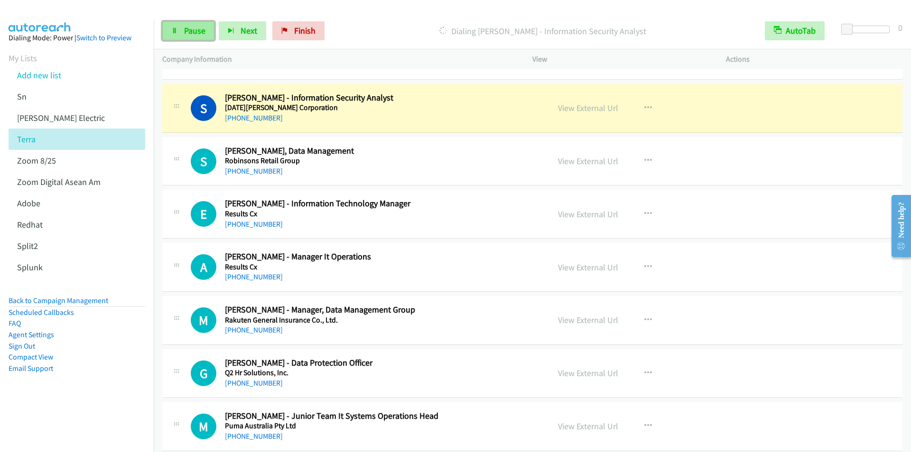
click at [194, 33] on span "Pause" at bounding box center [194, 30] width 21 height 11
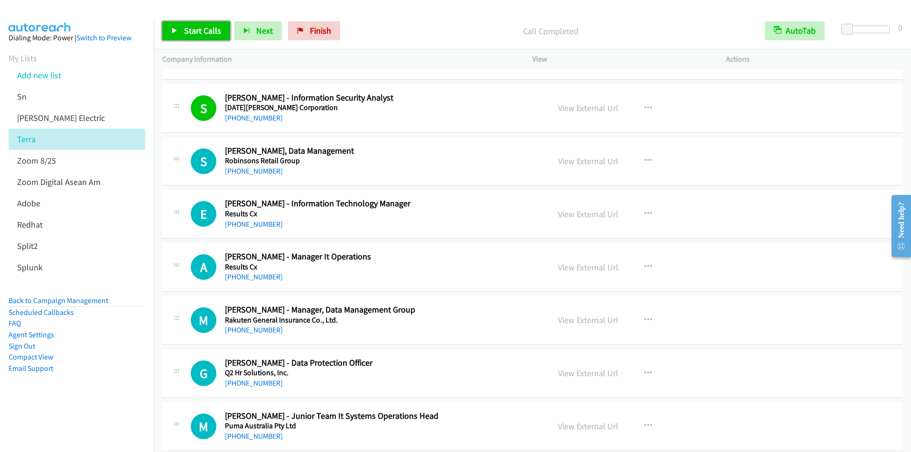
click at [191, 35] on span "Start Calls" at bounding box center [202, 30] width 37 height 11
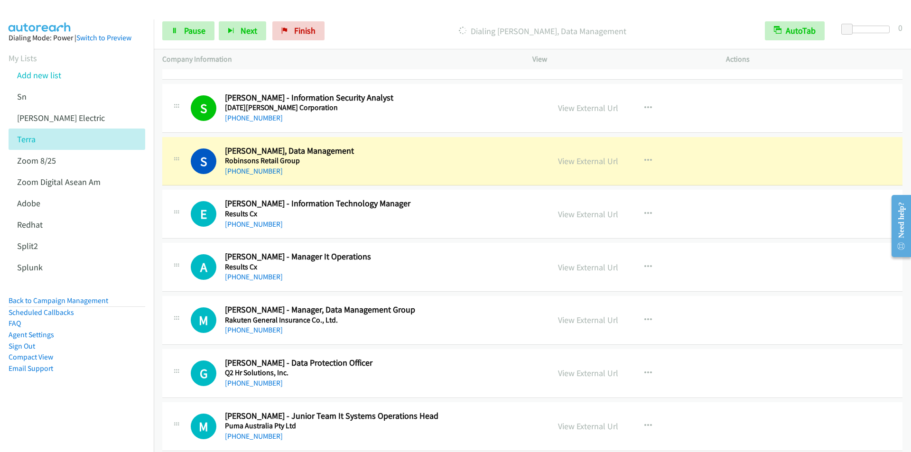
scroll to position [3940, 0]
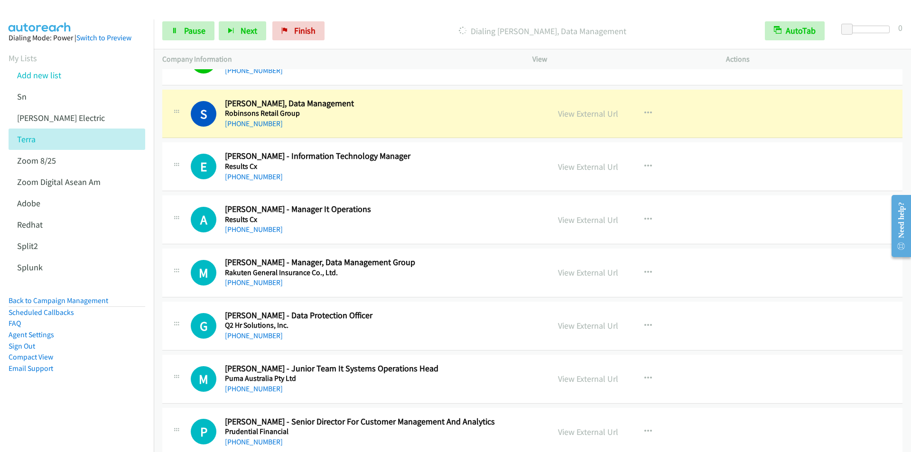
click at [365, 30] on p "Dialing Sally Garcia - Avp, Data Management" at bounding box center [543, 31] width 411 height 13
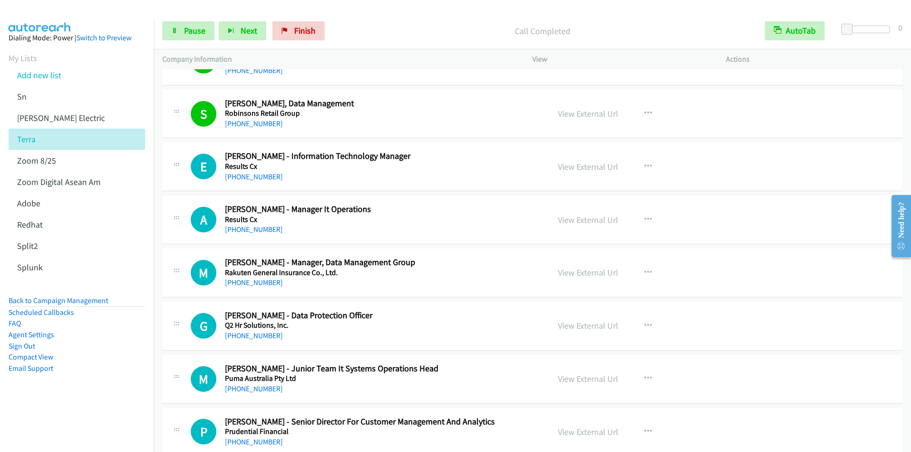
click at [374, 32] on p "Call Completed" at bounding box center [543, 31] width 411 height 13
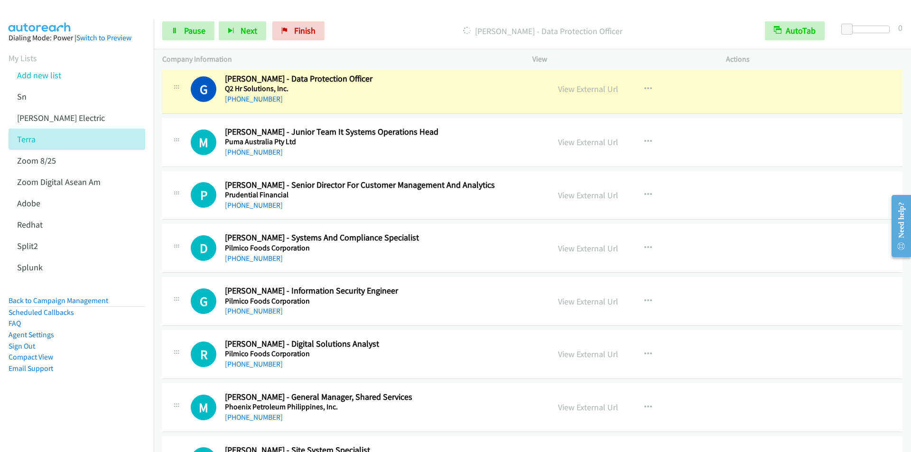
scroll to position [4178, 0]
click at [366, 30] on p "Dialing Gefredo Valenzuela - Data Protection Officer" at bounding box center [543, 31] width 411 height 13
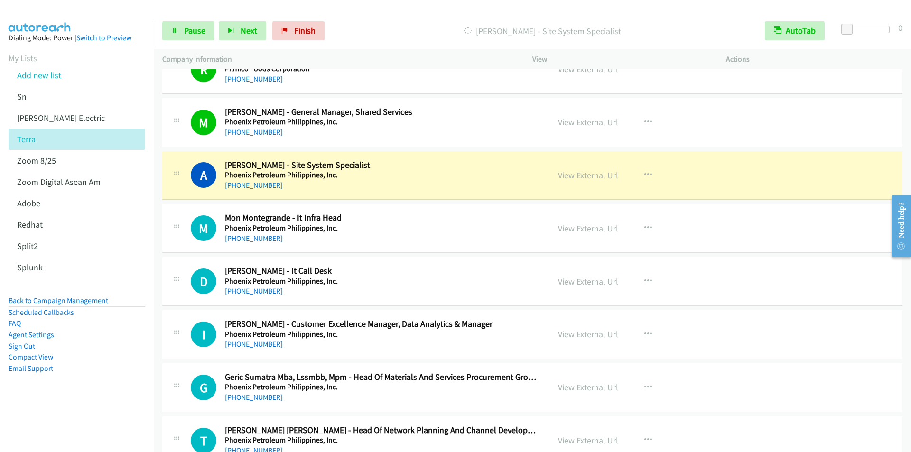
scroll to position [4510, 0]
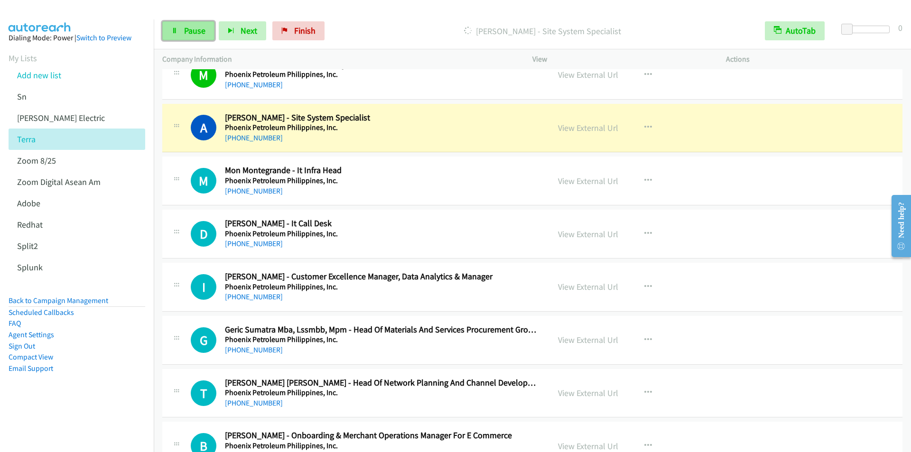
click at [184, 32] on span "Pause" at bounding box center [194, 30] width 21 height 11
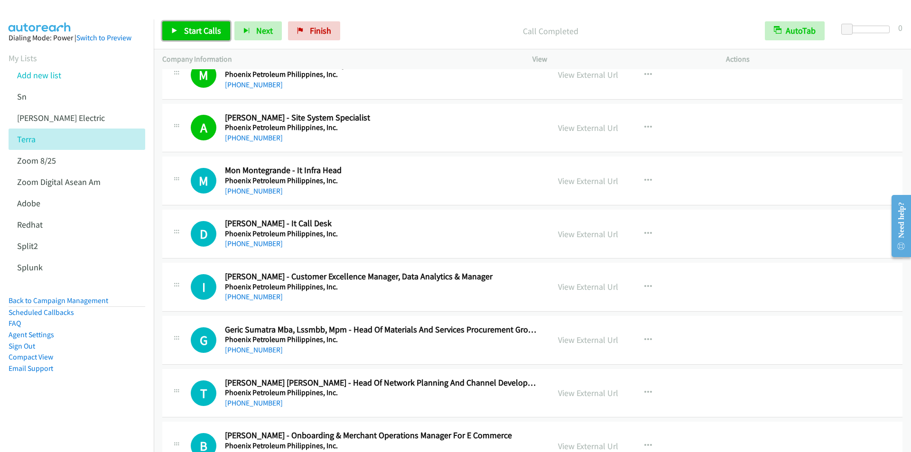
click at [193, 28] on span "Start Calls" at bounding box center [202, 30] width 37 height 11
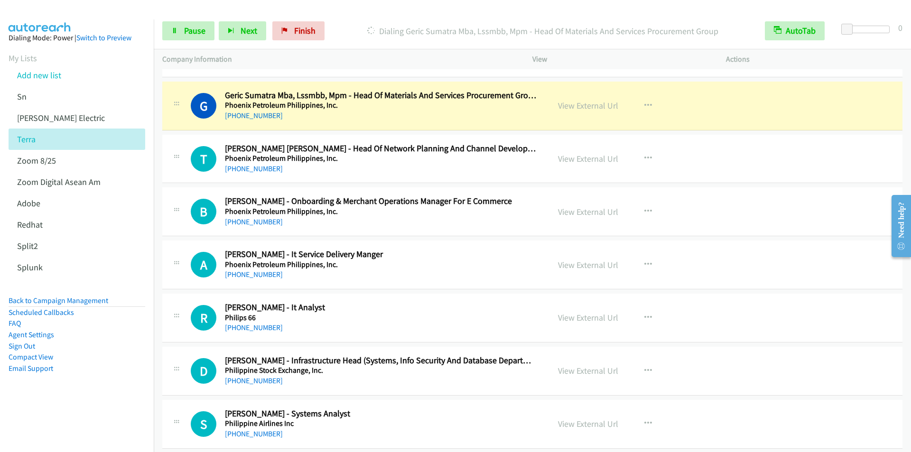
scroll to position [4747, 0]
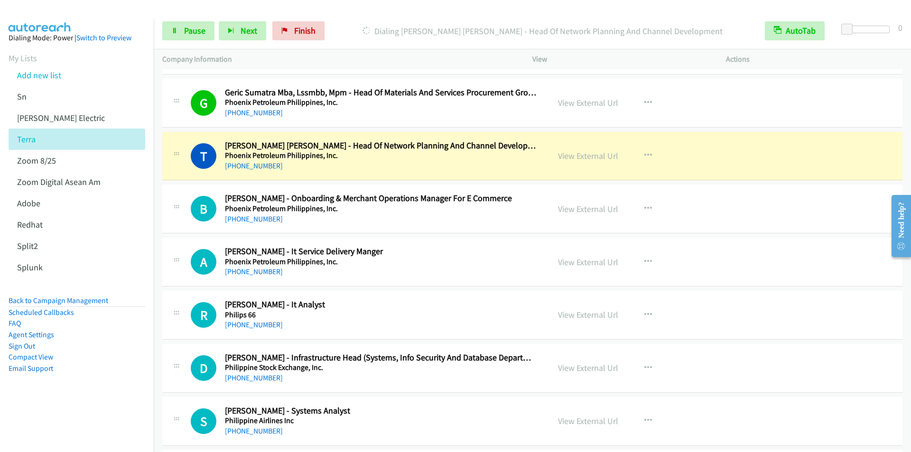
click at [366, 12] on div at bounding box center [451, 18] width 903 height 37
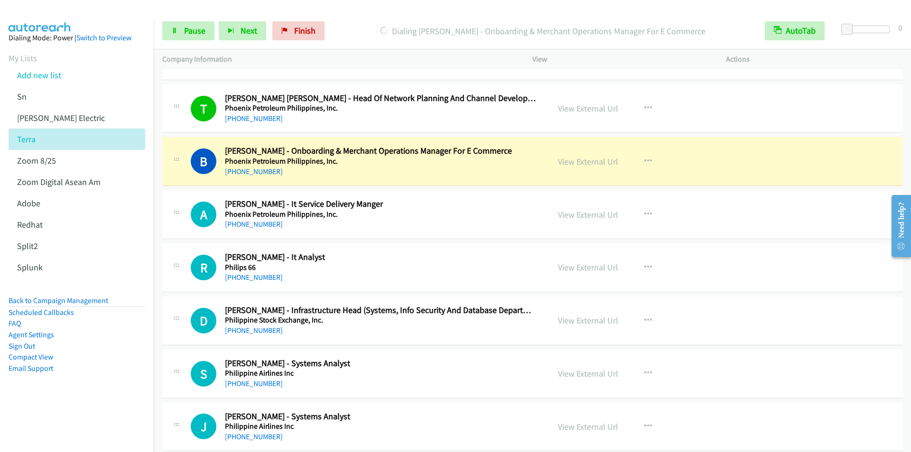
scroll to position [4842, 0]
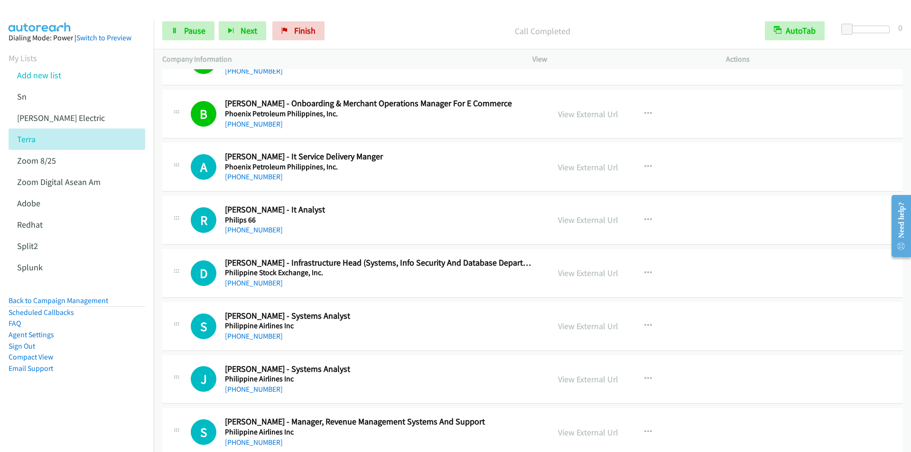
click at [349, 12] on div at bounding box center [451, 18] width 903 height 37
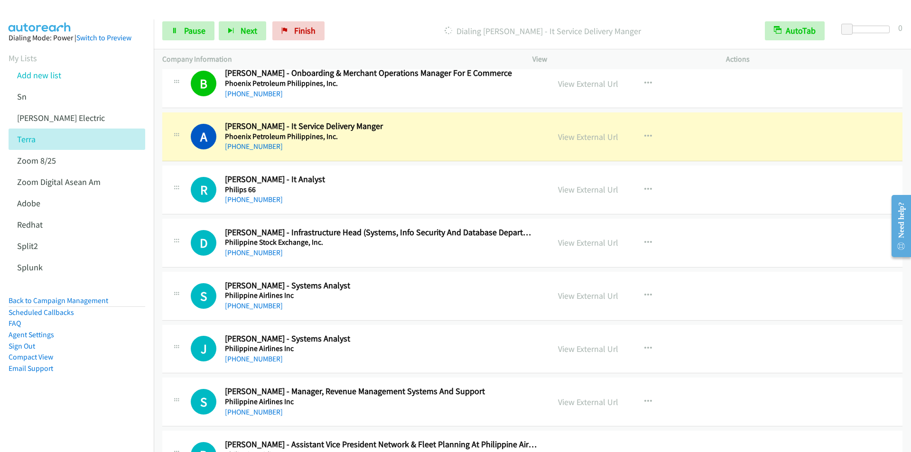
scroll to position [4890, 0]
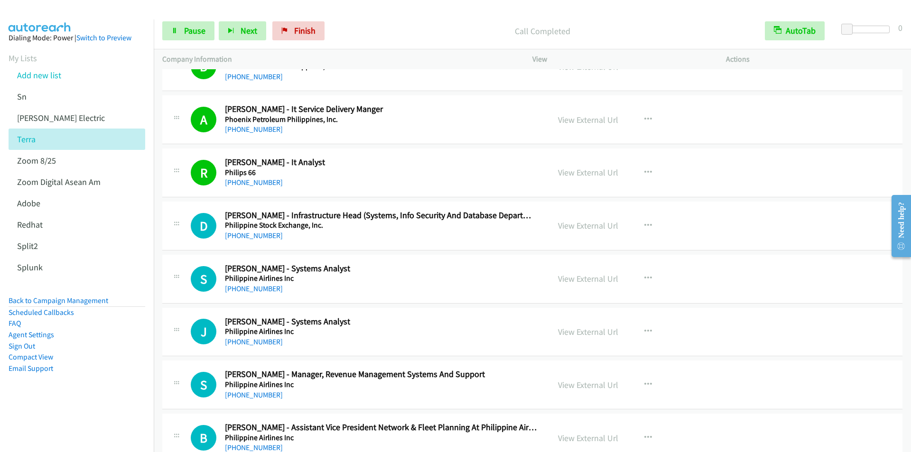
click at [376, 37] on p "Call Completed" at bounding box center [543, 31] width 411 height 13
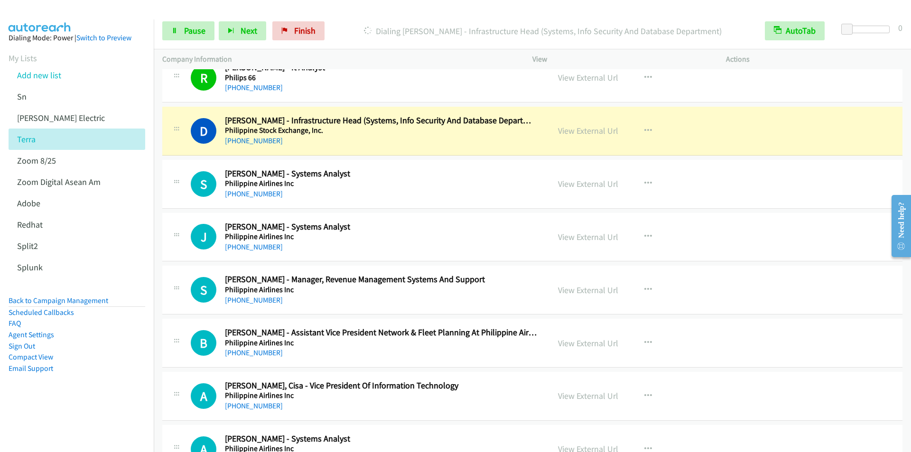
scroll to position [5032, 0]
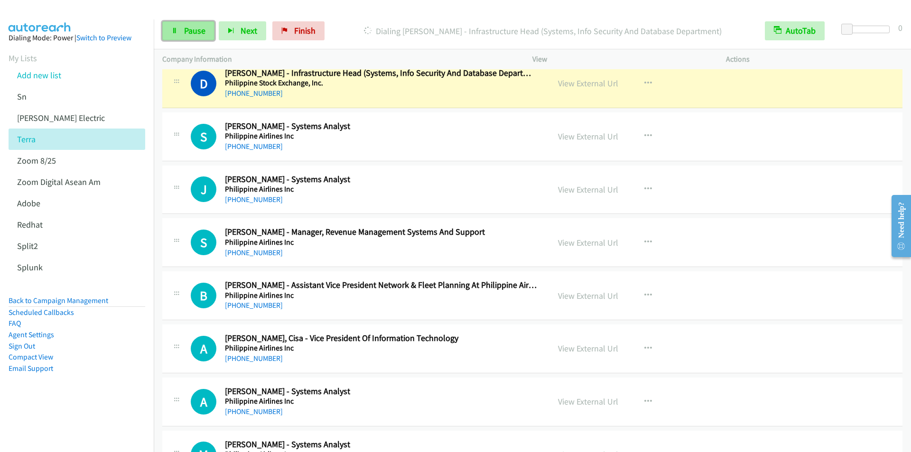
click at [190, 29] on span "Pause" at bounding box center [194, 30] width 21 height 11
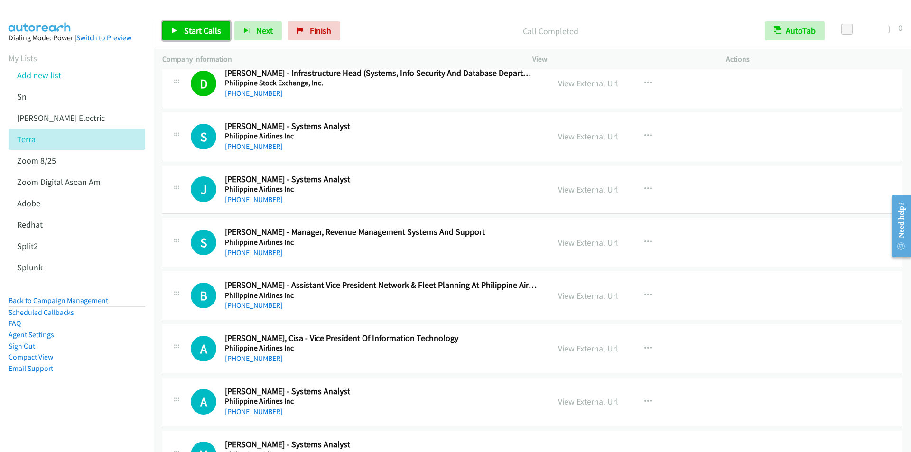
click at [200, 32] on span "Start Calls" at bounding box center [202, 30] width 37 height 11
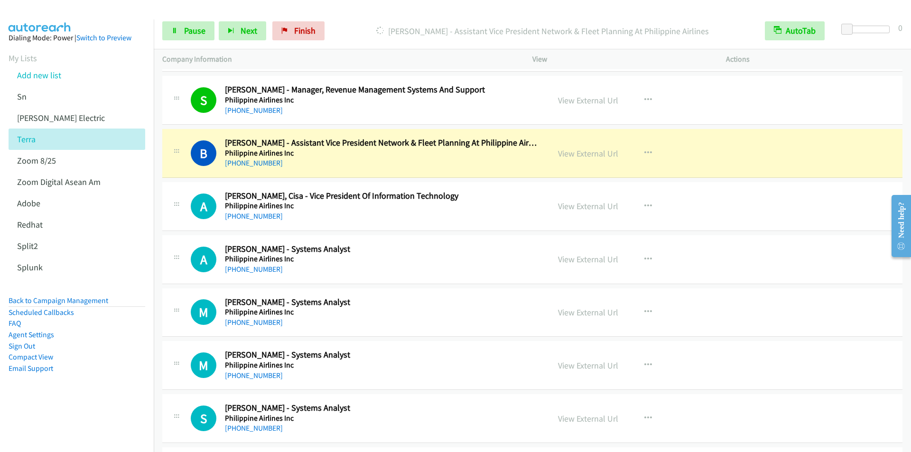
scroll to position [5222, 0]
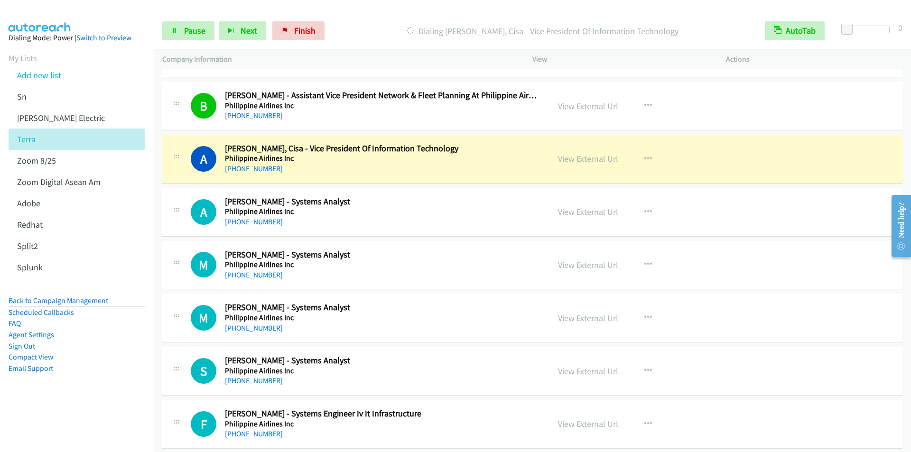
click at [353, 9] on div at bounding box center [451, 18] width 903 height 37
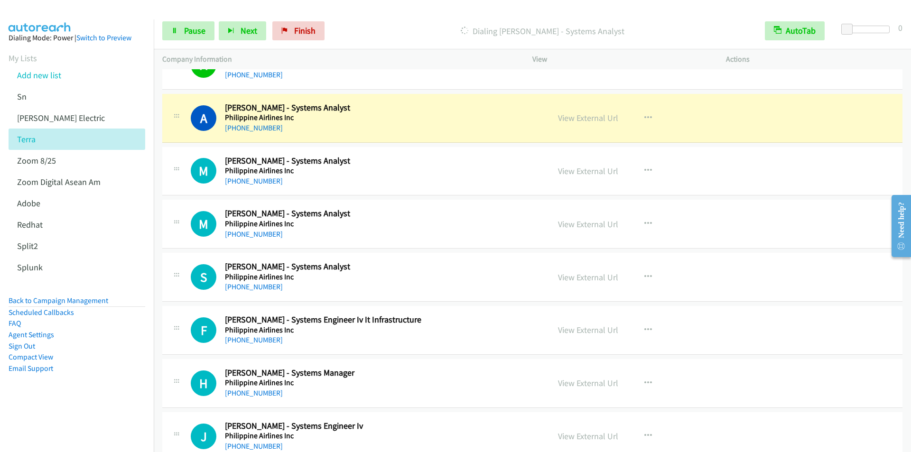
scroll to position [5317, 0]
click at [380, 9] on div at bounding box center [451, 18] width 903 height 37
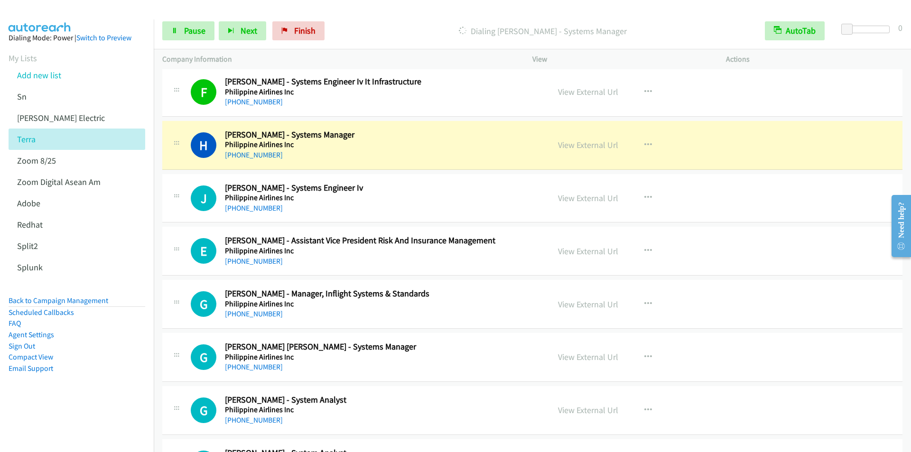
scroll to position [5602, 0]
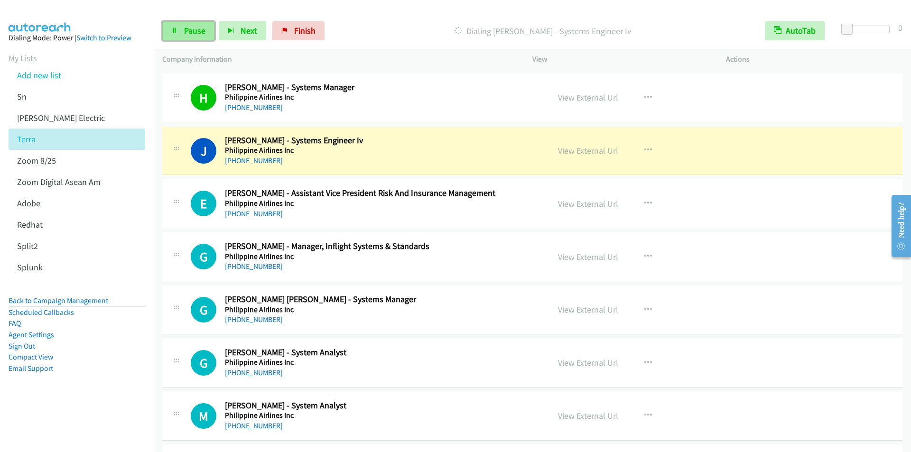
click at [191, 34] on span "Pause" at bounding box center [194, 30] width 21 height 11
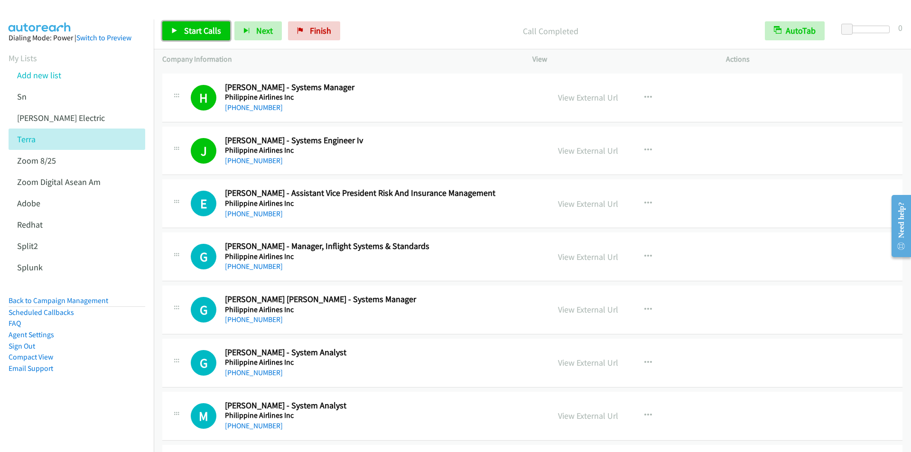
click at [192, 29] on span "Start Calls" at bounding box center [202, 30] width 37 height 11
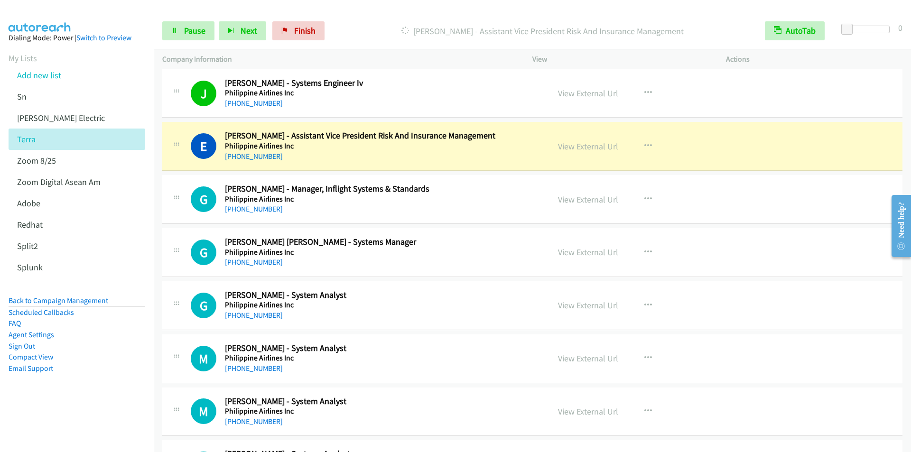
scroll to position [5697, 0]
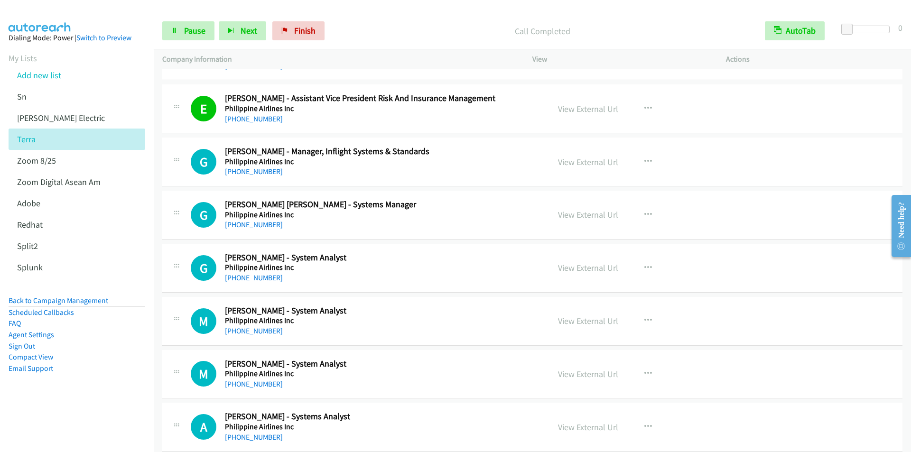
click at [355, 17] on div "Start Calls Pause Next Finish Call Completed AutoTab AutoTab 0" at bounding box center [533, 31] width 758 height 37
click at [359, 11] on div at bounding box center [451, 18] width 903 height 37
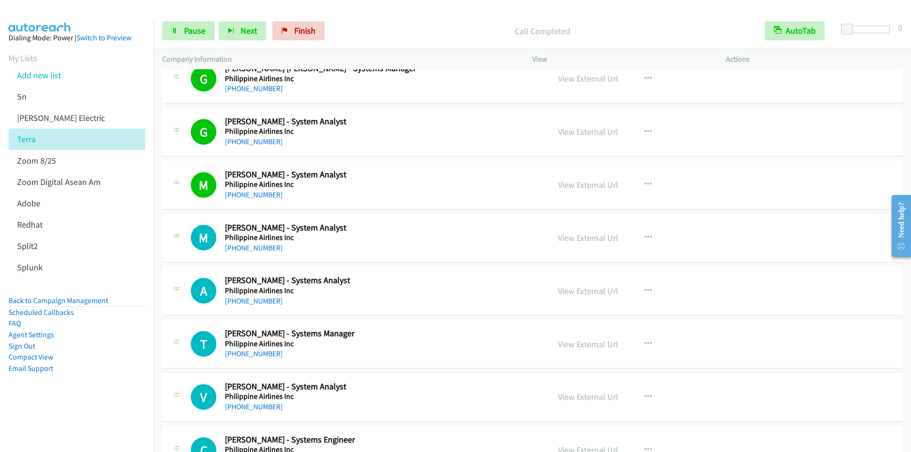
scroll to position [5744, 0]
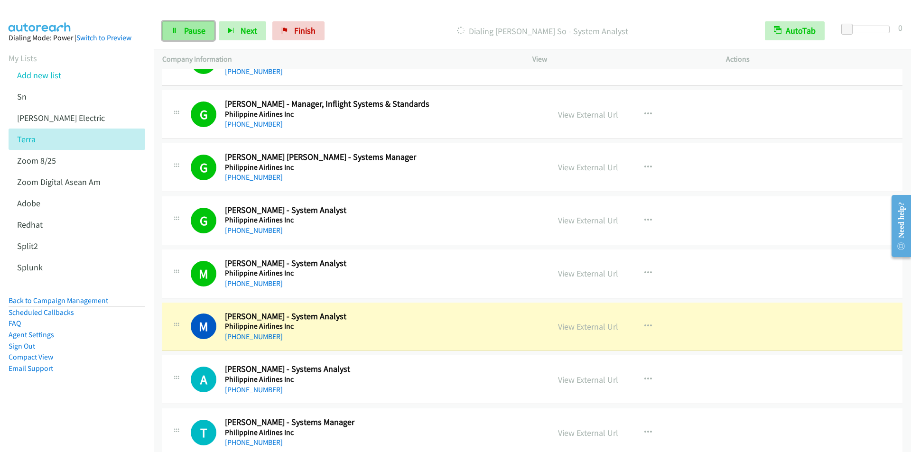
click at [191, 31] on span "Pause" at bounding box center [194, 30] width 21 height 11
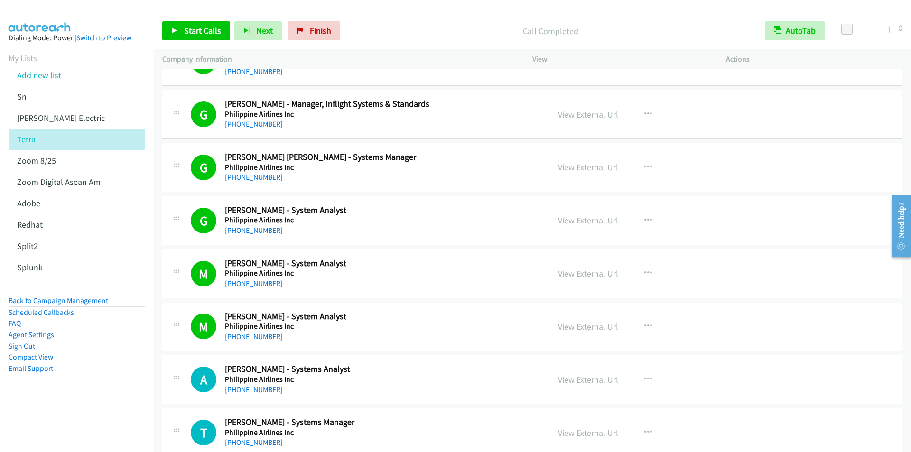
click at [372, 19] on div "Start Calls Pause Next Finish Call Completed AutoTab AutoTab 0" at bounding box center [533, 31] width 758 height 37
click at [57, 76] on link "Add new list" at bounding box center [39, 75] width 44 height 11
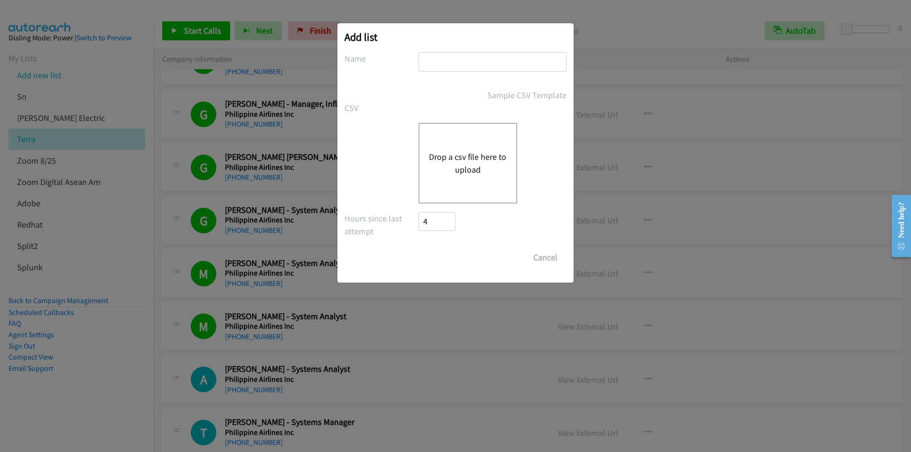
click at [314, 29] on div "Add list No phone fields were returned for that Report or List View Please uplo…" at bounding box center [455, 231] width 911 height 444
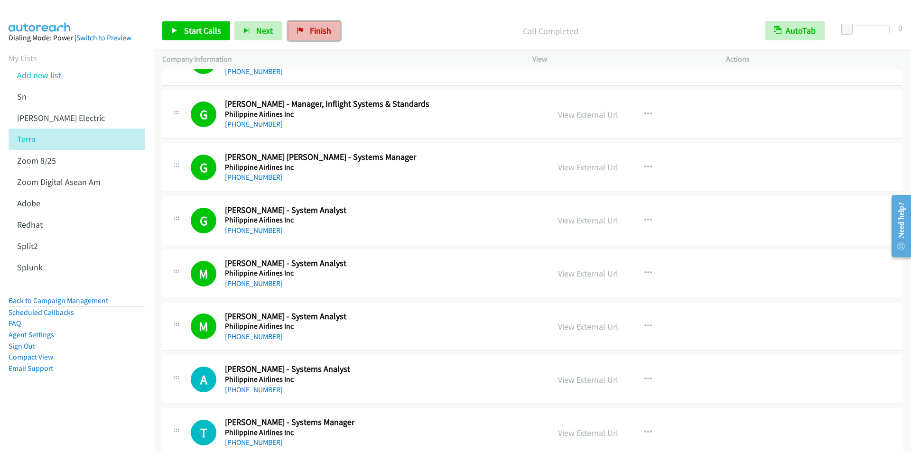
click at [313, 30] on span "Finish" at bounding box center [320, 30] width 21 height 11
click at [45, 73] on link "Add new list" at bounding box center [39, 75] width 44 height 11
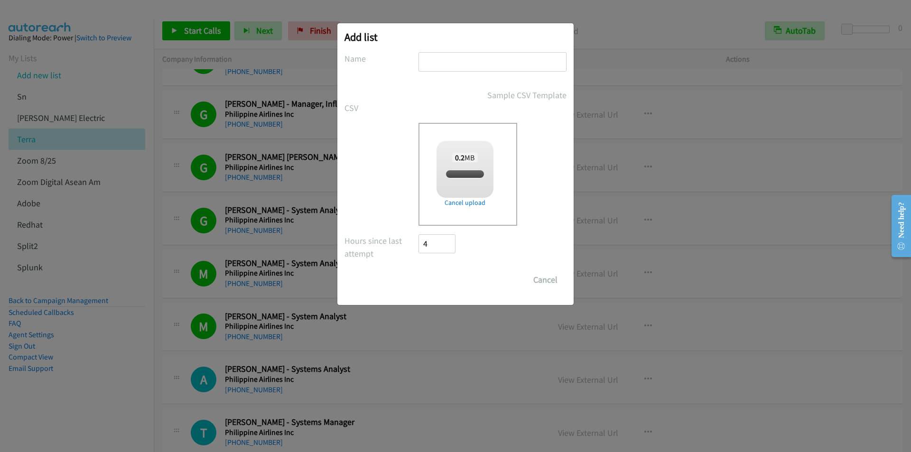
click at [473, 66] on input "text" at bounding box center [493, 61] width 148 height 19
checkbox input "true"
type input "adobe"
click at [419, 271] on input "Save List" at bounding box center [444, 280] width 50 height 19
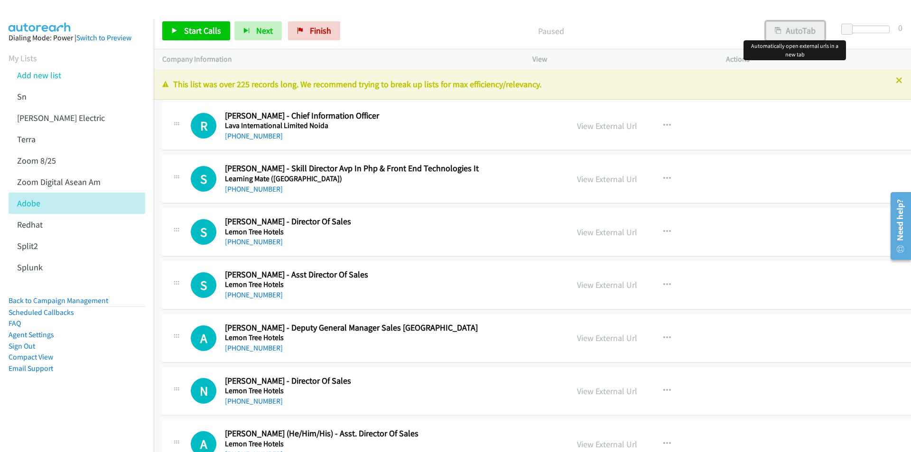
click at [795, 33] on button "AutoTab" at bounding box center [795, 30] width 59 height 19
click at [200, 28] on span "Start Calls" at bounding box center [202, 30] width 37 height 11
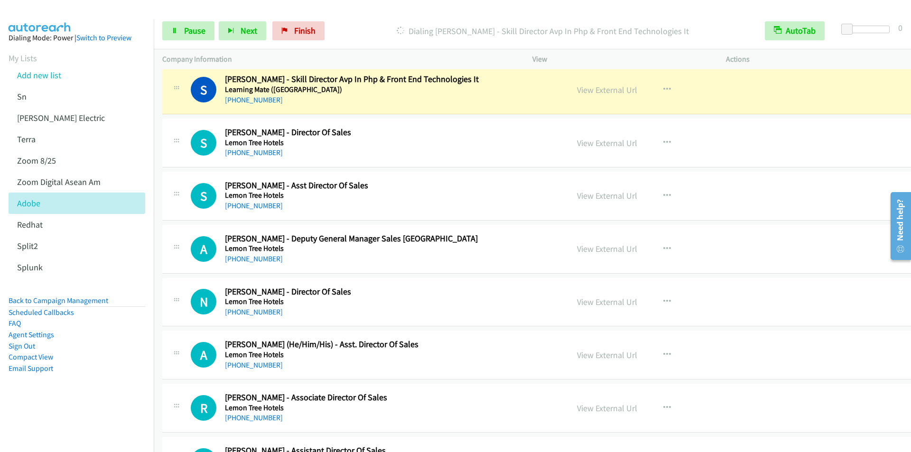
scroll to position [95, 0]
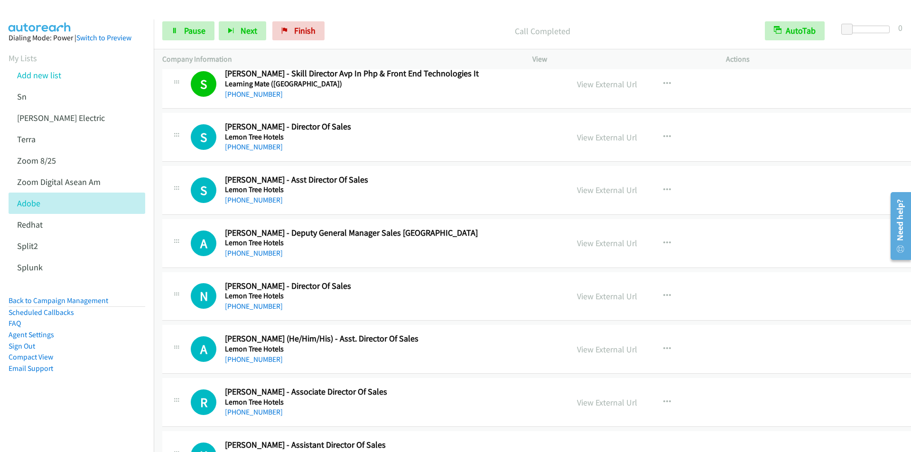
click at [376, 22] on div "Call Completed" at bounding box center [543, 30] width 428 height 19
click at [384, 9] on div at bounding box center [451, 18] width 903 height 37
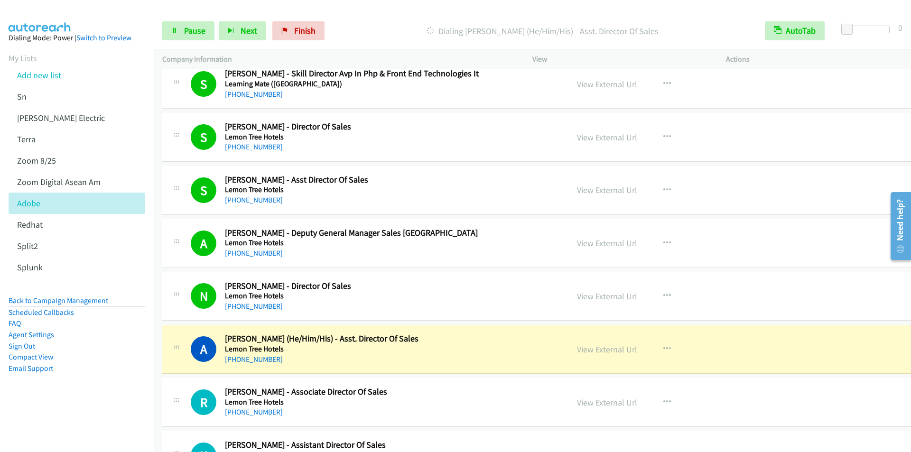
click at [384, 20] on div "Start Calls Pause Next Finish Dialing [PERSON_NAME] (He/Him/His) - Asst. Direct…" at bounding box center [533, 31] width 758 height 37
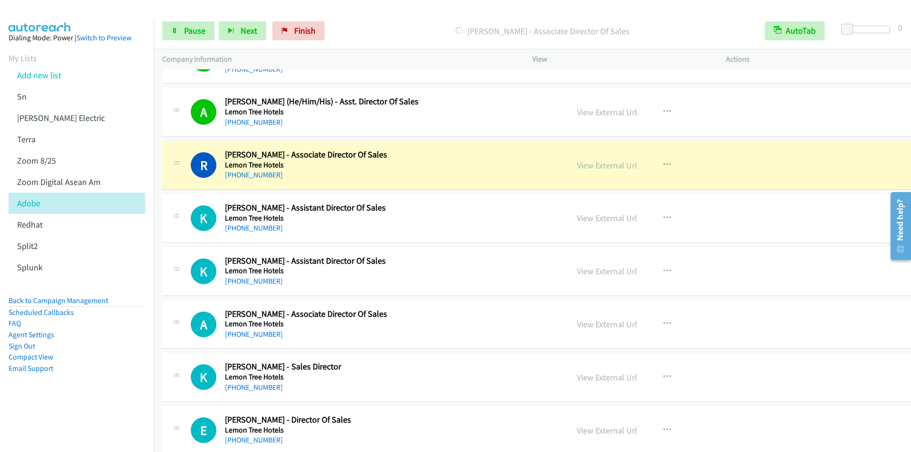
scroll to position [380, 0]
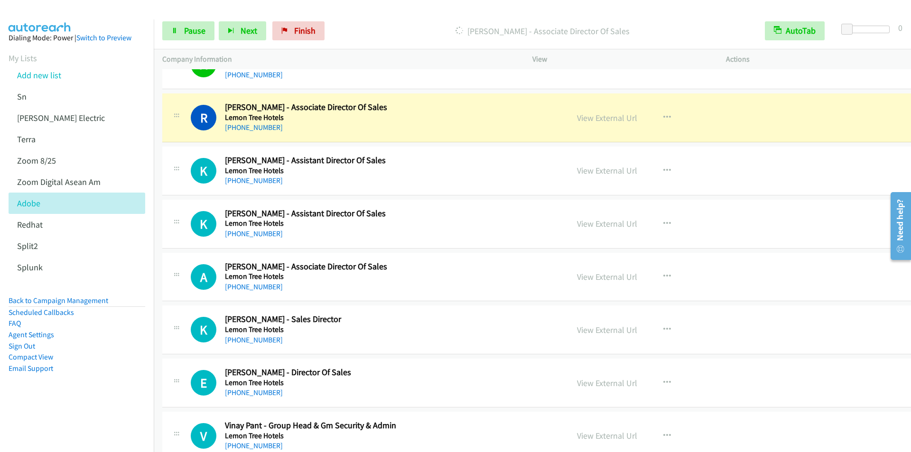
click at [385, 16] on div "Start Calls Pause Next Finish [PERSON_NAME] - Associate Director Of Sales AutoT…" at bounding box center [533, 31] width 758 height 37
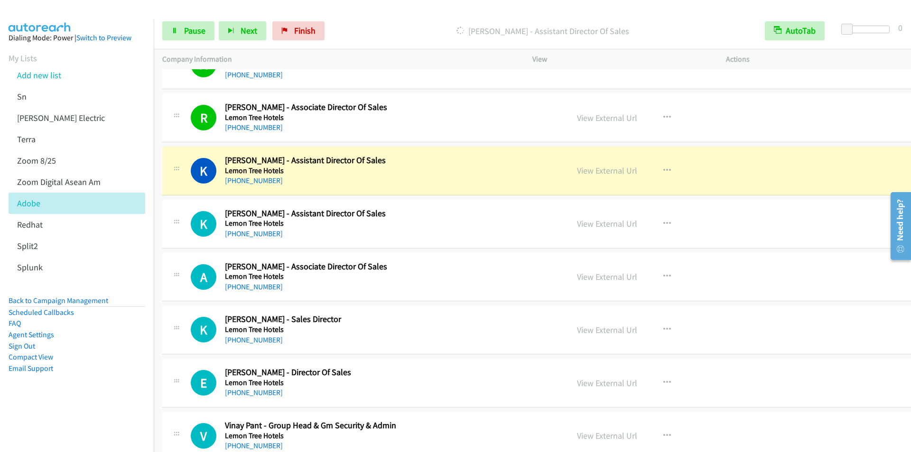
click at [360, 12] on div at bounding box center [451, 18] width 903 height 37
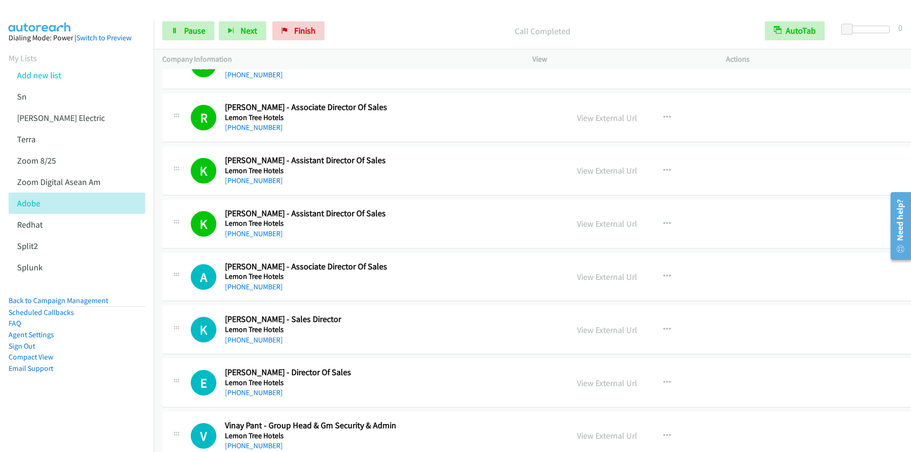
click at [376, 22] on div "Call Completed" at bounding box center [543, 30] width 428 height 19
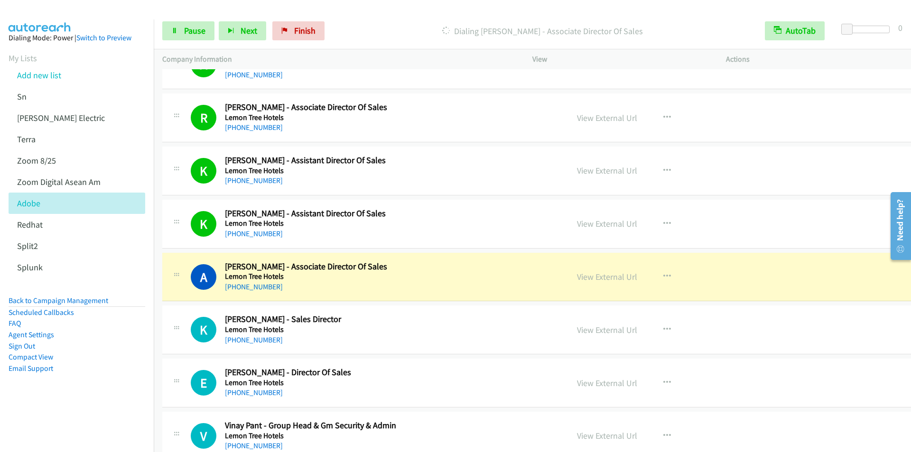
click at [373, 18] on div "Start Calls Pause Next Finish Dialing [PERSON_NAME] - Associate Director Of Sal…" at bounding box center [533, 31] width 758 height 37
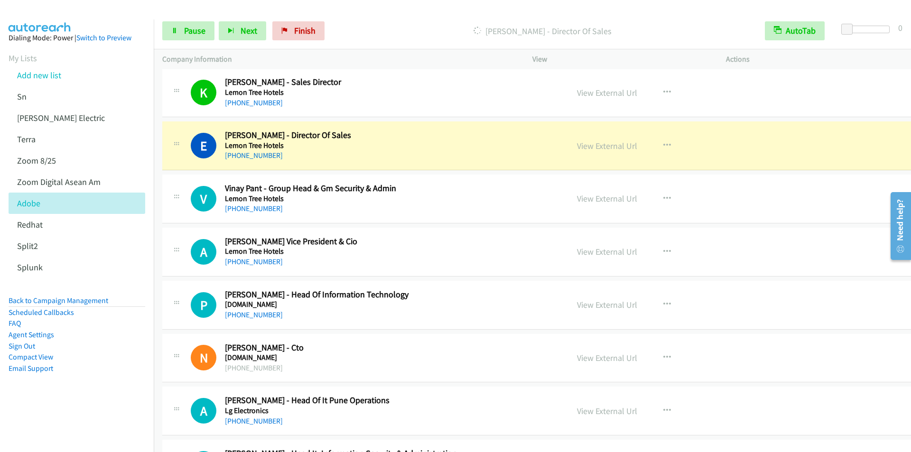
scroll to position [665, 0]
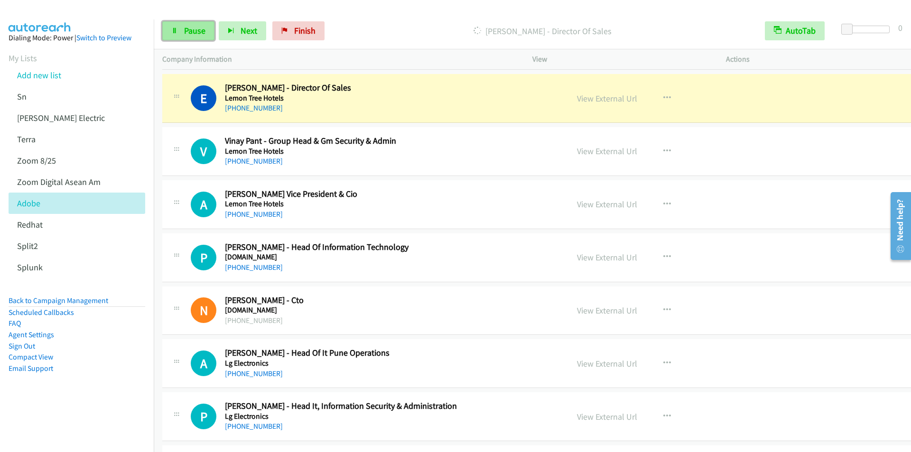
click at [193, 32] on span "Pause" at bounding box center [194, 30] width 21 height 11
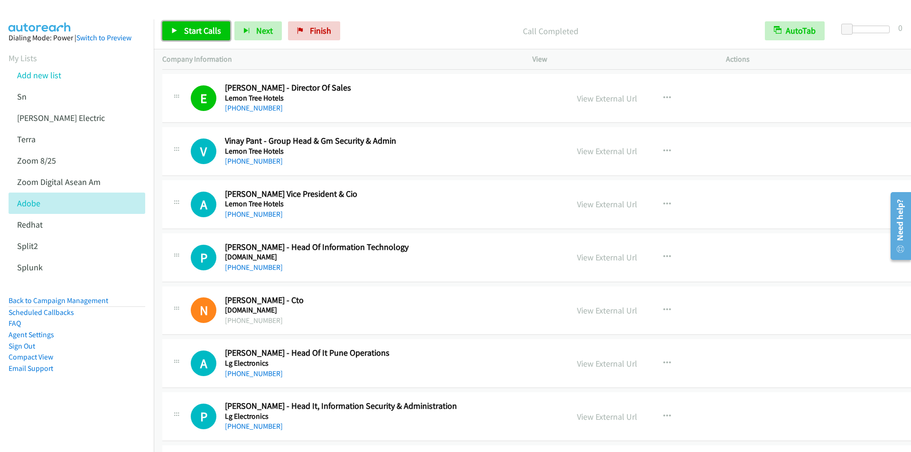
click at [177, 33] on icon at bounding box center [174, 31] width 7 height 7
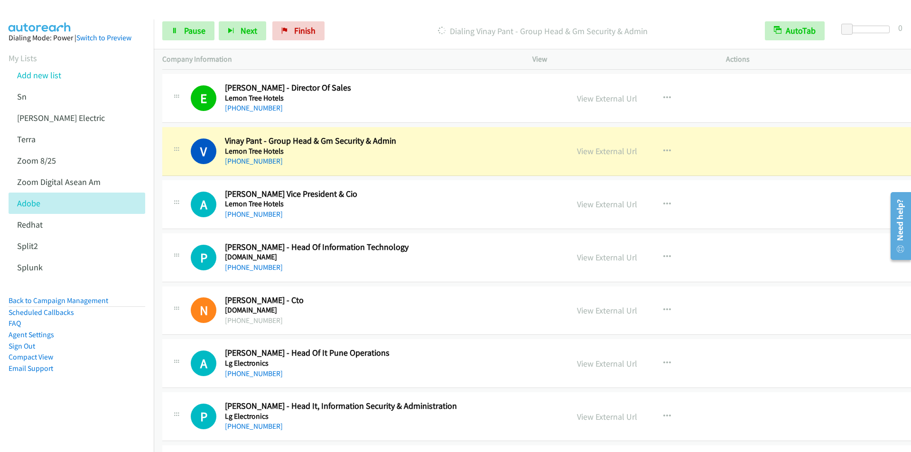
scroll to position [712, 0]
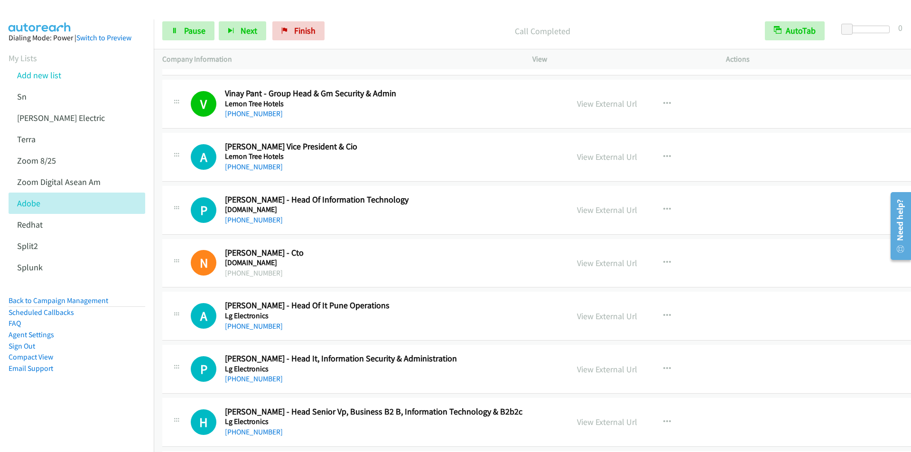
click at [369, 31] on p "Call Completed" at bounding box center [543, 31] width 411 height 13
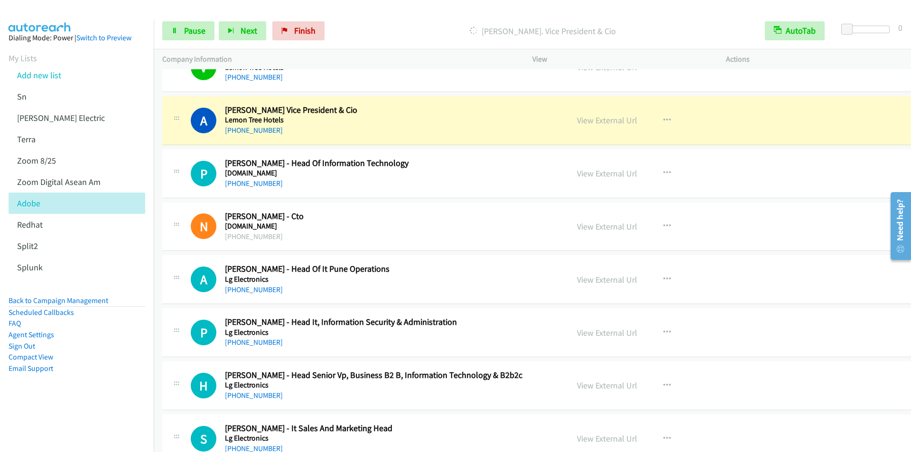
scroll to position [760, 0]
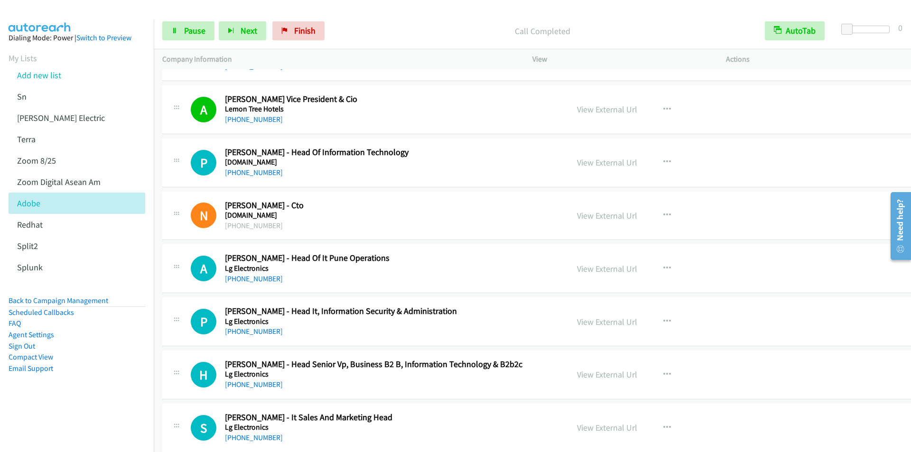
click at [360, 23] on div "Call Completed" at bounding box center [543, 30] width 428 height 19
click at [372, 20] on div "Start Calls Pause Next Finish Call Completed AutoTab AutoTab 0" at bounding box center [533, 31] width 758 height 37
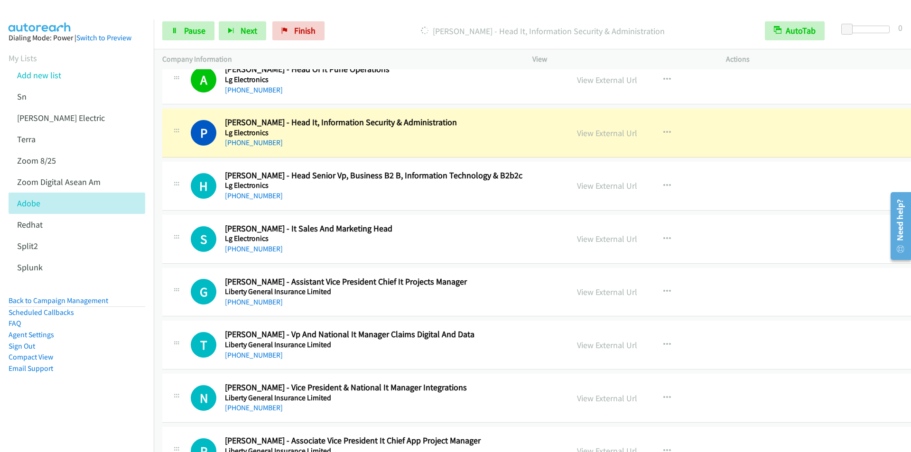
scroll to position [949, 0]
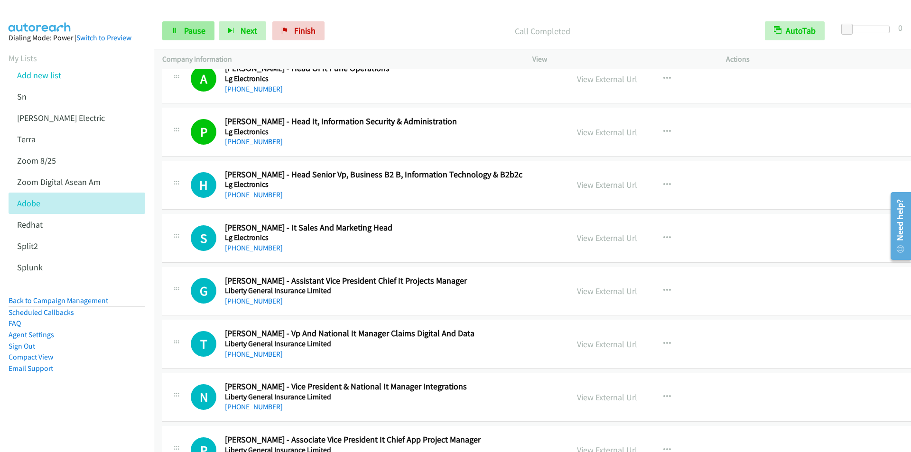
click at [188, 32] on span "Pause" at bounding box center [194, 30] width 21 height 11
click at [188, 30] on span "Start Calls" at bounding box center [202, 30] width 37 height 11
click at [355, 25] on p "Call Completed" at bounding box center [543, 31] width 411 height 13
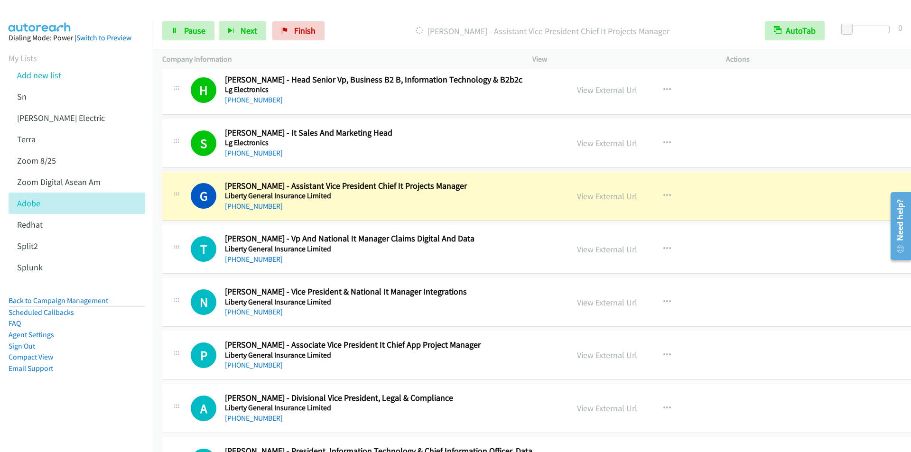
scroll to position [1139, 0]
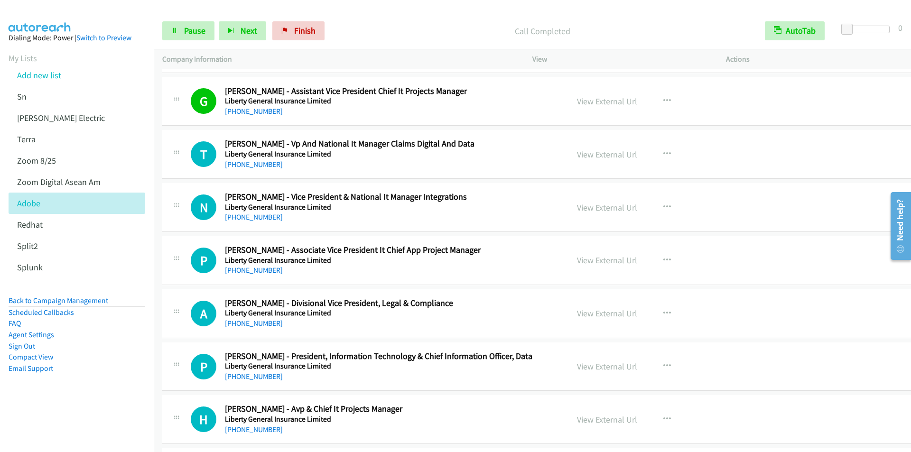
click at [353, 17] on div "Start Calls Pause Next Finish Call Completed AutoTab AutoTab 0" at bounding box center [533, 31] width 758 height 37
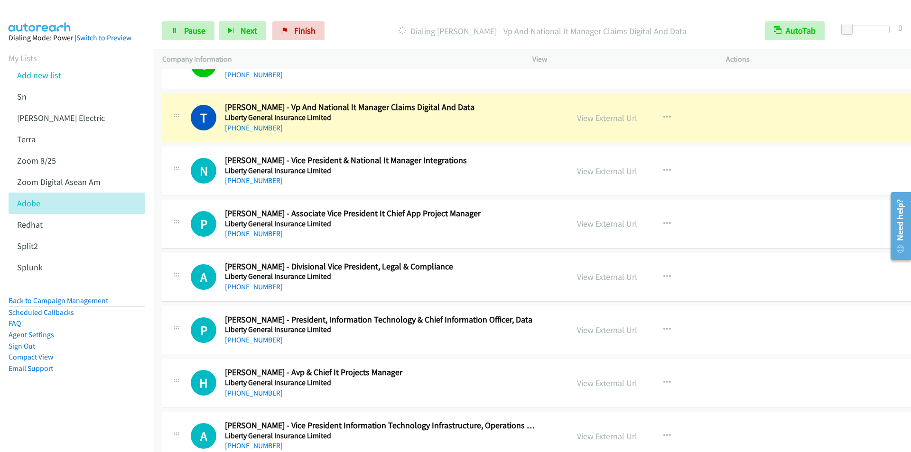
scroll to position [1187, 0]
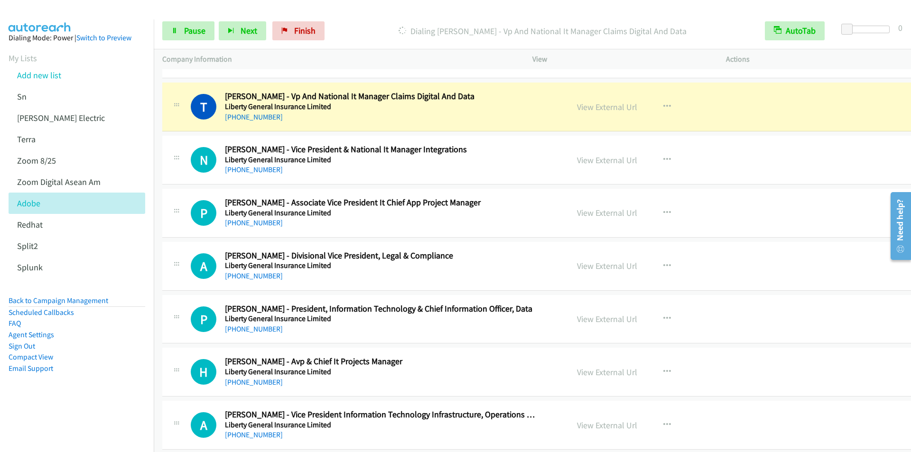
click at [357, 16] on div "Start Calls Pause Next Finish Dialing [PERSON_NAME] - Vp And National It Manage…" at bounding box center [533, 31] width 758 height 37
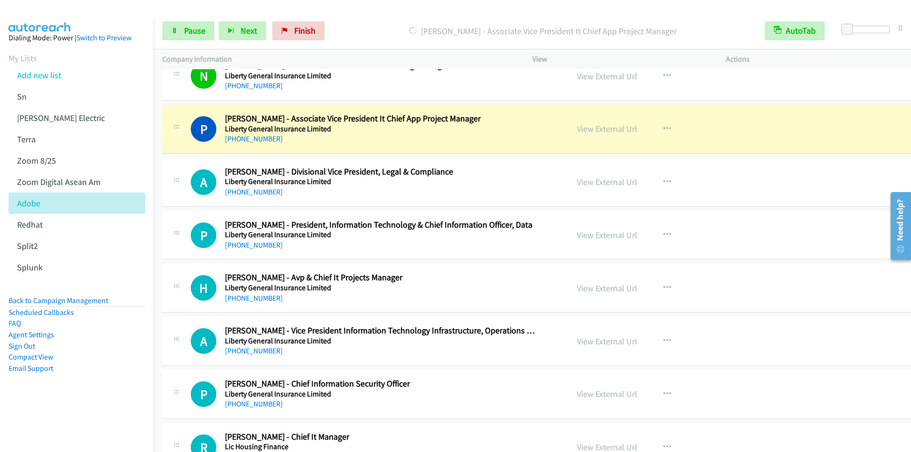
scroll to position [1282, 0]
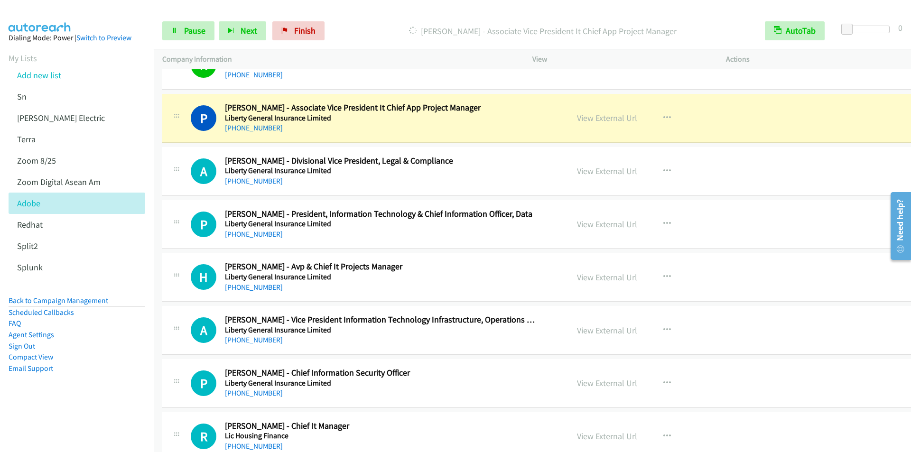
click at [363, 24] on div "[PERSON_NAME] - Associate Vice President It Chief App Project Manager" at bounding box center [543, 30] width 428 height 19
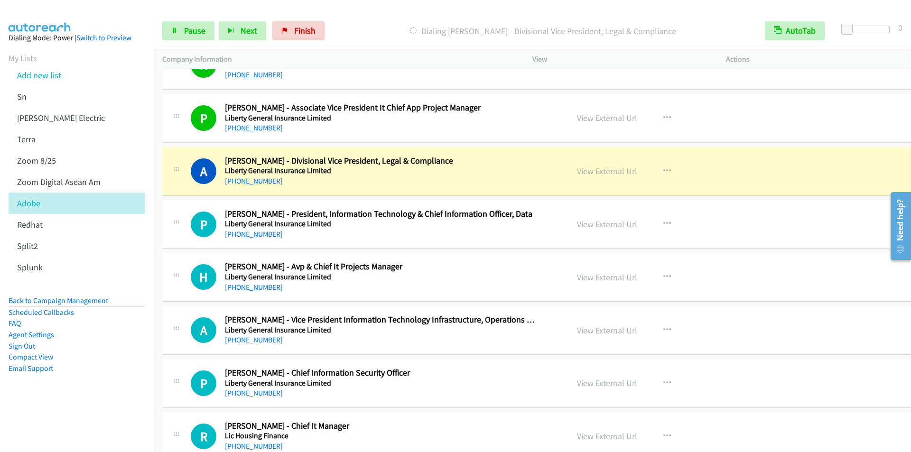
scroll to position [1329, 0]
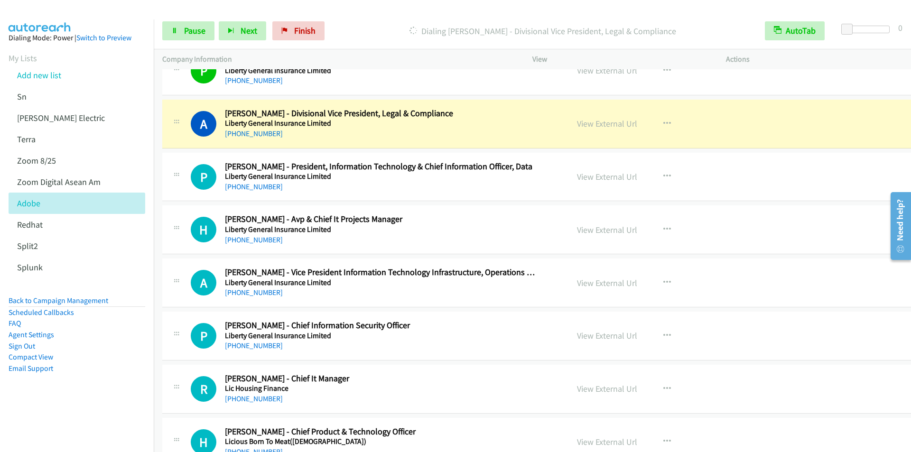
click at [364, 16] on div "Start Calls Pause Next Finish Dialing [PERSON_NAME] - Divisional Vice President…" at bounding box center [533, 31] width 758 height 37
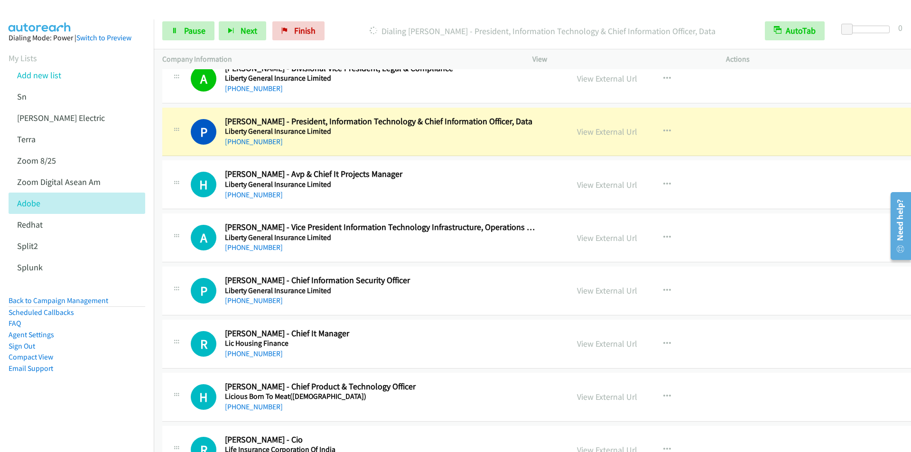
scroll to position [1377, 0]
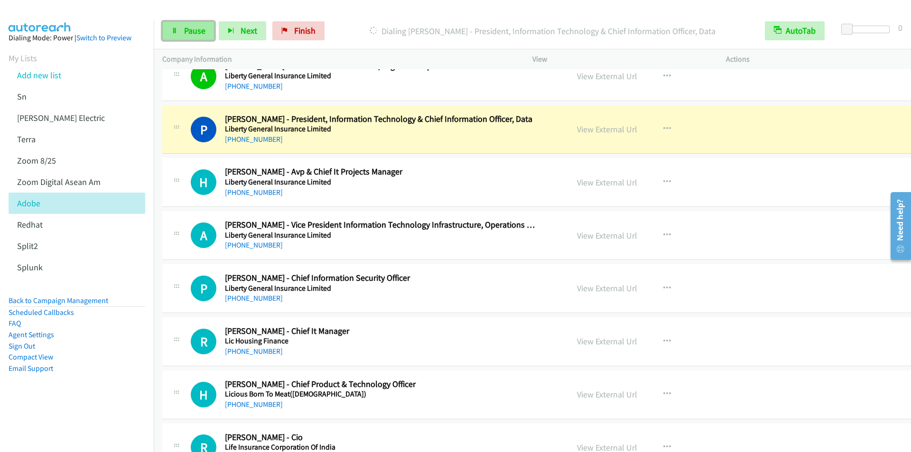
click at [193, 30] on span "Pause" at bounding box center [194, 30] width 21 height 11
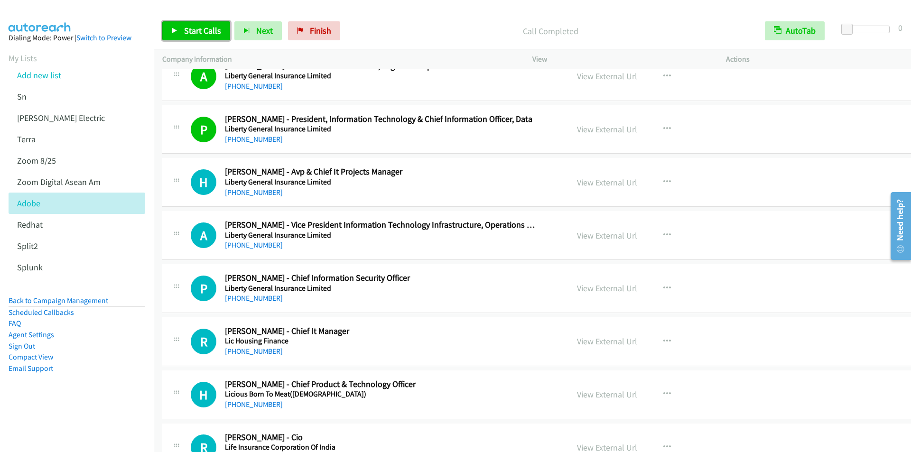
click at [201, 30] on span "Start Calls" at bounding box center [202, 30] width 37 height 11
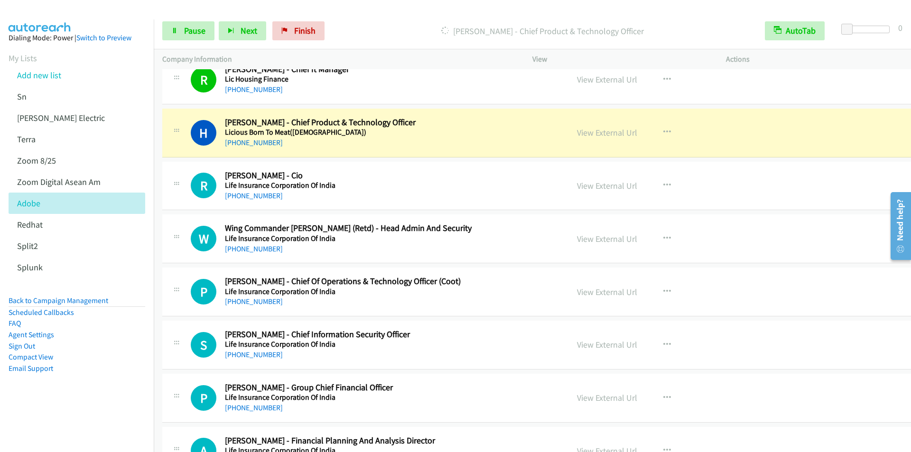
scroll to position [1662, 0]
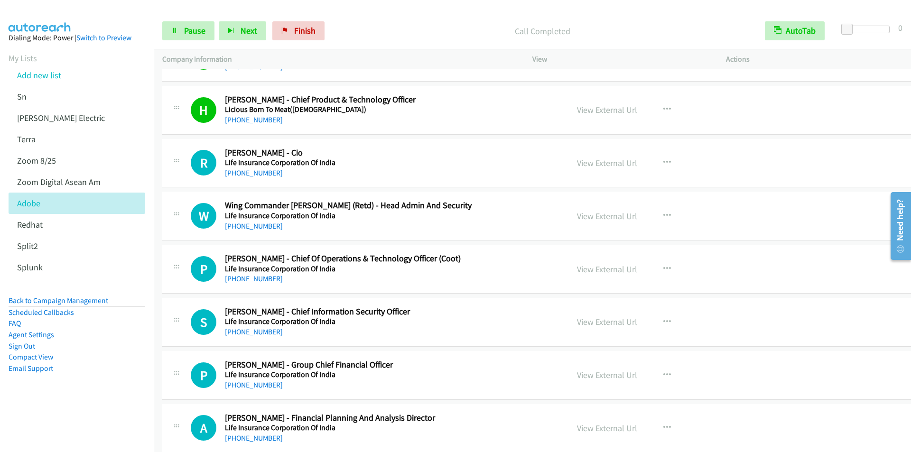
click at [358, 25] on p "Call Completed" at bounding box center [543, 31] width 411 height 13
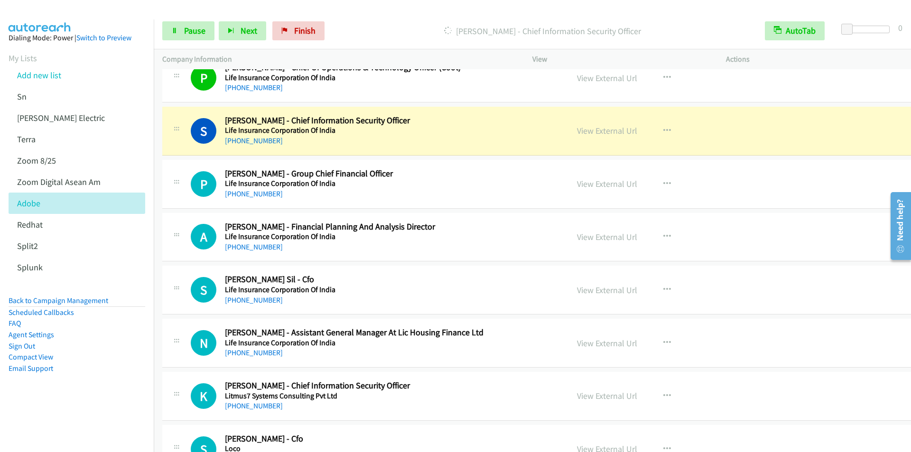
scroll to position [1899, 0]
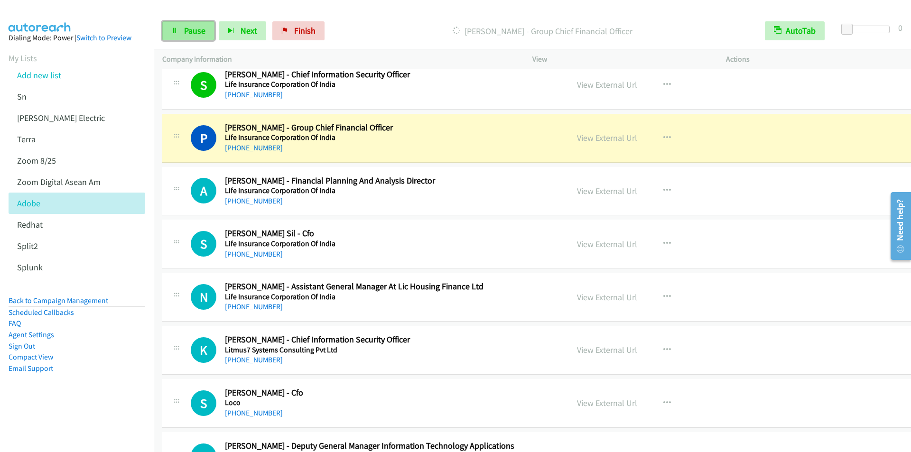
click at [193, 31] on span "Pause" at bounding box center [194, 30] width 21 height 11
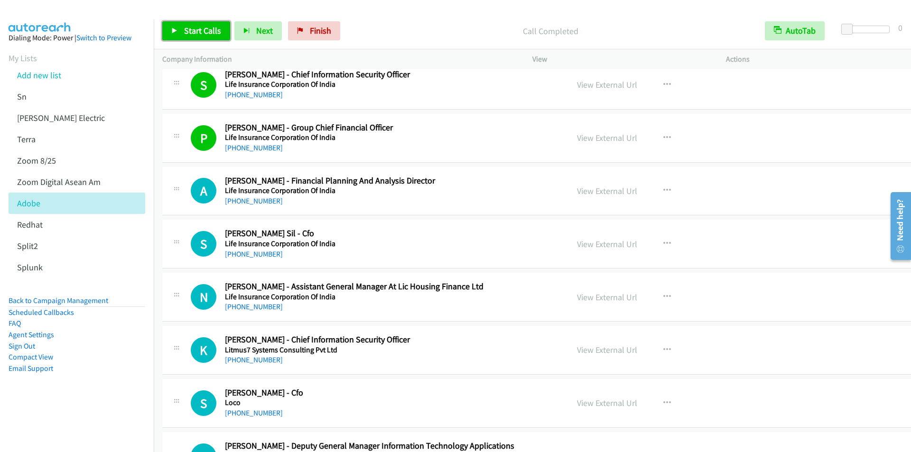
click at [186, 27] on span "Start Calls" at bounding box center [202, 30] width 37 height 11
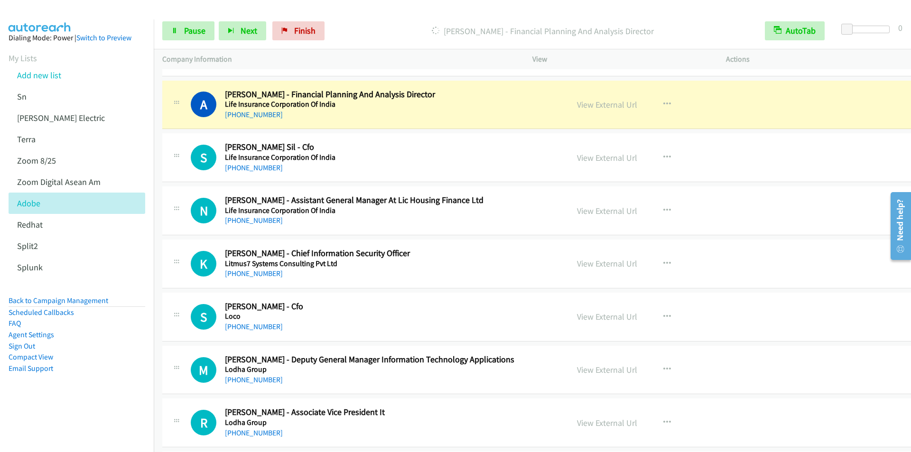
scroll to position [1994, 0]
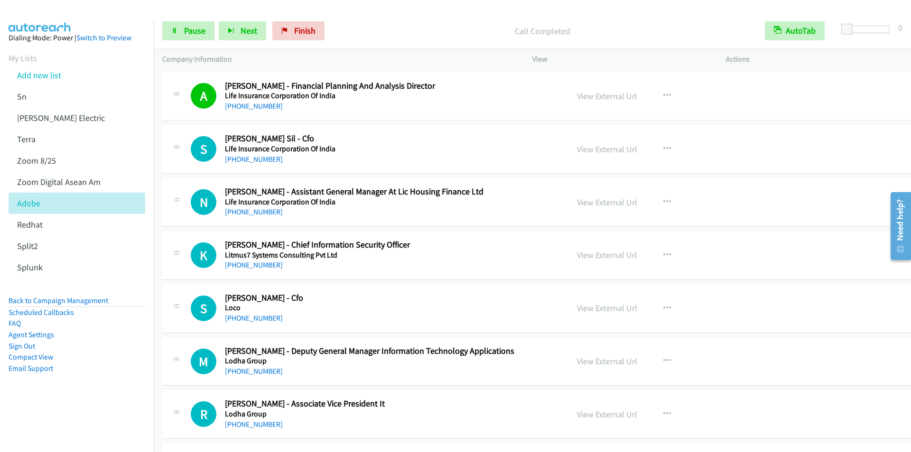
click at [367, 25] on p "Call Completed" at bounding box center [543, 31] width 411 height 13
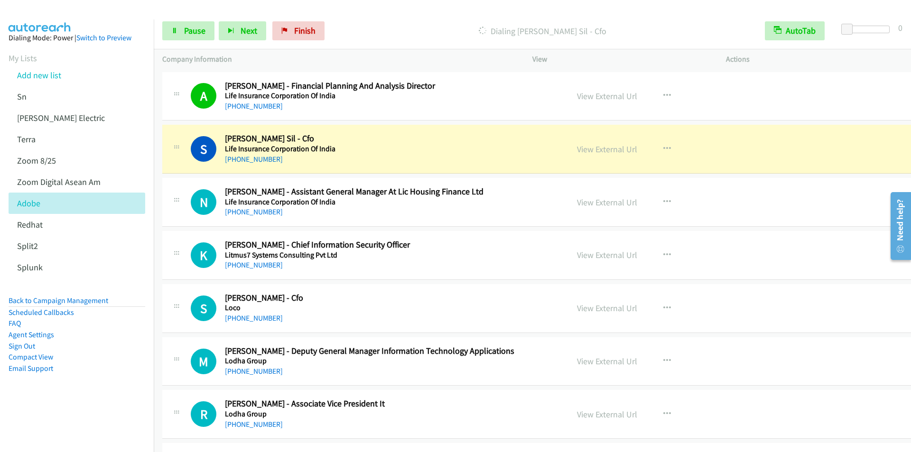
click at [362, 9] on div at bounding box center [451, 18] width 903 height 37
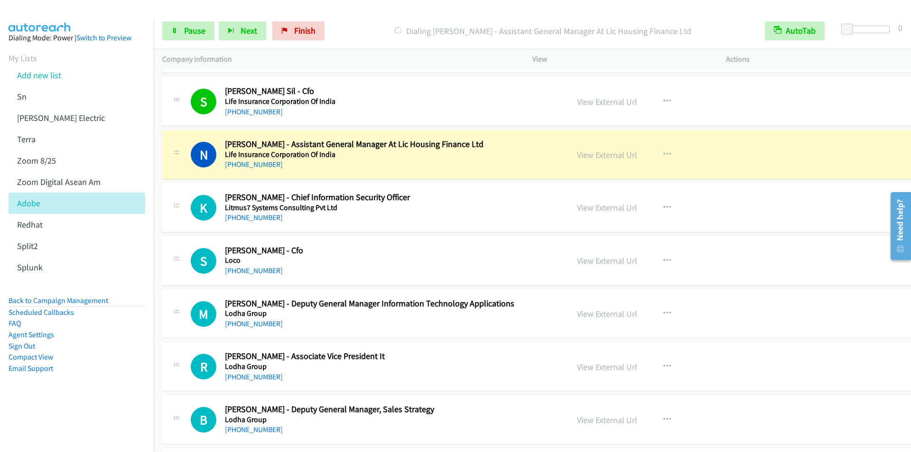
scroll to position [2089, 0]
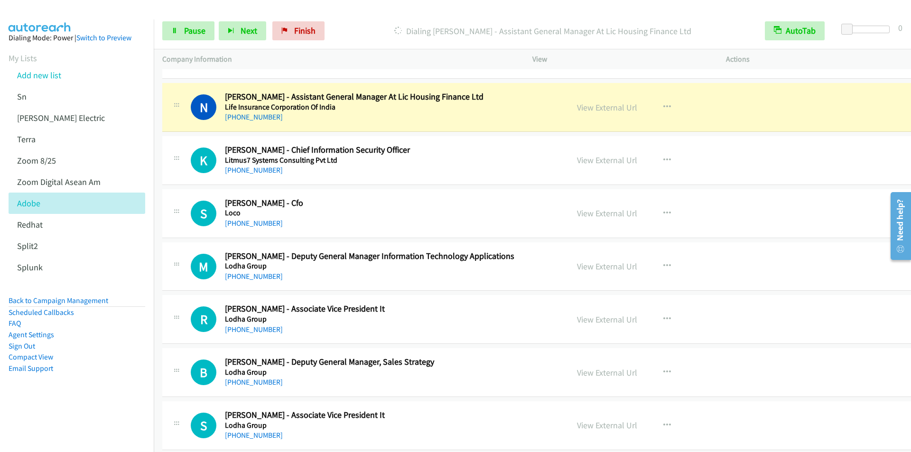
click at [365, 23] on div "Dialing [PERSON_NAME] - Assistant General Manager At Lic Housing Finance Ltd" at bounding box center [543, 30] width 428 height 19
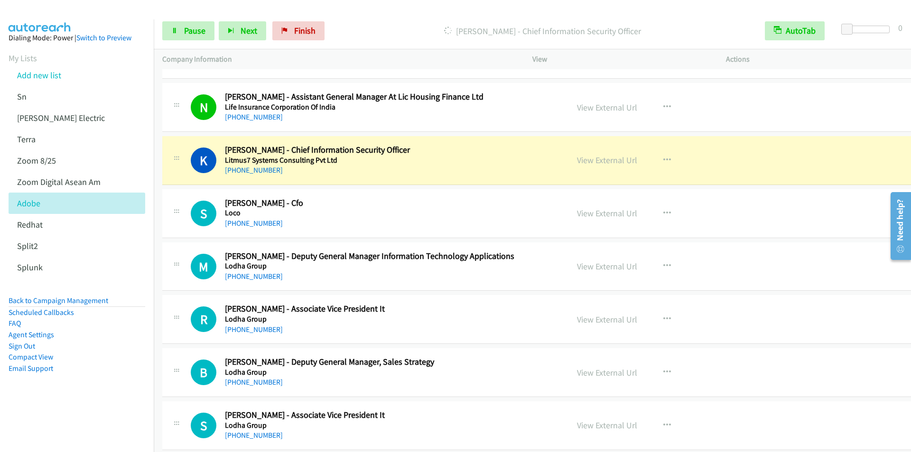
scroll to position [2136, 0]
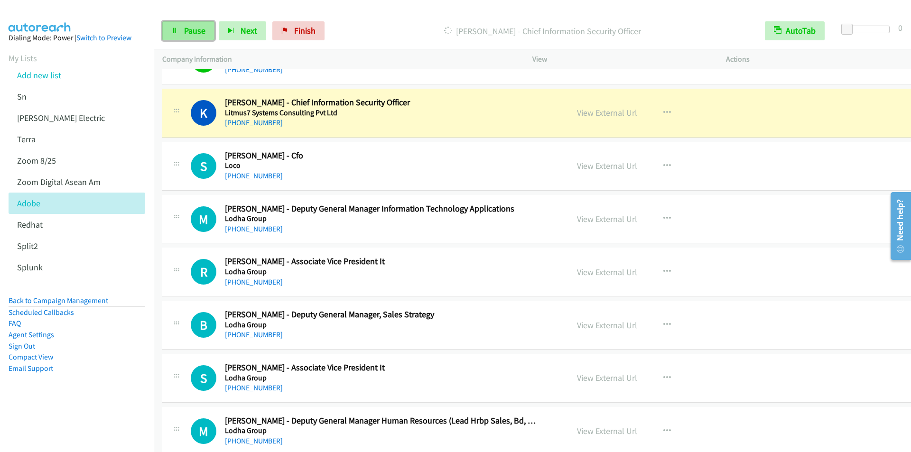
click at [187, 28] on span "Pause" at bounding box center [194, 30] width 21 height 11
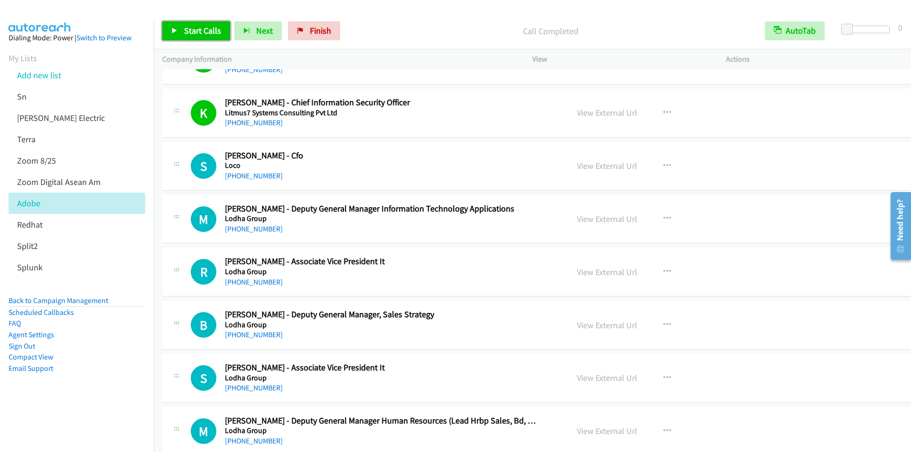
click at [208, 34] on span "Start Calls" at bounding box center [202, 30] width 37 height 11
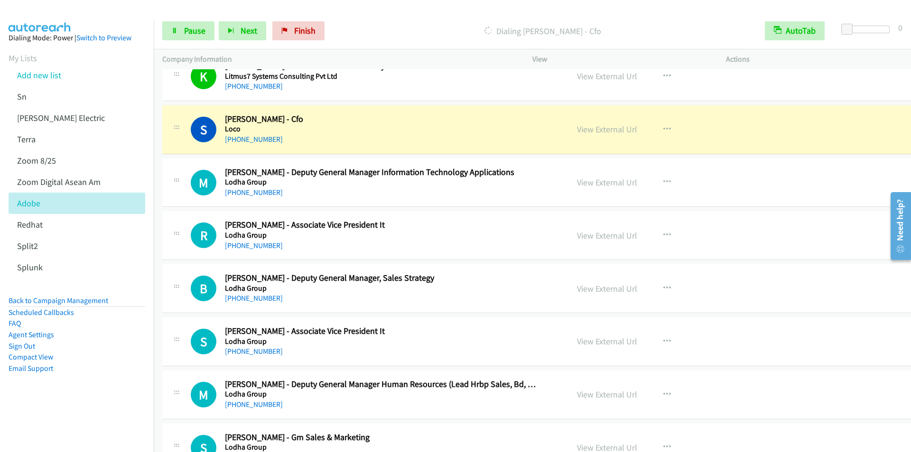
scroll to position [2184, 0]
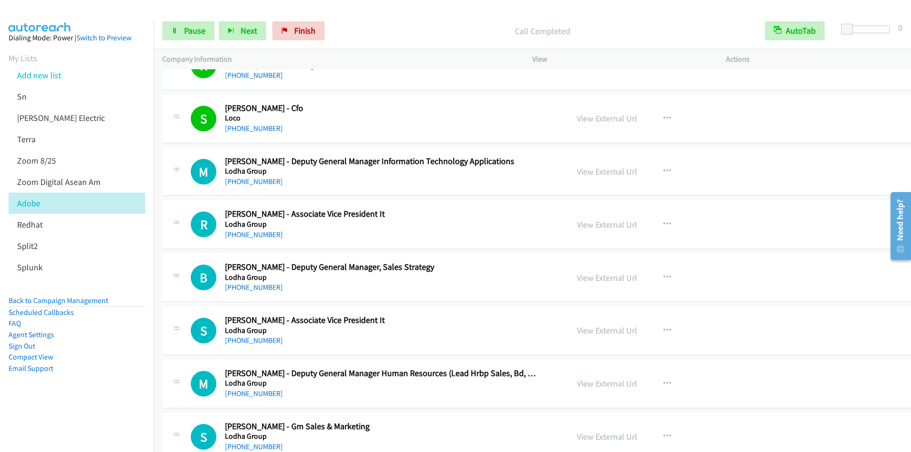
click at [371, 25] on p "Call Completed" at bounding box center [543, 31] width 411 height 13
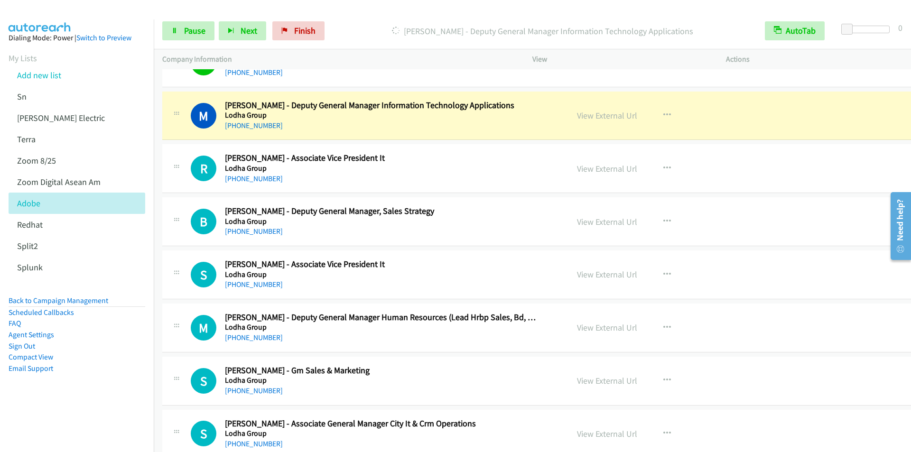
scroll to position [2231, 0]
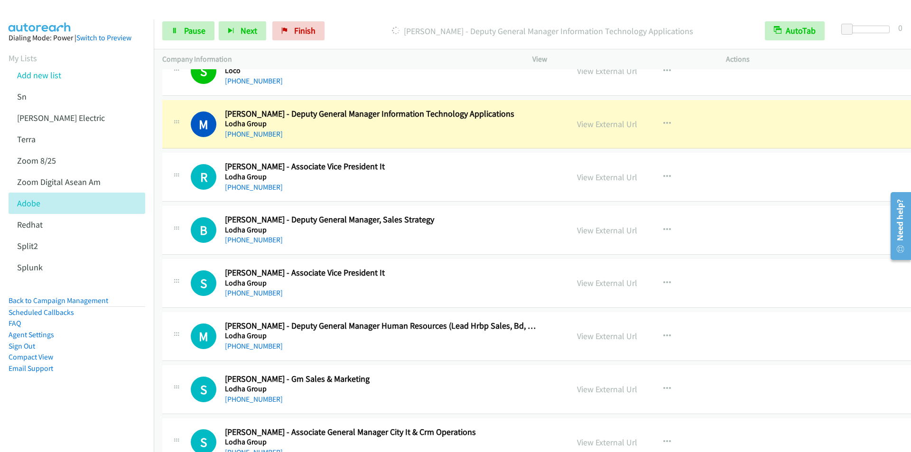
click at [357, 19] on div "Start Calls Pause Next Finish [PERSON_NAME] - Deputy General Manager Informatio…" at bounding box center [533, 31] width 758 height 37
click at [347, 17] on div "Start Calls Pause Next Finish [PERSON_NAME] - Deputy General Manager Informatio…" at bounding box center [533, 31] width 758 height 37
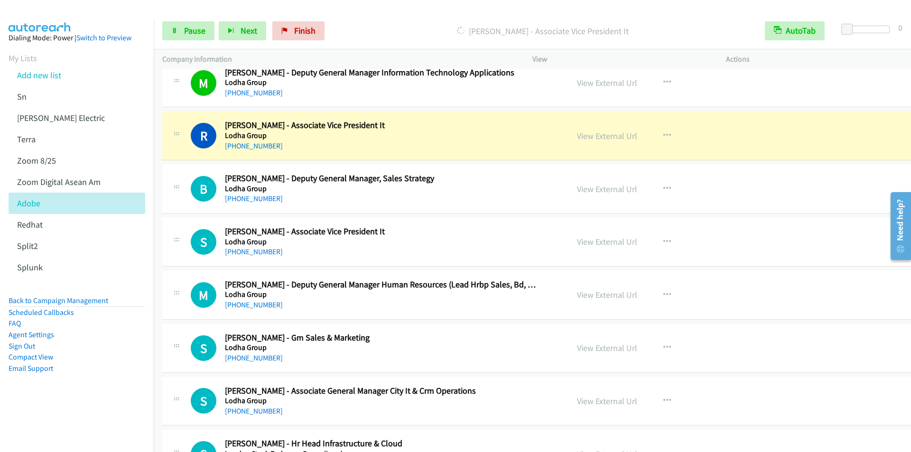
scroll to position [2279, 0]
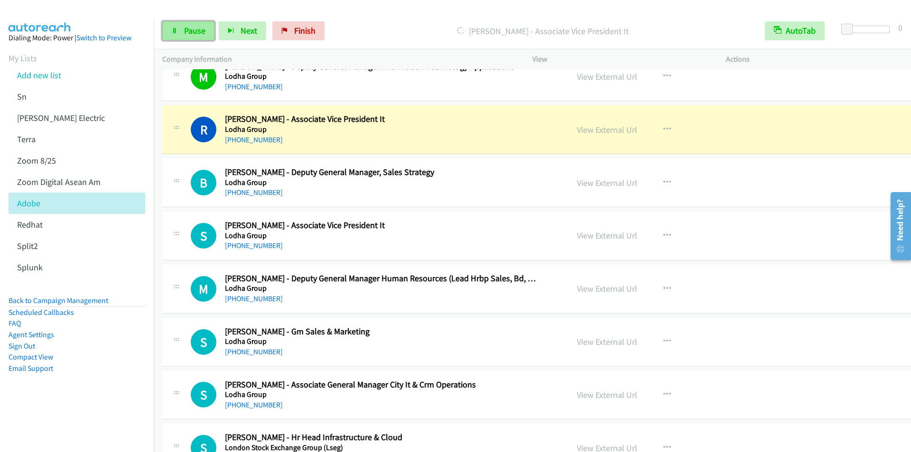
click at [192, 34] on span "Pause" at bounding box center [194, 30] width 21 height 11
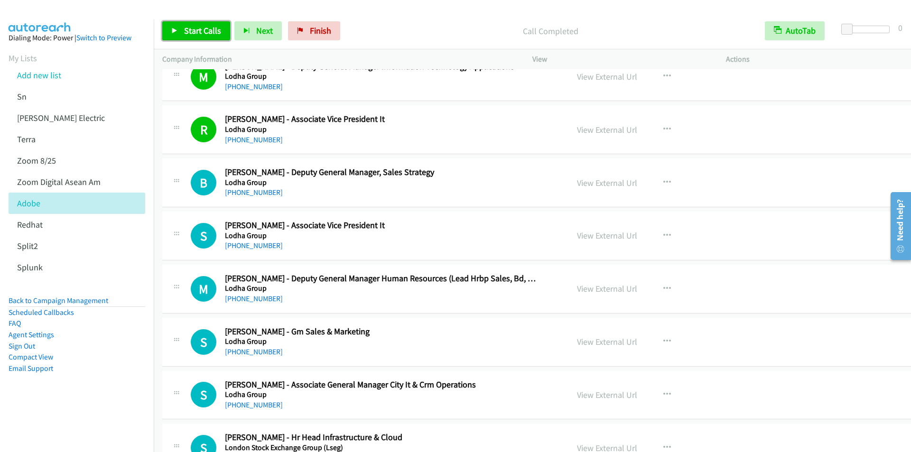
click at [187, 25] on span "Start Calls" at bounding box center [202, 30] width 37 height 11
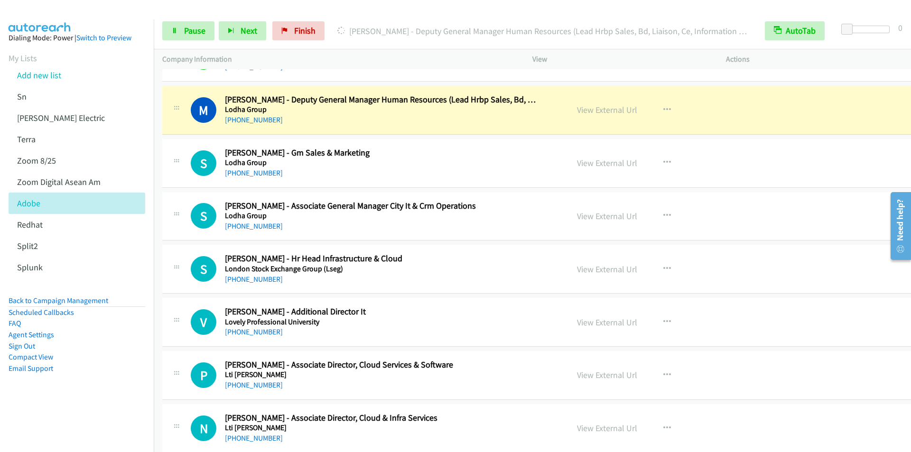
scroll to position [2469, 0]
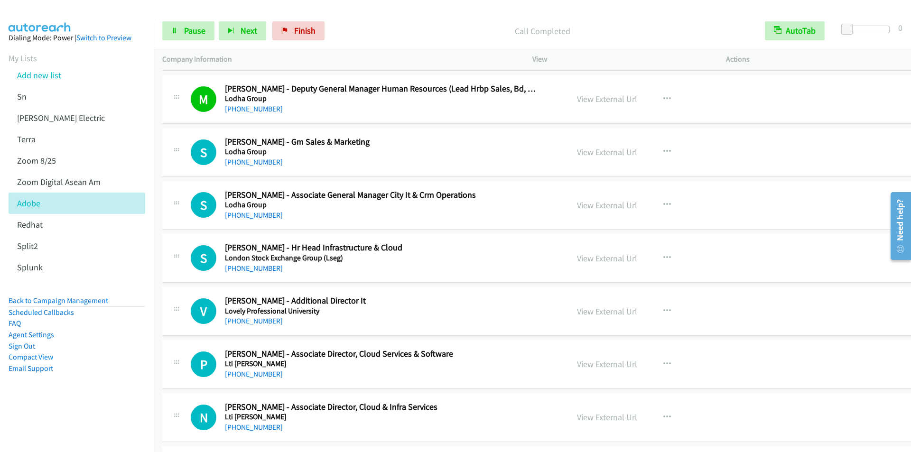
click at [369, 14] on div "Start Calls Pause Next Finish Call Completed AutoTab AutoTab 0" at bounding box center [533, 31] width 758 height 37
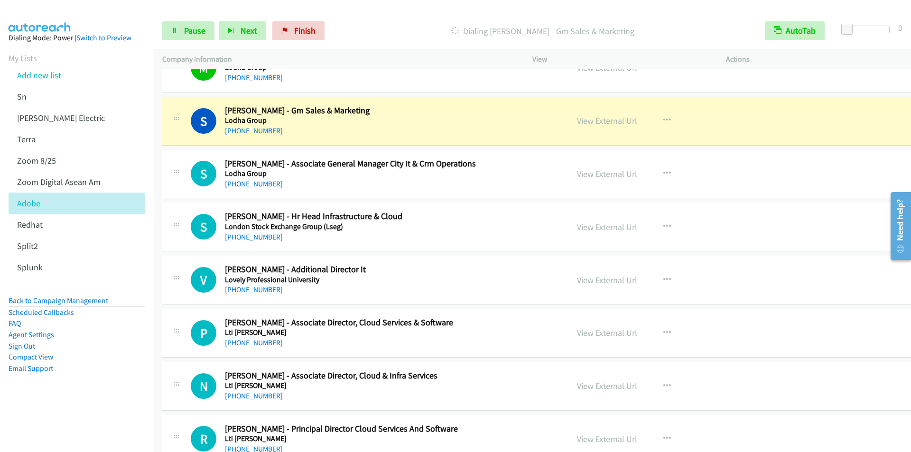
scroll to position [2516, 0]
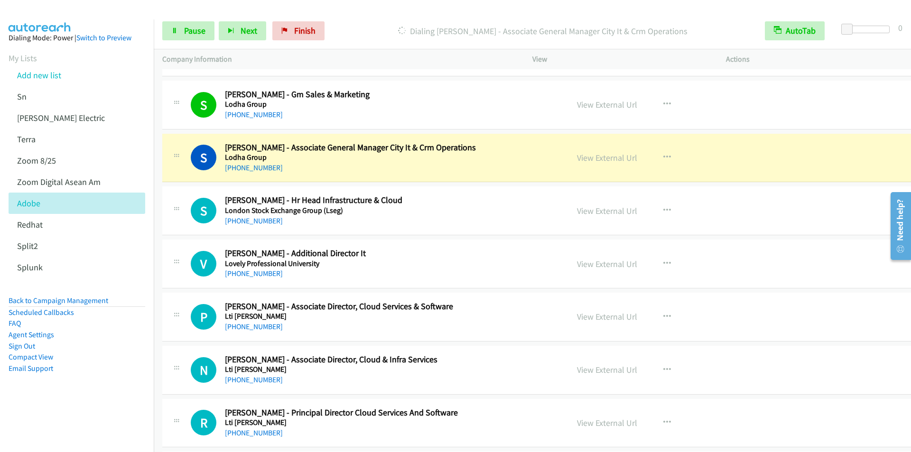
click at [368, 8] on div at bounding box center [451, 18] width 903 height 37
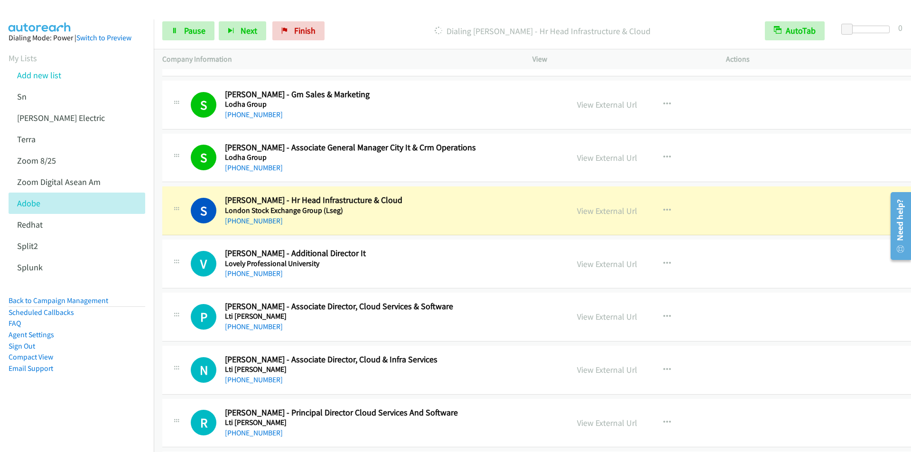
scroll to position [2611, 0]
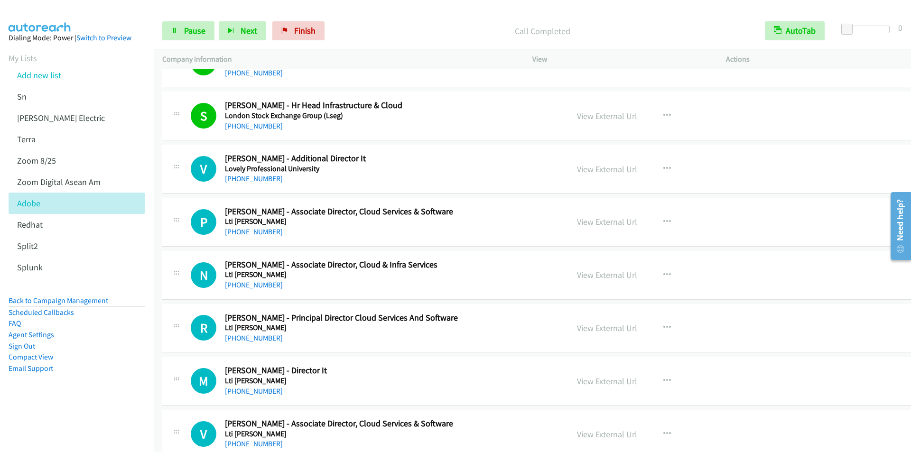
click at [360, 25] on p "Call Completed" at bounding box center [543, 31] width 411 height 13
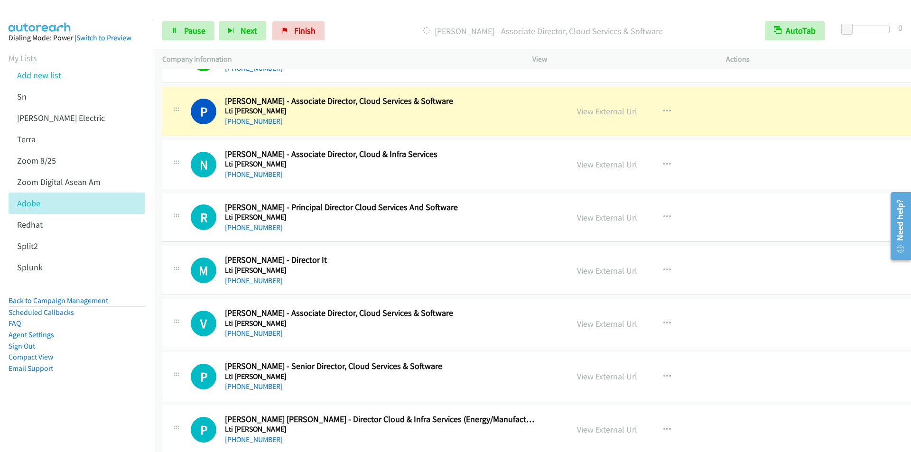
scroll to position [2706, 0]
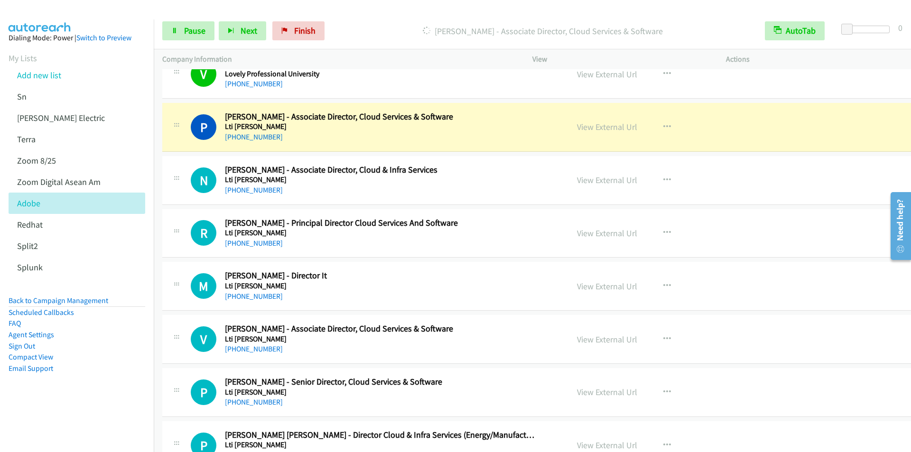
click at [366, 13] on div "Start Calls Pause Next Finish [PERSON_NAME] - Associate Director, Cloud Service…" at bounding box center [533, 31] width 758 height 37
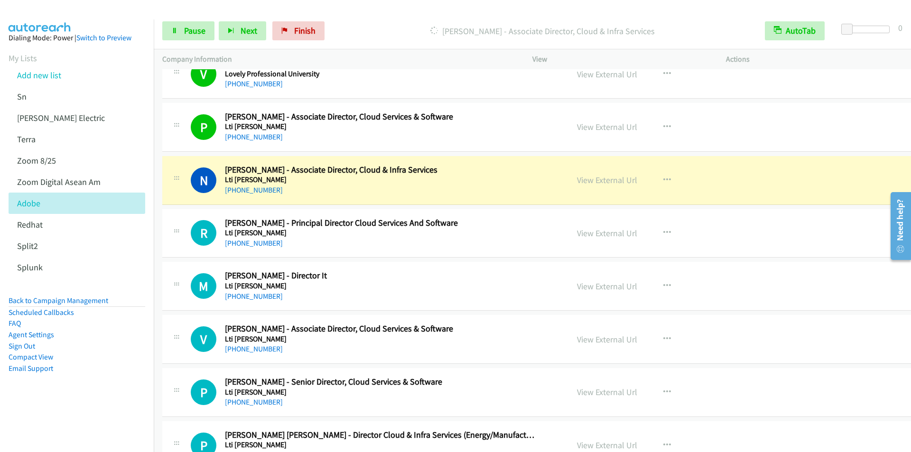
click at [375, 13] on div "Start Calls Pause Next Finish [PERSON_NAME] - Associate Director, Cloud & Infra…" at bounding box center [533, 31] width 758 height 37
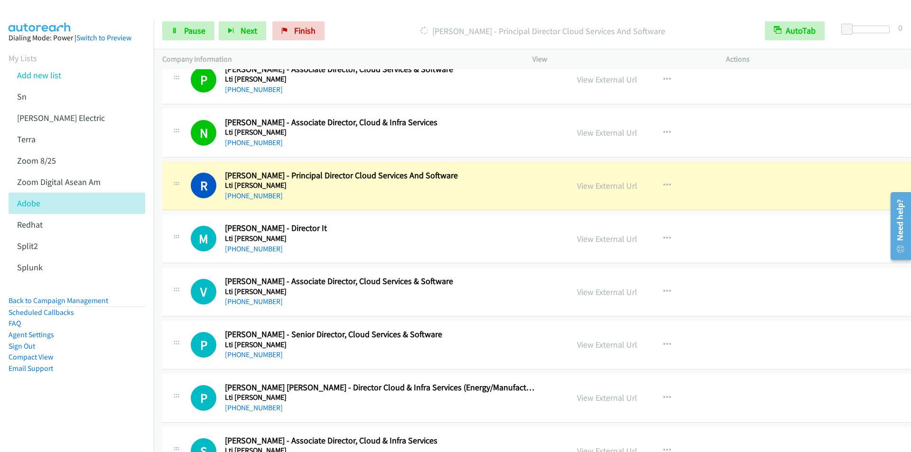
scroll to position [2801, 0]
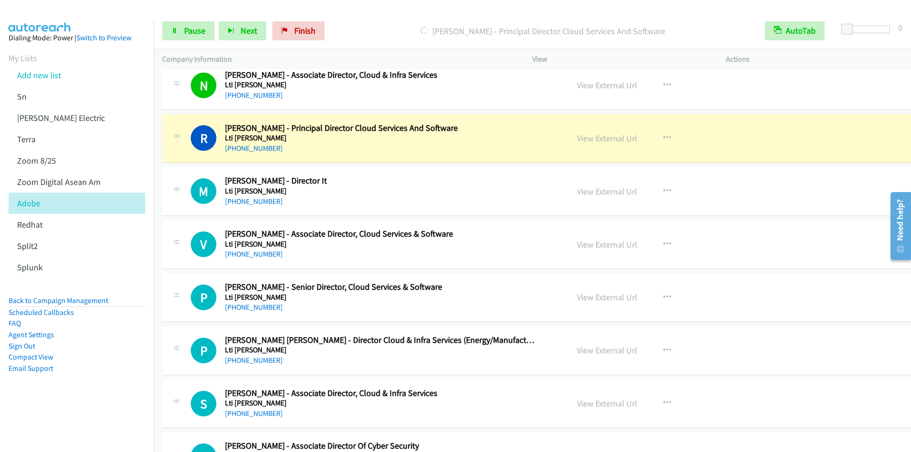
click at [374, 19] on div "Start Calls Pause Next Finish [PERSON_NAME] - Principal Director Cloud Services…" at bounding box center [533, 31] width 758 height 37
click at [362, 25] on p "[PERSON_NAME] - Principal Director Cloud Services And Software" at bounding box center [543, 31] width 411 height 13
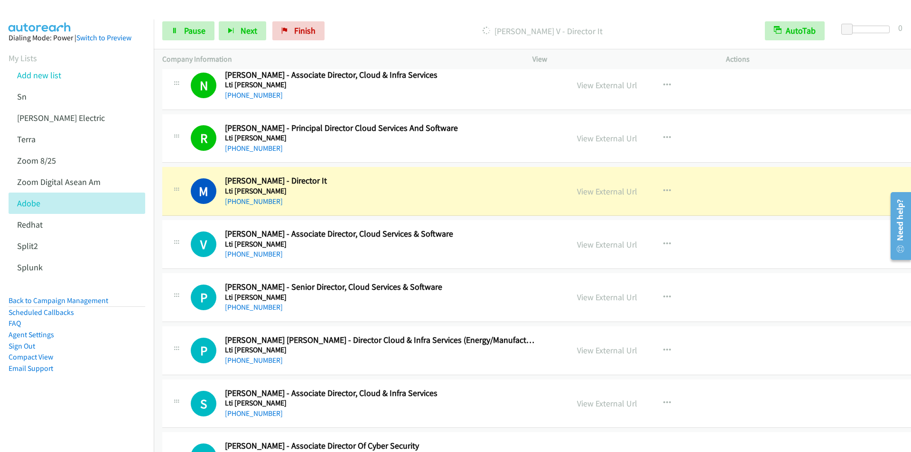
click at [380, 29] on p "[PERSON_NAME] V - Director It" at bounding box center [543, 31] width 411 height 13
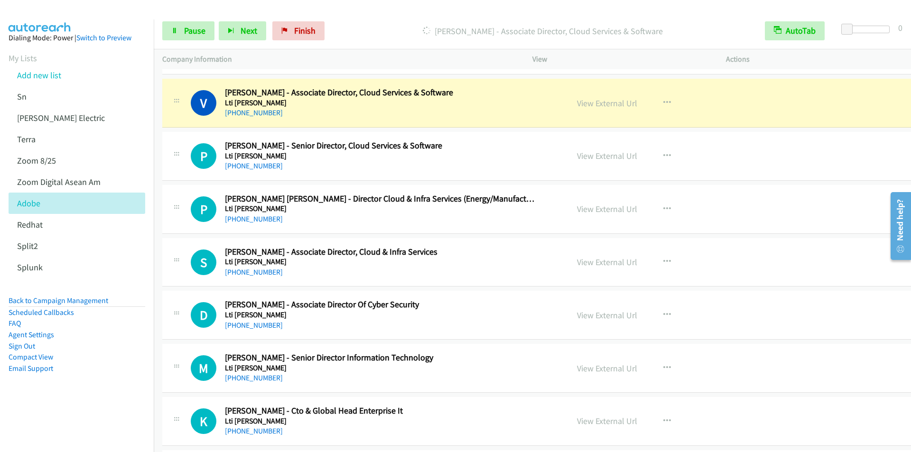
scroll to position [2943, 0]
click at [351, 43] on div "Start Calls Pause Next Finish [PERSON_NAME] - Associate Director, Cloud Service…" at bounding box center [533, 31] width 758 height 37
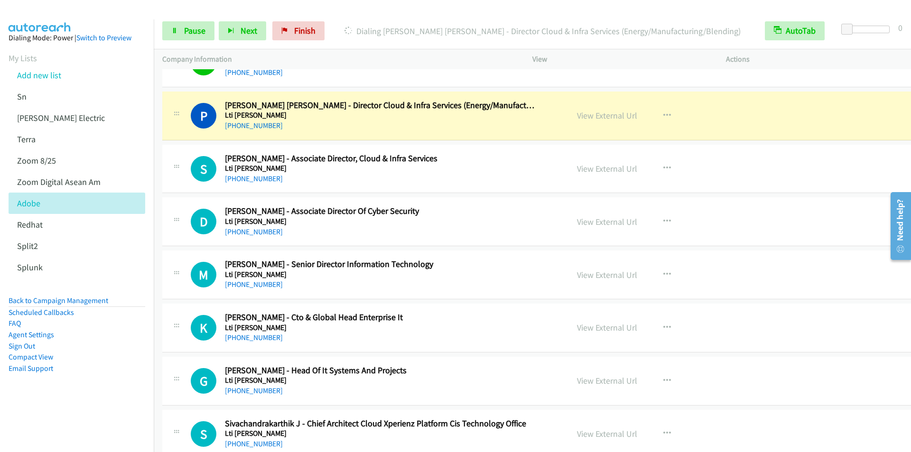
scroll to position [2991, 0]
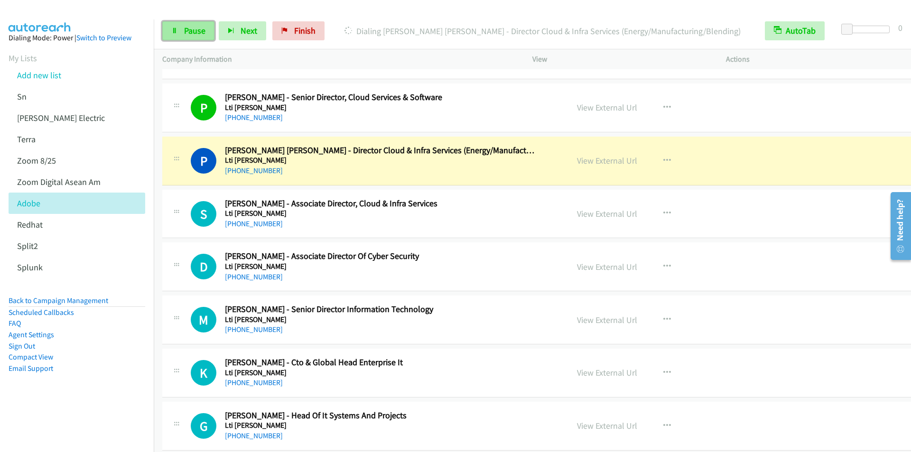
click at [191, 27] on span "Pause" at bounding box center [194, 30] width 21 height 11
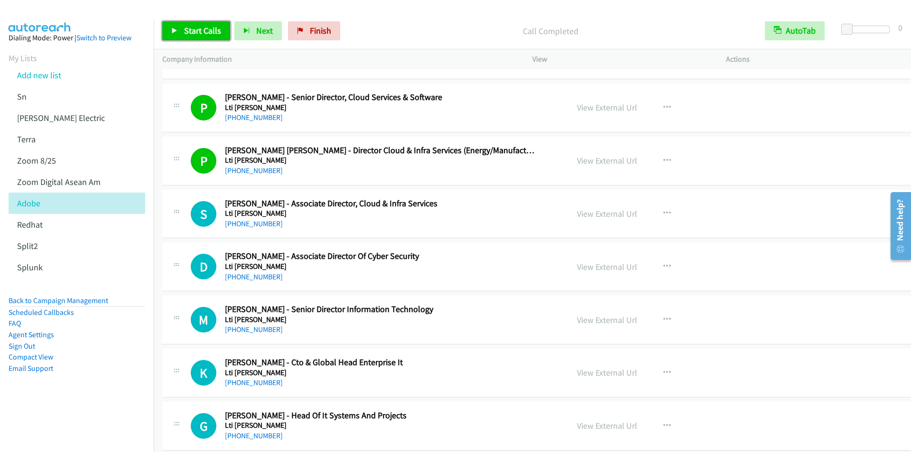
click at [190, 31] on span "Start Calls" at bounding box center [202, 30] width 37 height 11
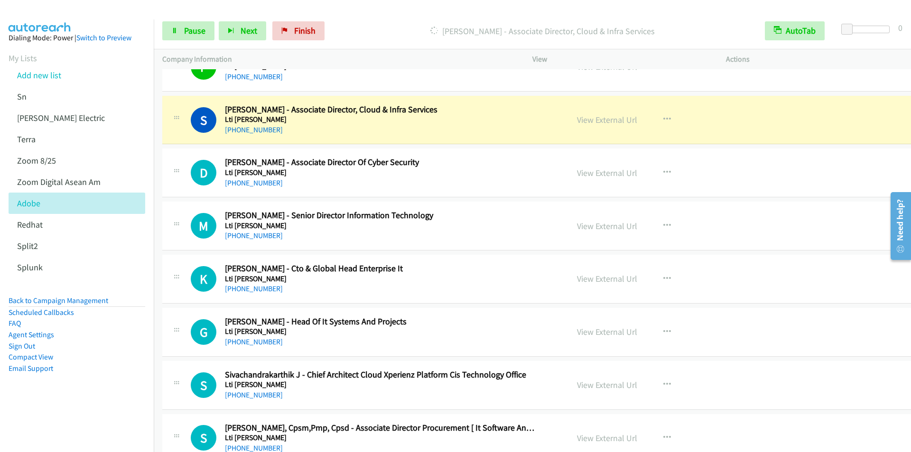
scroll to position [3086, 0]
click at [356, 18] on div "Start Calls Pause Next Finish [PERSON_NAME] - Associate Director, Cloud & Infra…" at bounding box center [533, 31] width 758 height 37
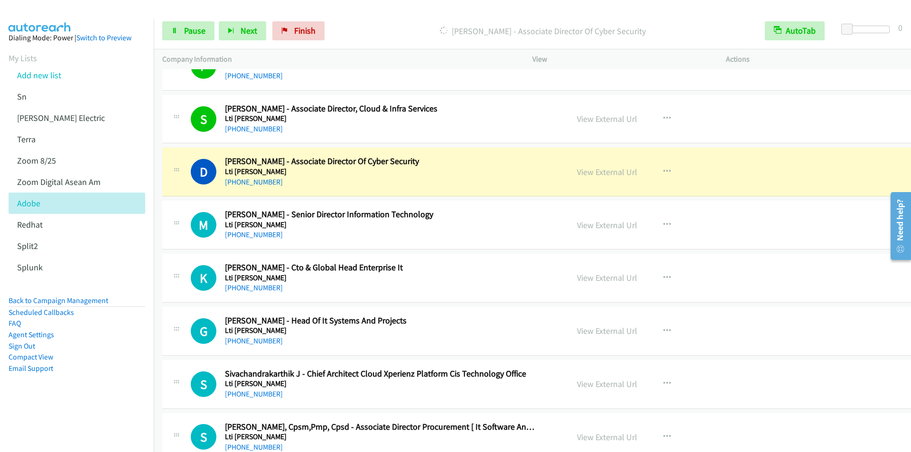
click at [370, 30] on p "[PERSON_NAME] - Associate Director Of Cyber Security" at bounding box center [543, 31] width 411 height 13
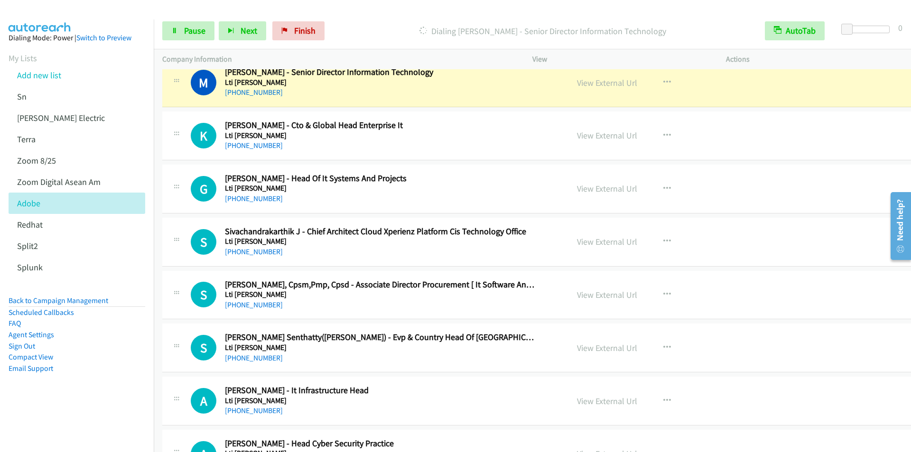
scroll to position [3181, 0]
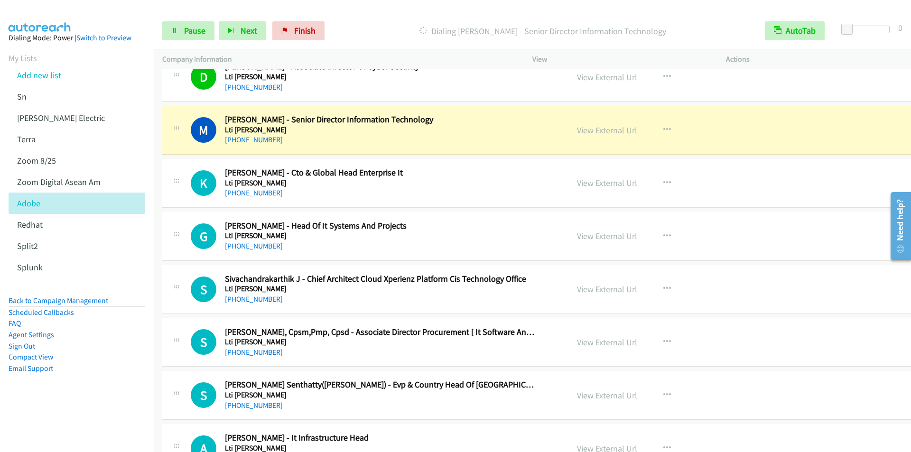
click at [375, 7] on div at bounding box center [451, 18] width 903 height 37
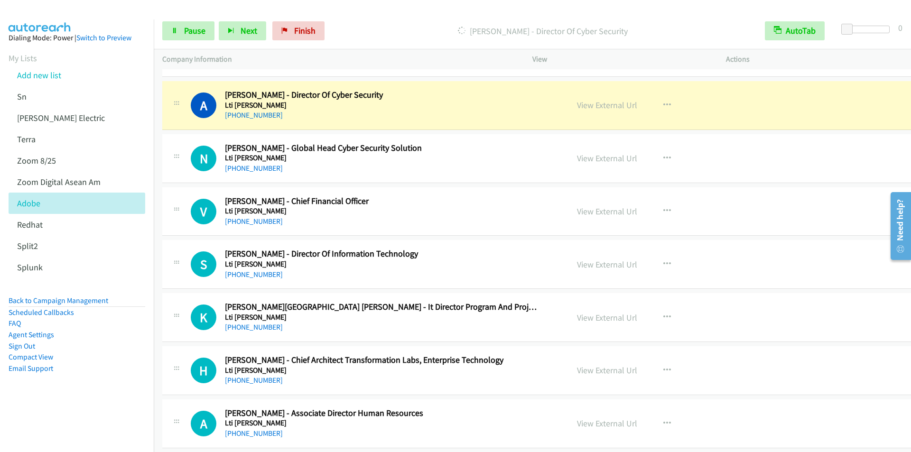
scroll to position [3845, 0]
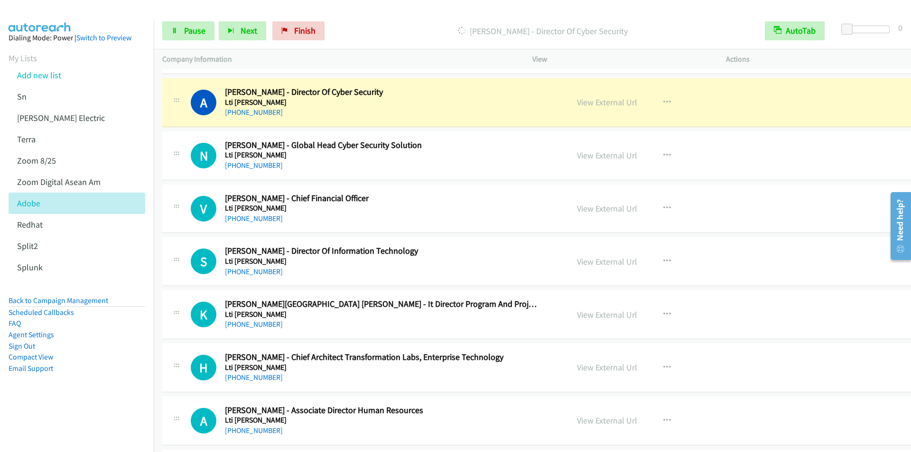
click at [368, 19] on div "Start Calls Pause Next Finish [PERSON_NAME] - Director Of Cyber Security AutoTa…" at bounding box center [533, 31] width 758 height 37
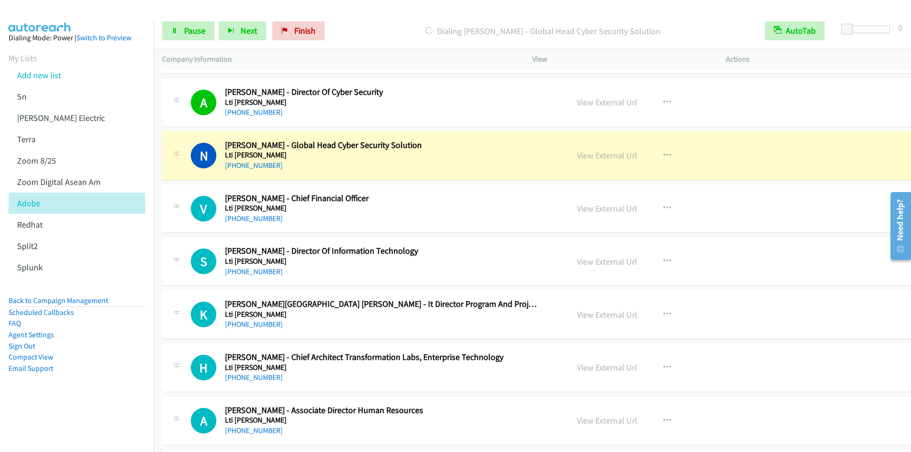
click at [364, 25] on p "Dialing [PERSON_NAME] - Global Head Cyber Security Solution" at bounding box center [543, 31] width 411 height 13
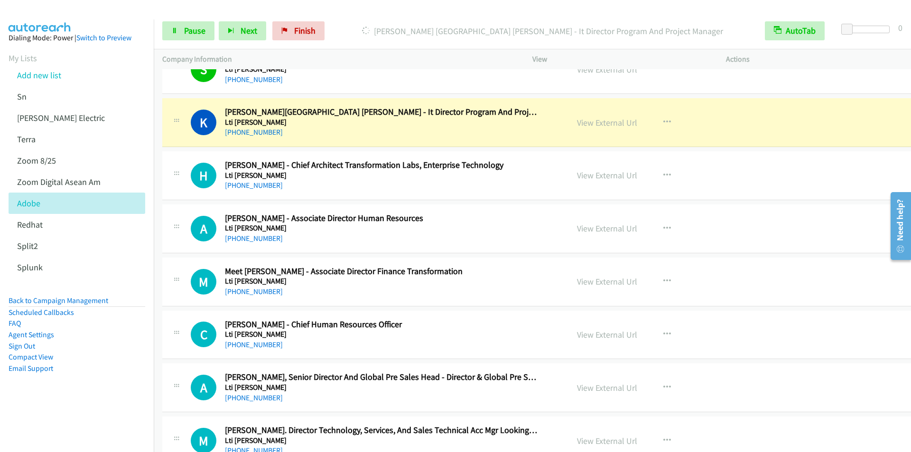
scroll to position [4035, 0]
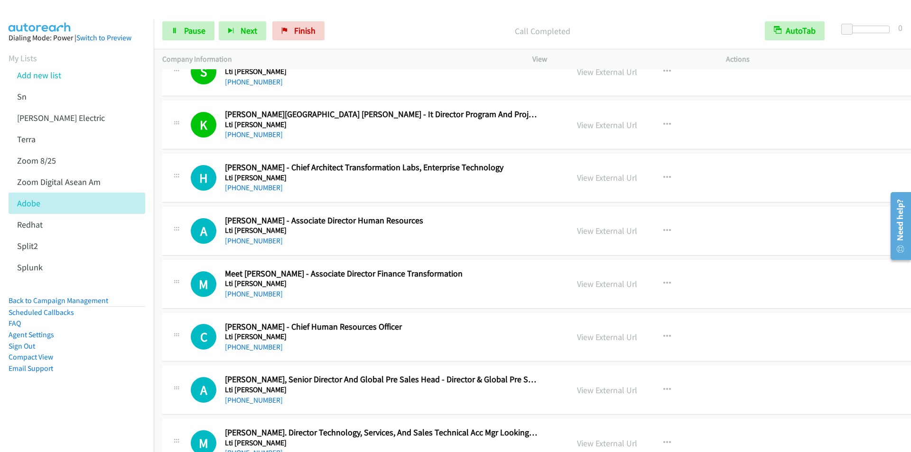
click at [366, 23] on div "Call Completed" at bounding box center [543, 30] width 428 height 19
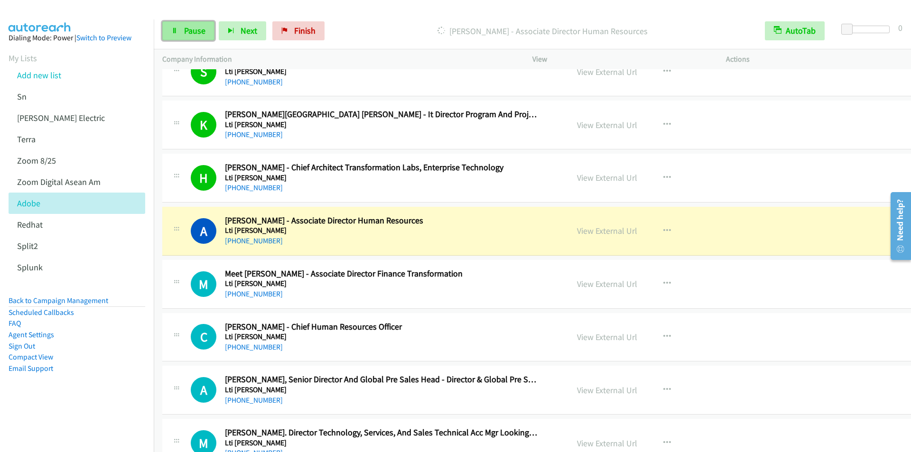
click at [201, 31] on span "Pause" at bounding box center [194, 30] width 21 height 11
click at [194, 30] on span "Start Calls" at bounding box center [202, 30] width 37 height 11
click at [378, 19] on div "Start Calls Pause Next Finish Call Completed AutoTab AutoTab 0" at bounding box center [533, 31] width 758 height 37
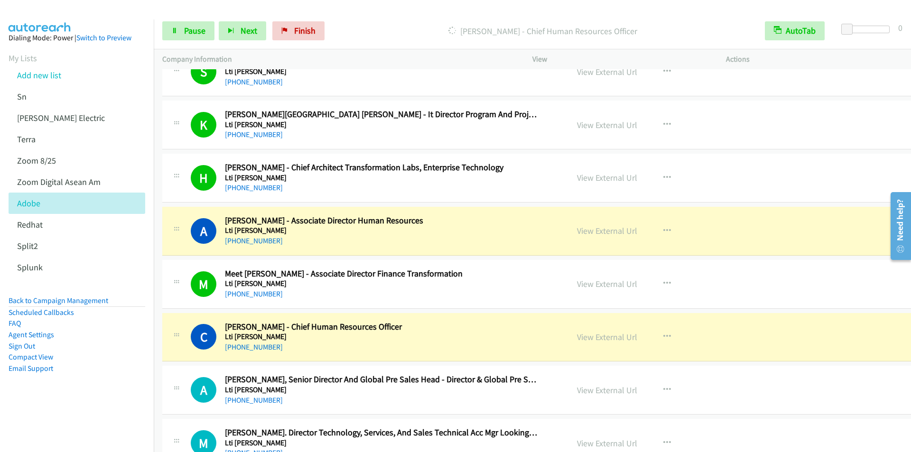
click at [380, 16] on div "Start Calls Pause Next Finish [PERSON_NAME] - Chief Human Resources Officer Aut…" at bounding box center [533, 31] width 758 height 37
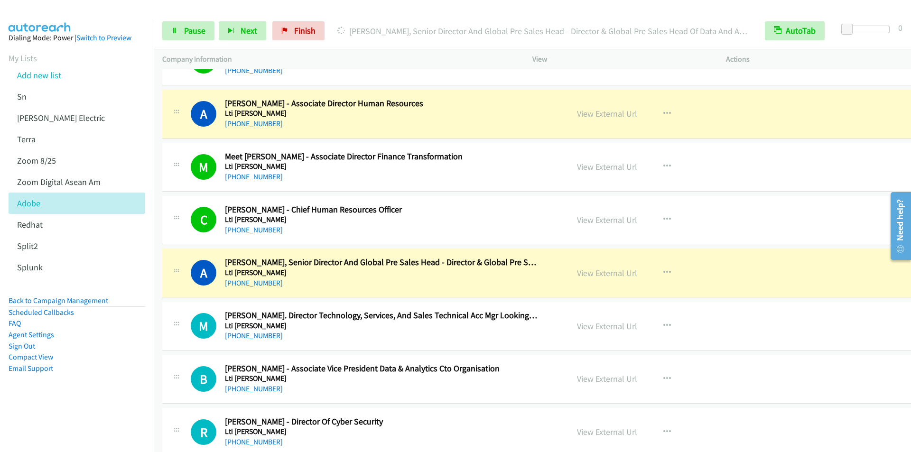
scroll to position [4178, 0]
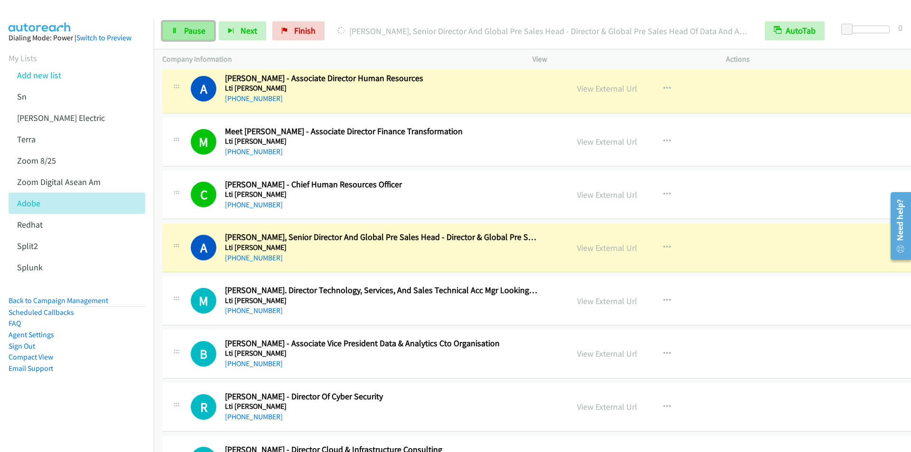
click at [195, 30] on span "Pause" at bounding box center [194, 30] width 21 height 11
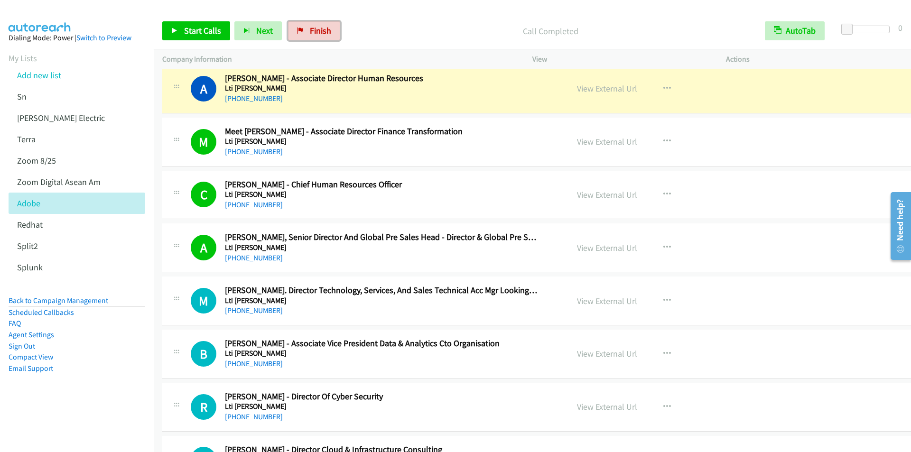
click at [320, 29] on span "Finish" at bounding box center [320, 30] width 21 height 11
